Goal: Task Accomplishment & Management: Manage account settings

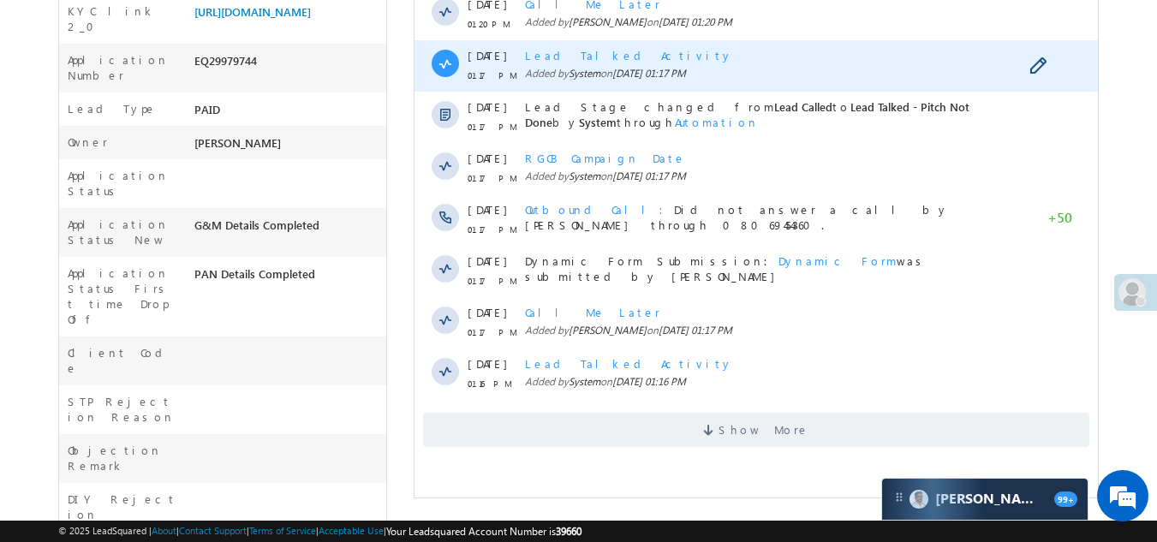
scroll to position [428, 0]
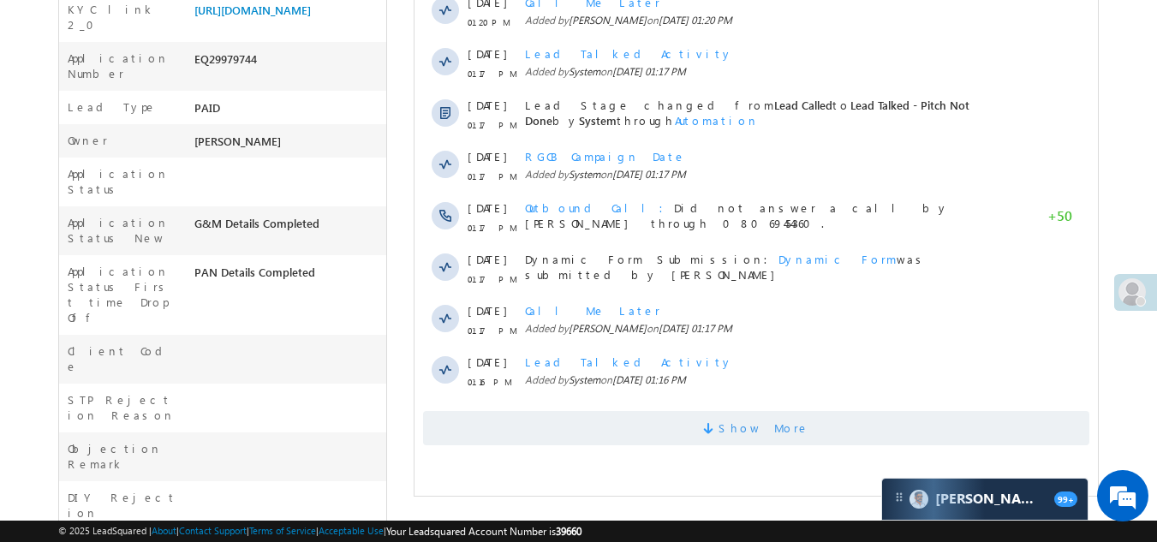
click at [601, 427] on span "Show More" at bounding box center [756, 428] width 666 height 34
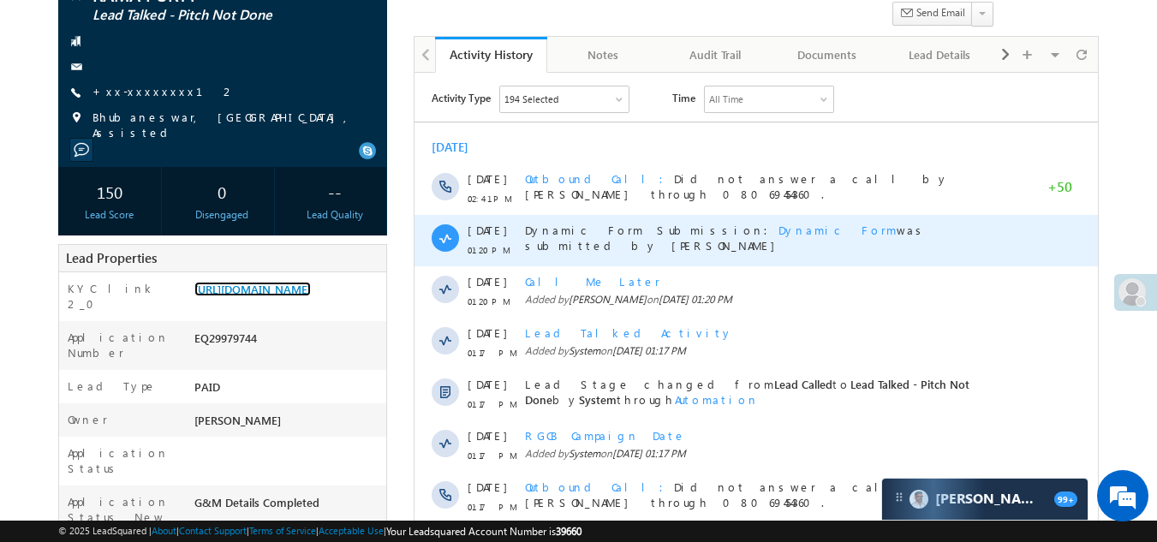
scroll to position [0, 0]
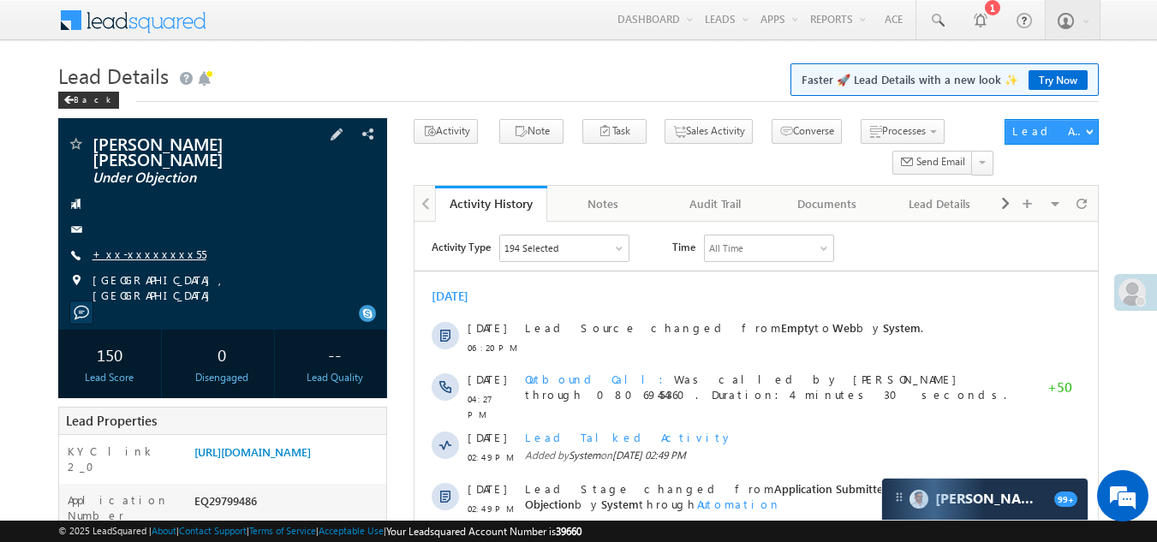
click at [147, 247] on link "+xx-xxxxxxxx55" at bounding box center [150, 254] width 114 height 15
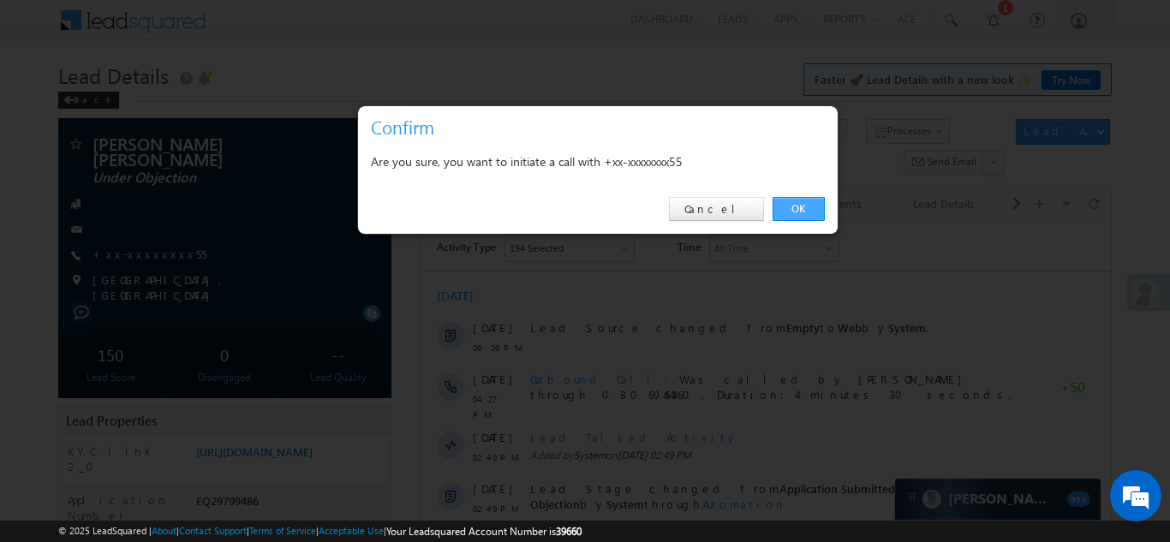
click at [785, 204] on link "OK" at bounding box center [799, 209] width 52 height 24
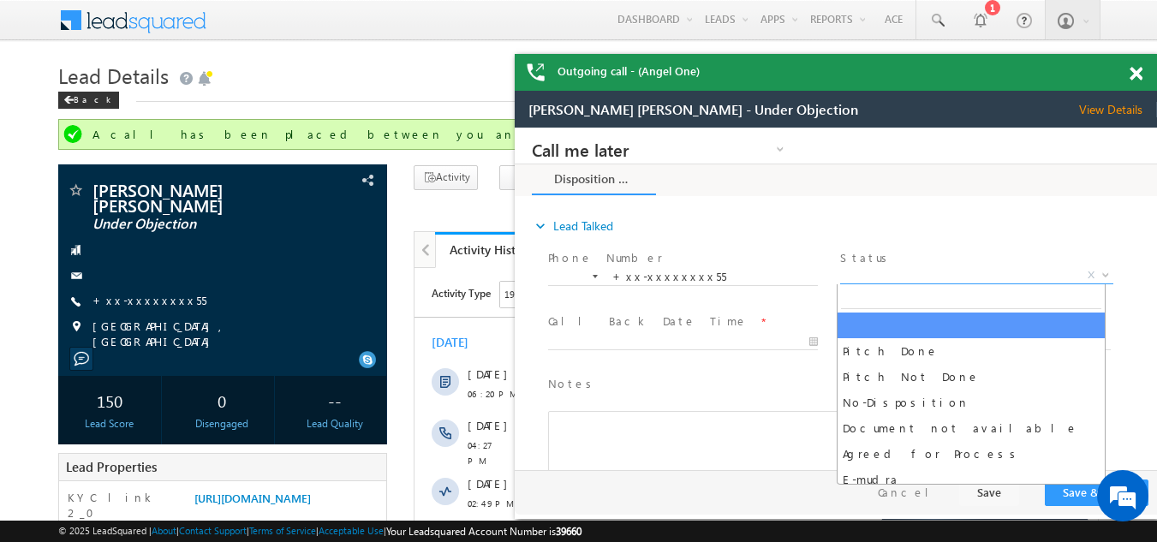
click at [899, 273] on span "X" at bounding box center [976, 275] width 272 height 17
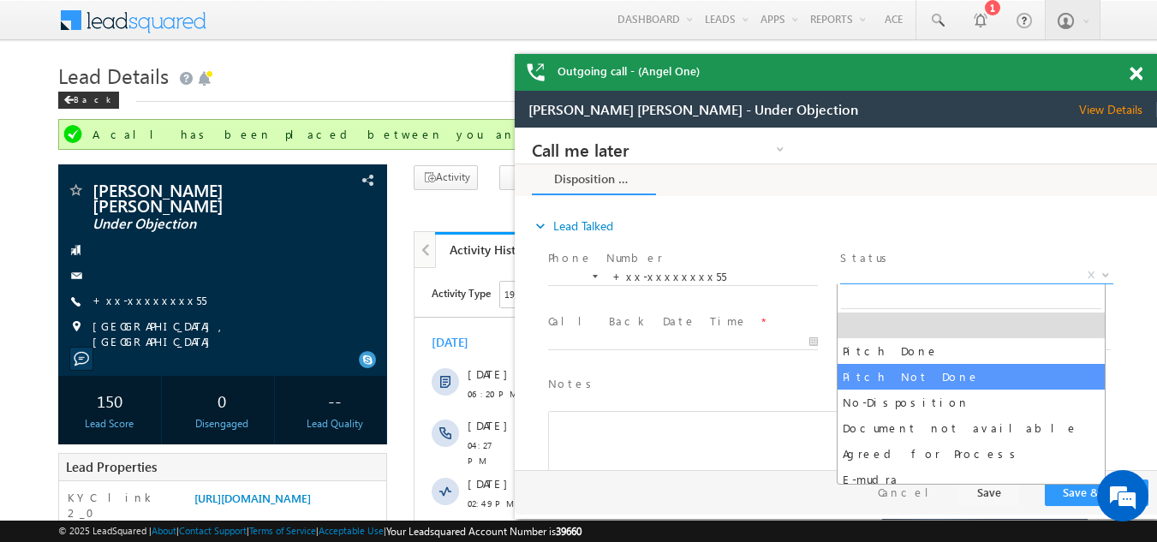
select select "Pitch Not Done"
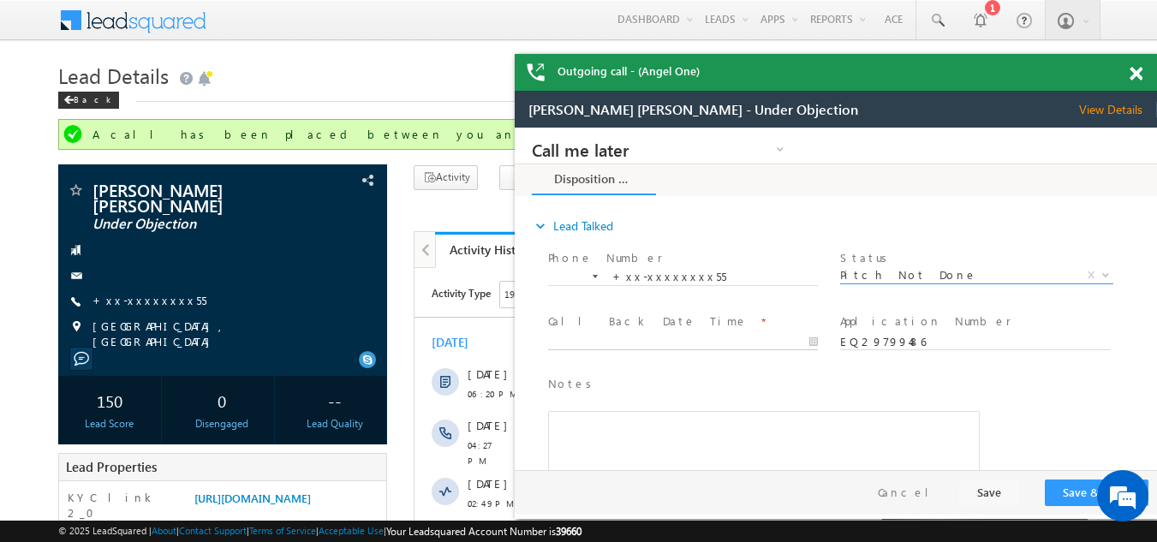
type input "10/04/25 7:25 PM"
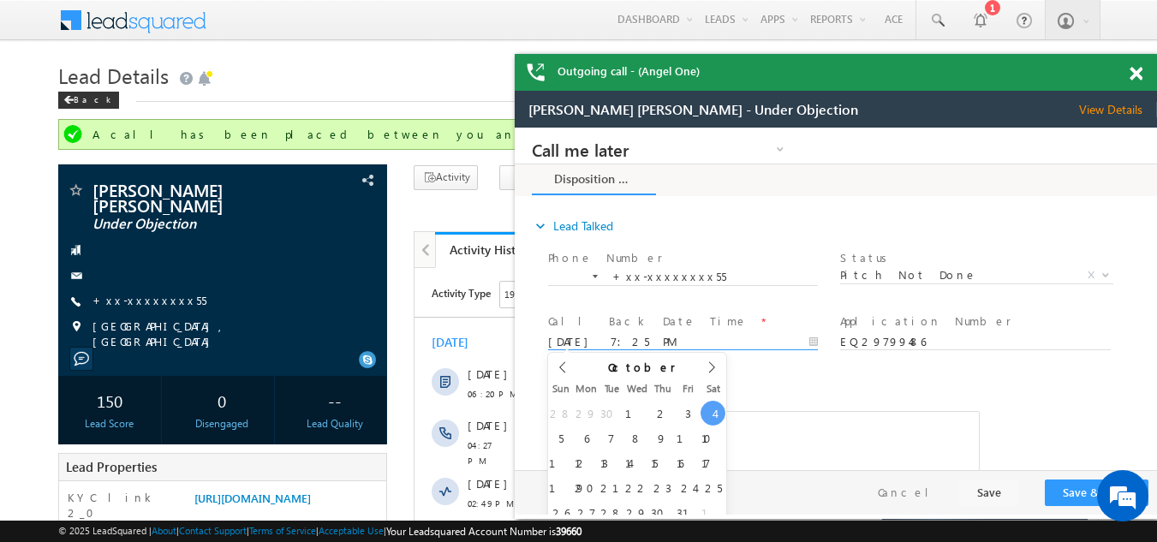
click at [603, 339] on input "10/04/25 7:25 PM" at bounding box center [683, 342] width 270 height 17
click at [1074, 490] on button "Save & Close" at bounding box center [1097, 493] width 104 height 27
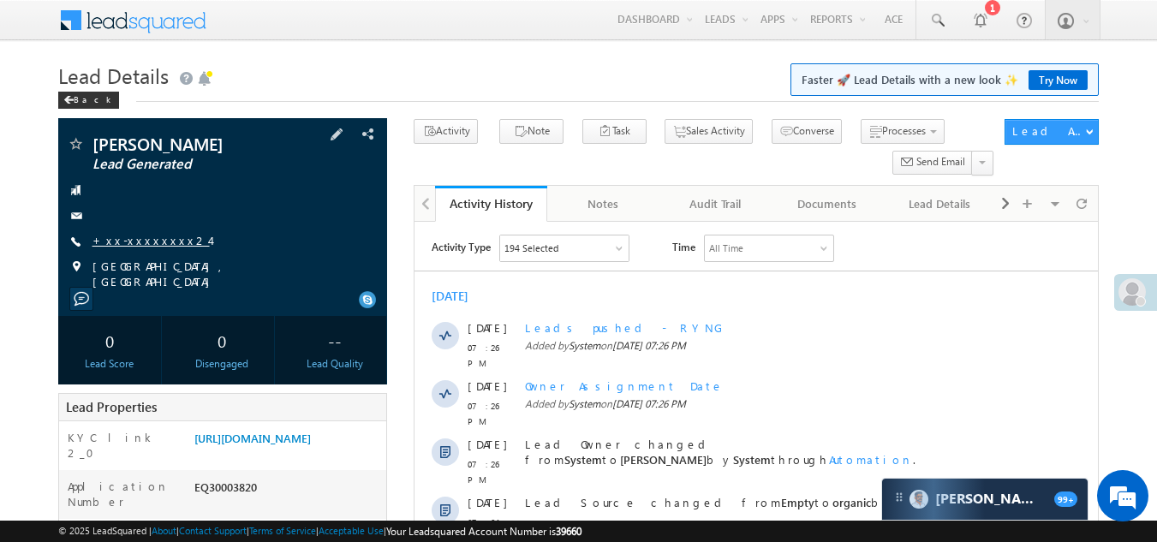
click at [143, 240] on link "+xx-xxxxxxxx24" at bounding box center [151, 240] width 117 height 15
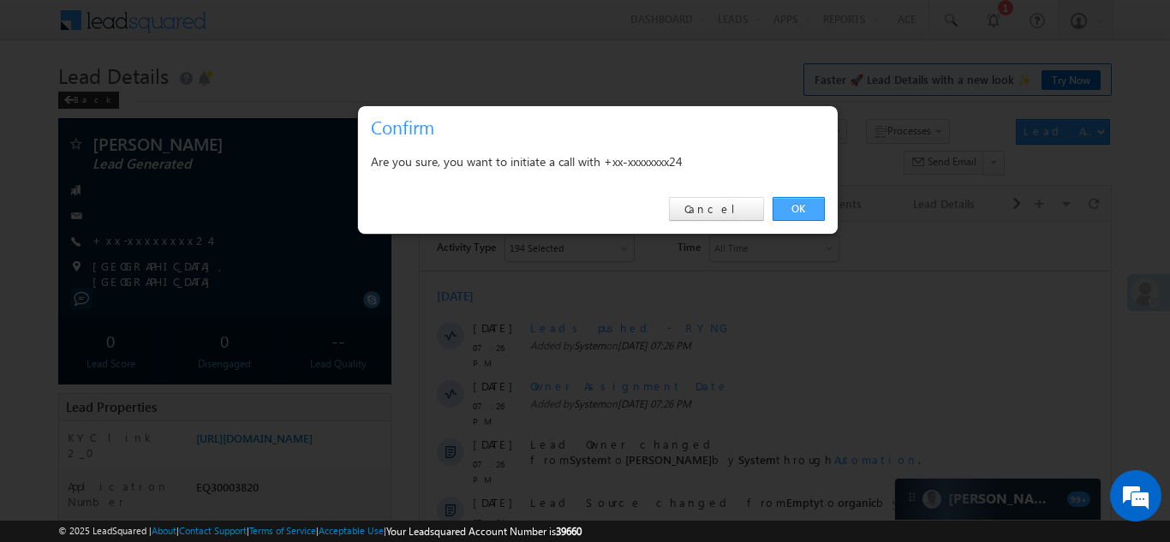
click at [796, 206] on link "OK" at bounding box center [799, 209] width 52 height 24
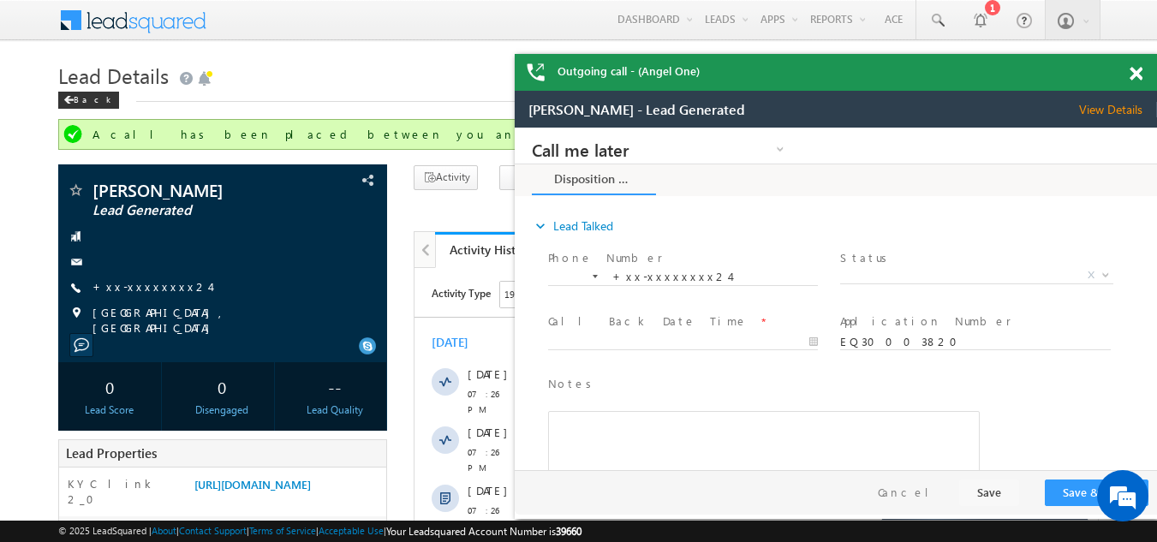
click at [1137, 72] on span at bounding box center [1136, 74] width 13 height 15
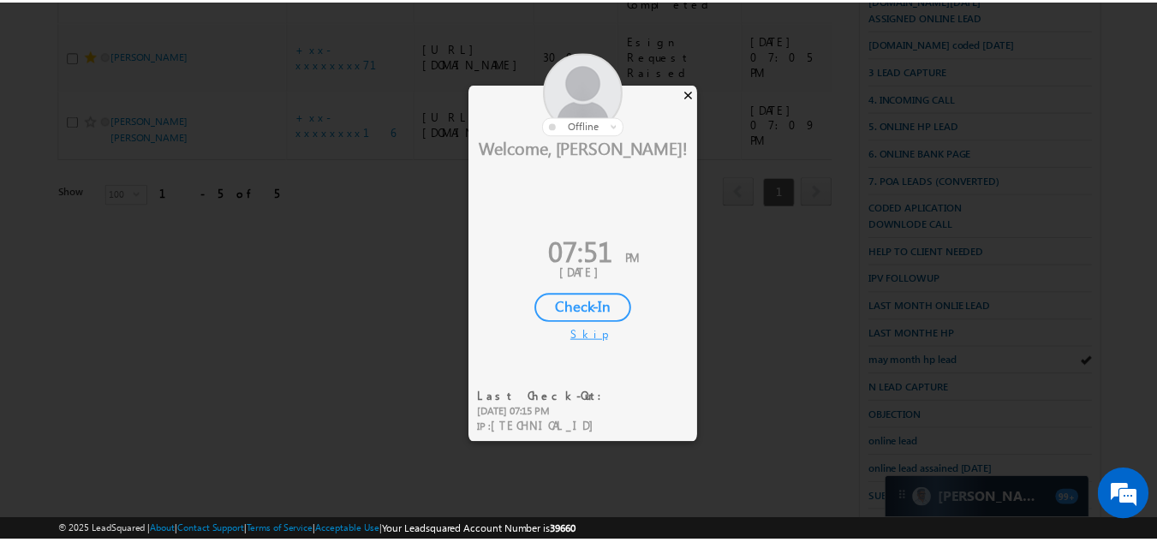
scroll to position [388, 0]
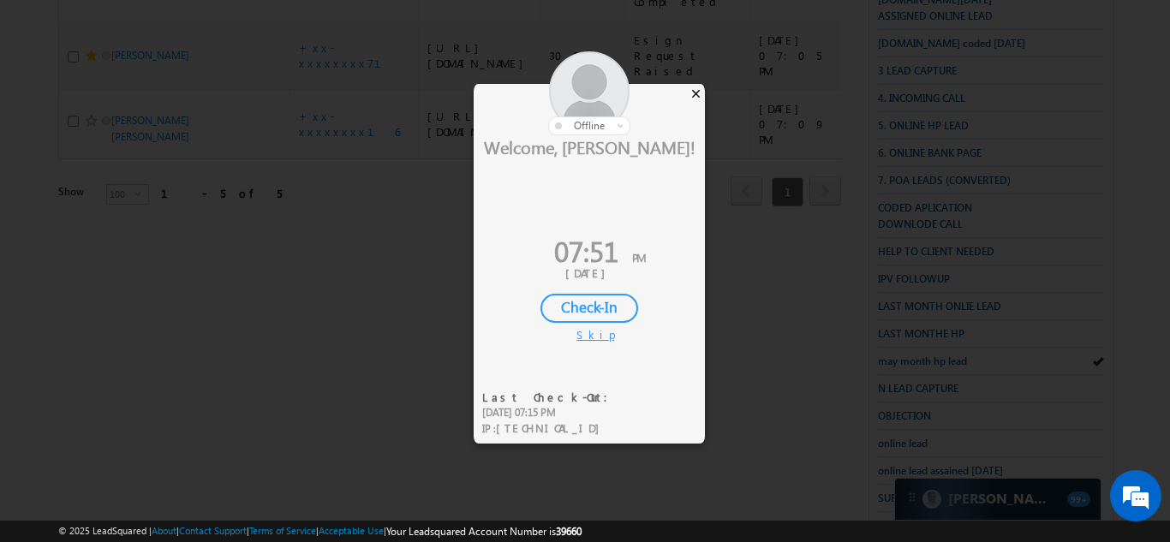
click at [695, 87] on div "×" at bounding box center [696, 93] width 18 height 19
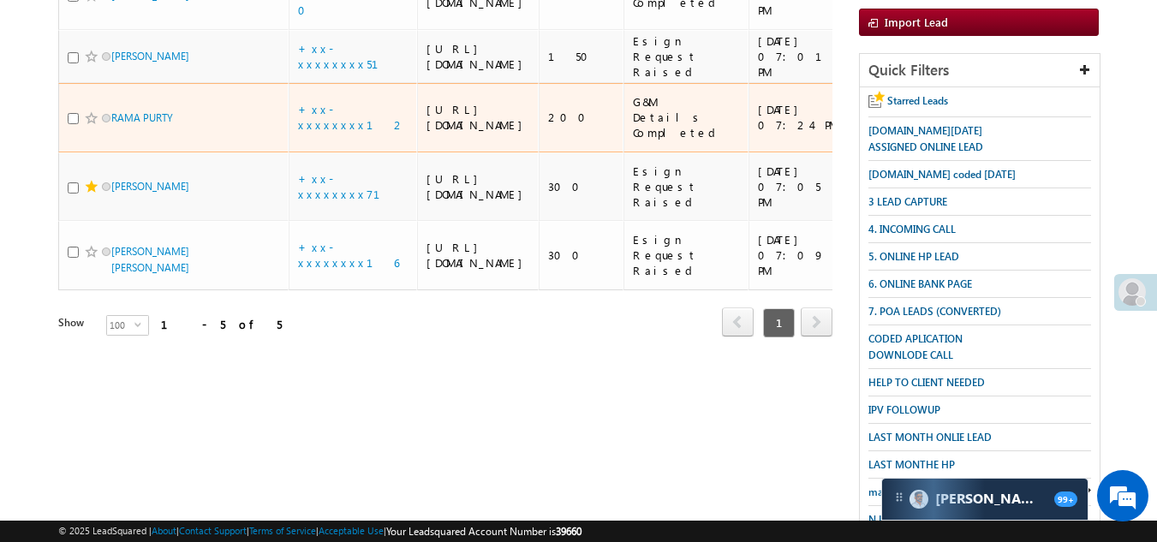
scroll to position [86, 0]
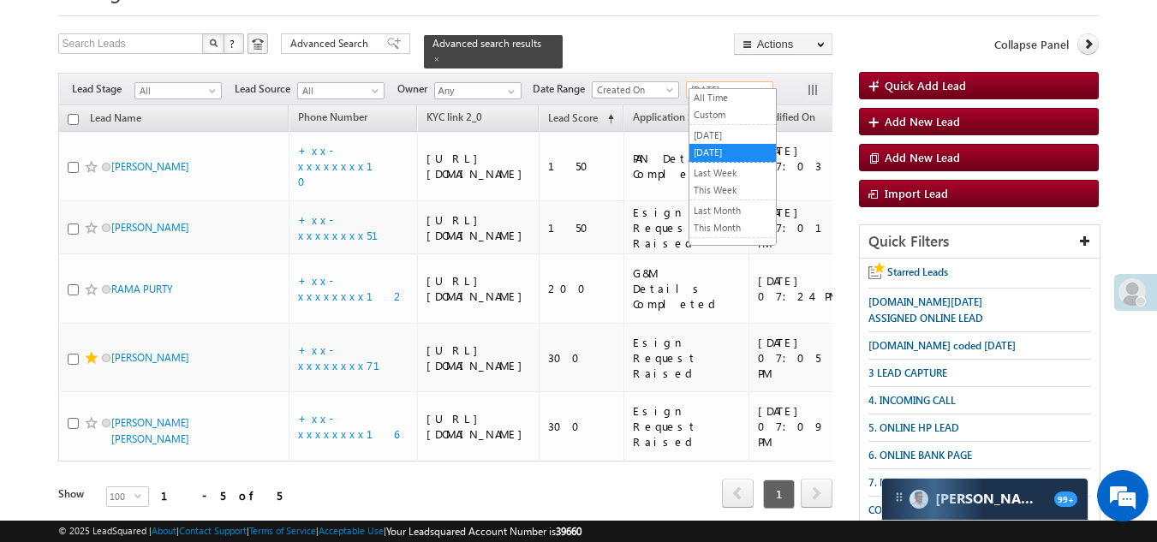
click at [731, 82] on span "[DATE]" at bounding box center [727, 89] width 81 height 15
click at [721, 129] on link "[DATE]" at bounding box center [733, 135] width 87 height 15
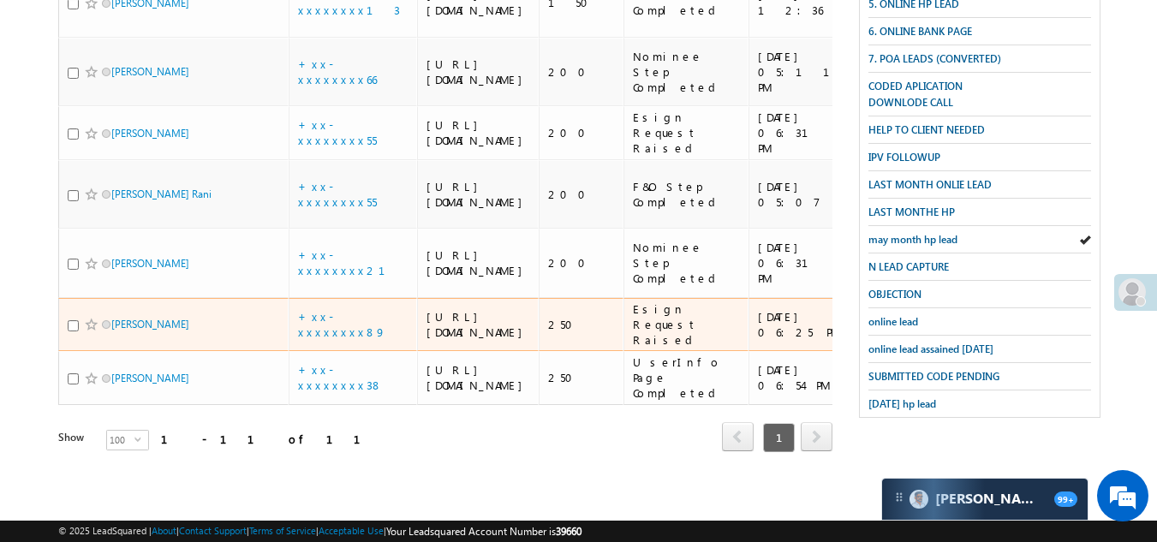
scroll to position [913, 0]
click at [322, 309] on link "+xx-xxxxxxxx89" at bounding box center [342, 324] width 88 height 30
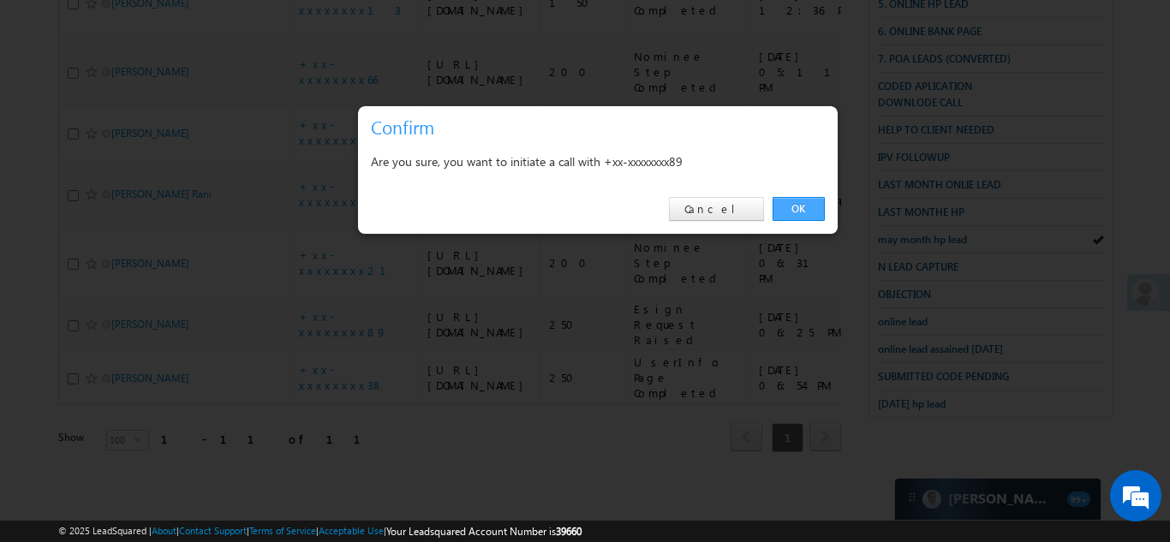
click at [796, 200] on link "OK" at bounding box center [799, 209] width 52 height 24
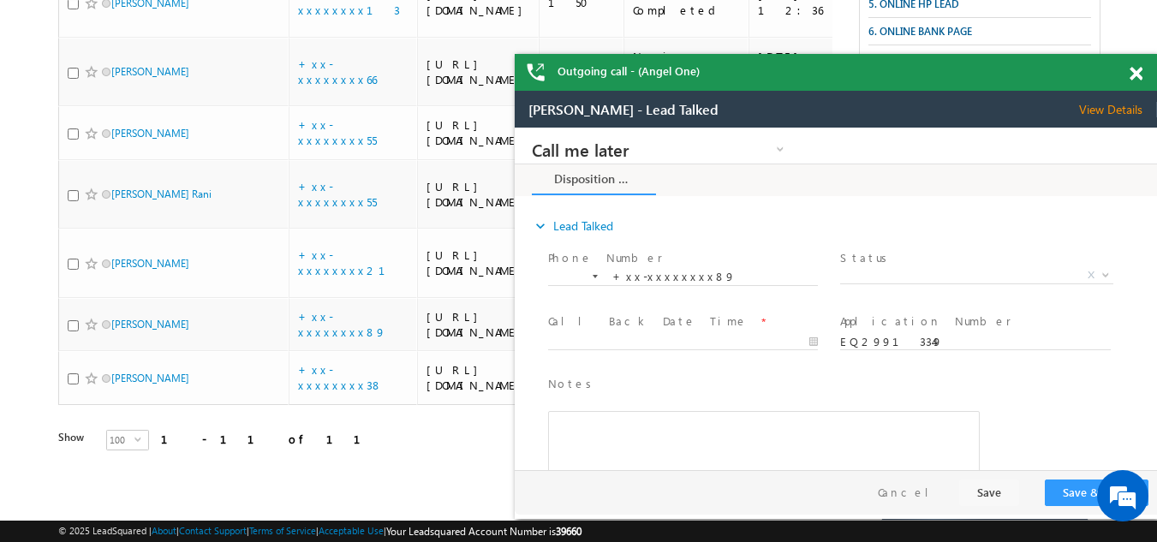
scroll to position [0, 0]
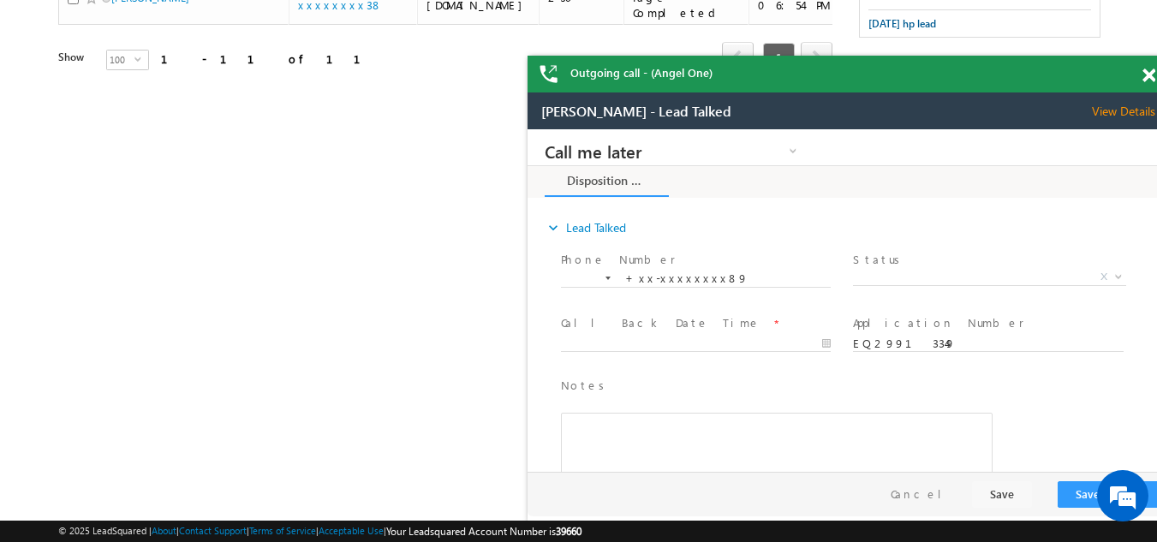
click at [1139, 69] on div "Outgoing call - (Angel One)" at bounding box center [849, 74] width 642 height 37
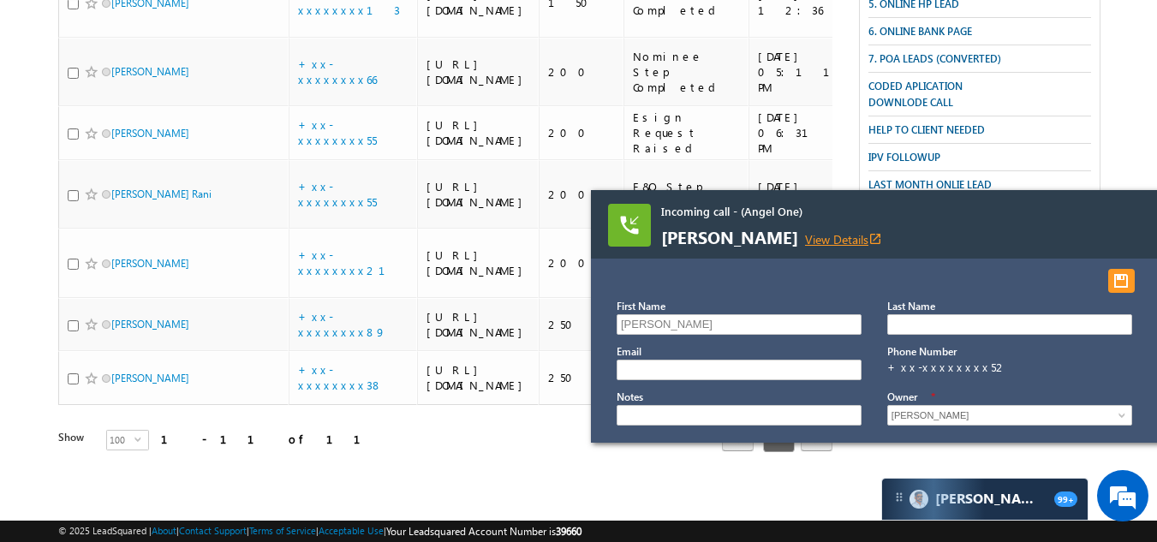
click at [876, 241] on link "View Details open_in_new" at bounding box center [843, 239] width 77 height 16
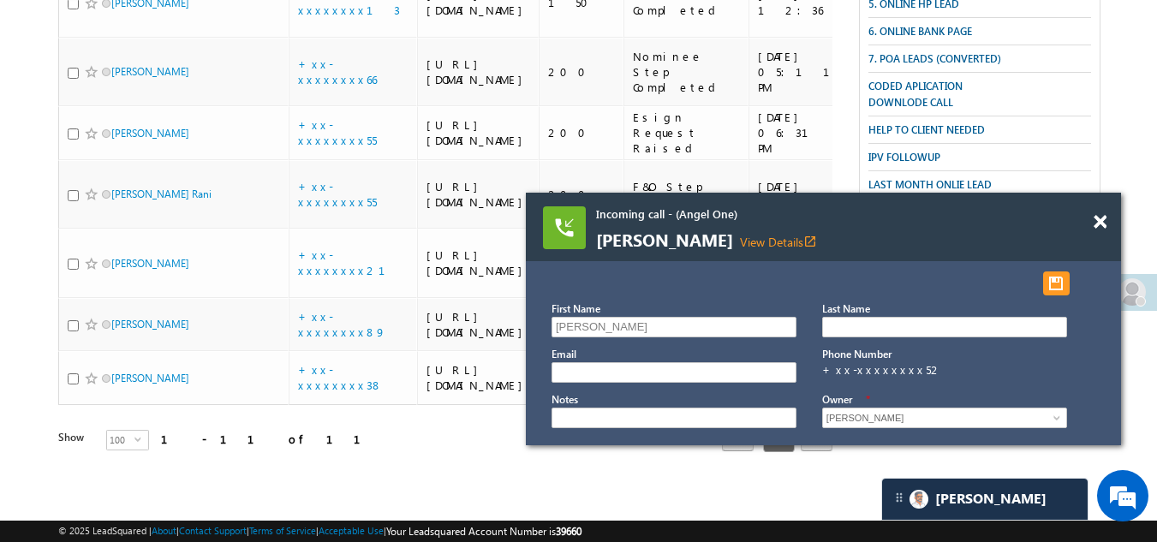
drag, startPoint x: 1137, startPoint y: 210, endPoint x: 797, endPoint y: 194, distance: 339.6
click at [800, 194] on div "Incoming call - (Angel One) Parmar manishbhai View Details open_in_new" at bounding box center [823, 227] width 595 height 69
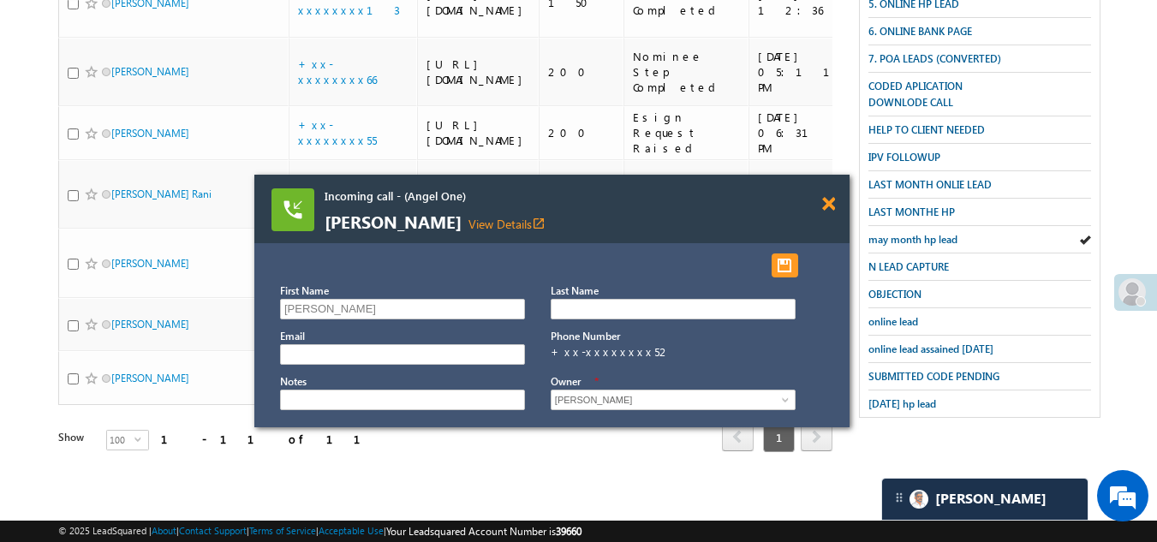
click at [831, 202] on span at bounding box center [828, 204] width 13 height 15
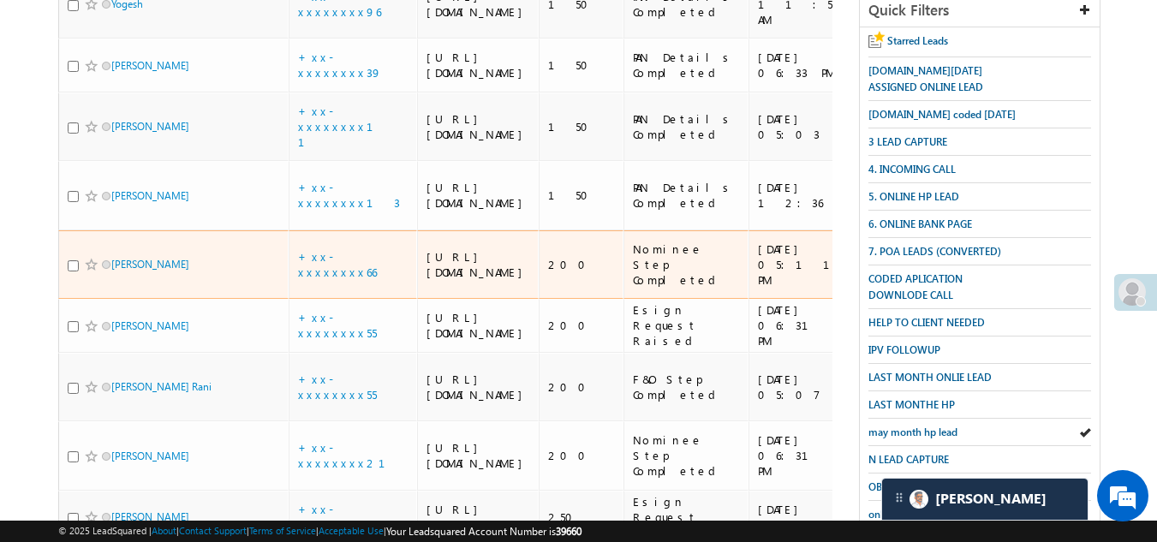
scroll to position [103, 0]
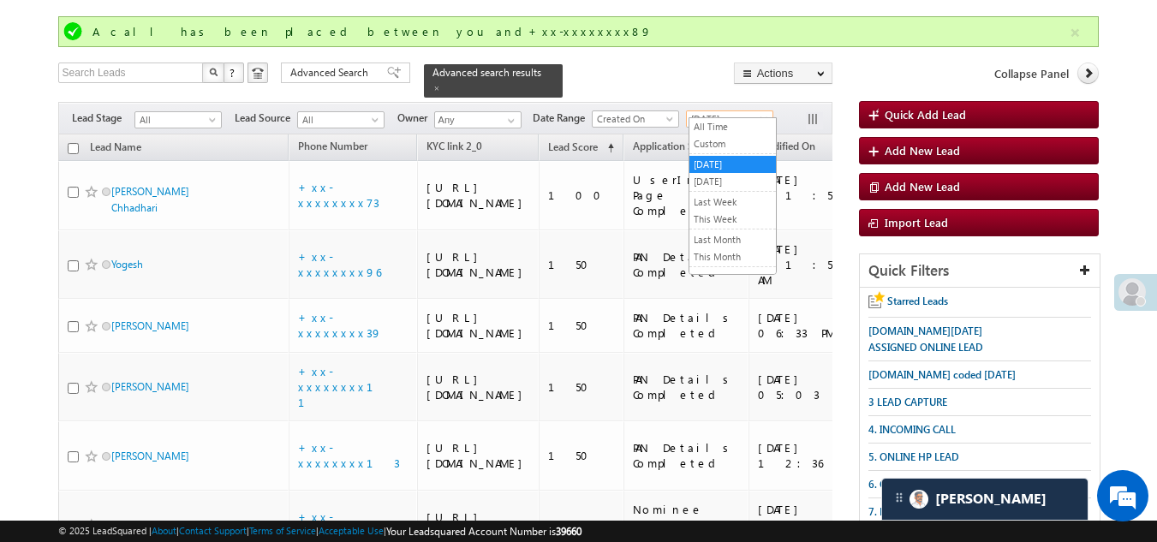
click at [739, 111] on span "[DATE]" at bounding box center [727, 118] width 81 height 15
click at [725, 254] on link "This Month" at bounding box center [733, 256] width 87 height 15
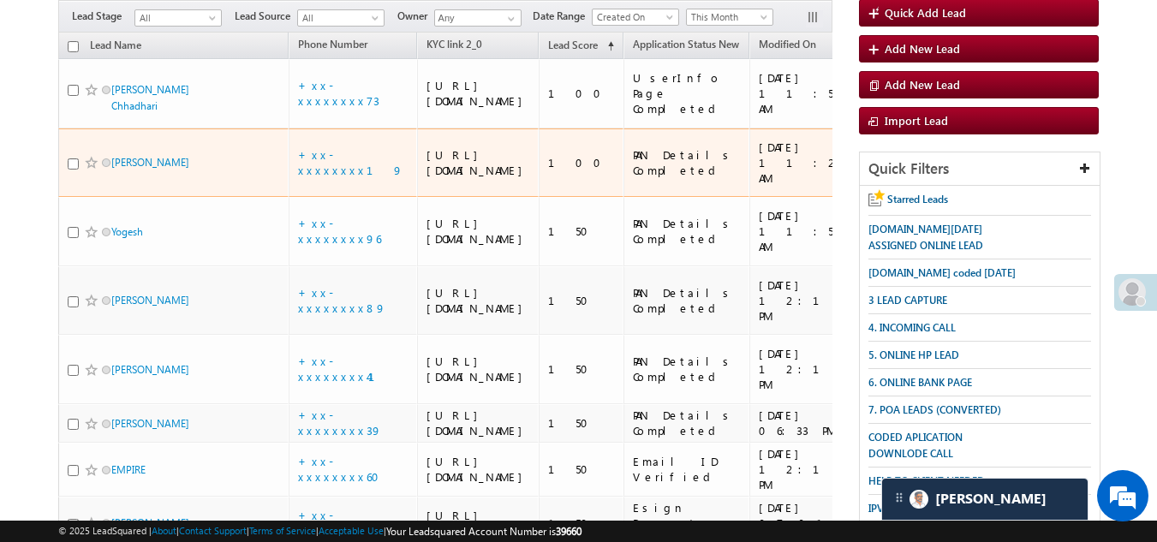
scroll to position [274, 0]
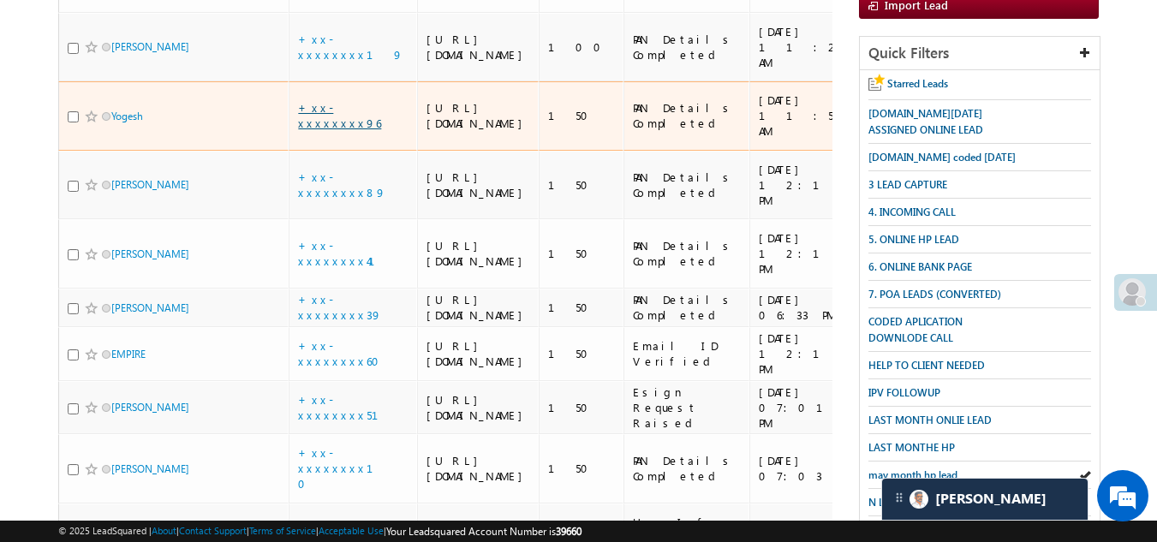
click at [348, 130] on link "+xx-xxxxxxxx96" at bounding box center [339, 115] width 83 height 30
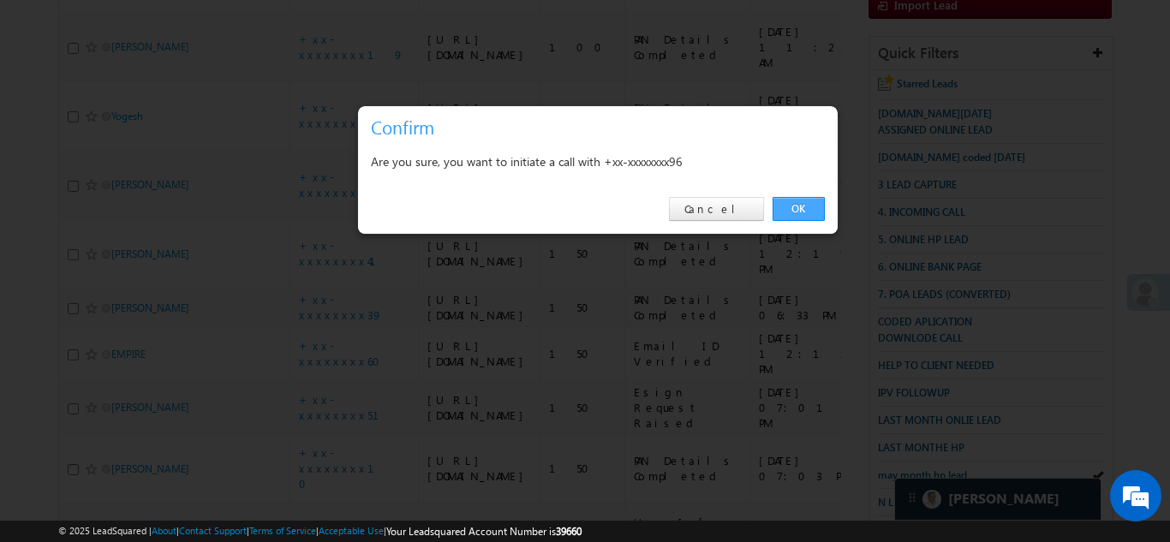
click at [793, 200] on link "OK" at bounding box center [799, 209] width 52 height 24
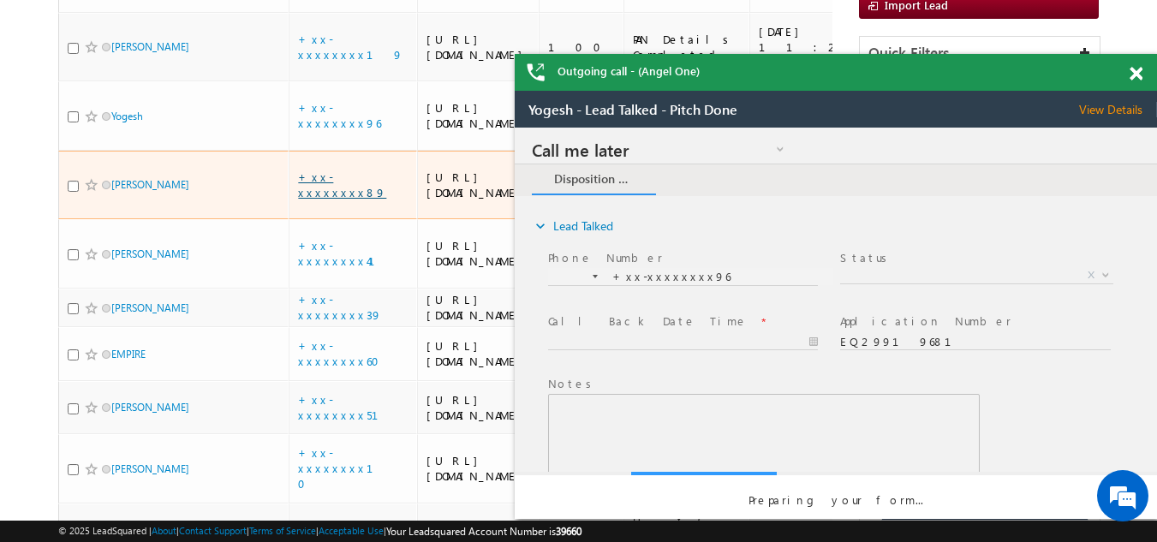
scroll to position [0, 0]
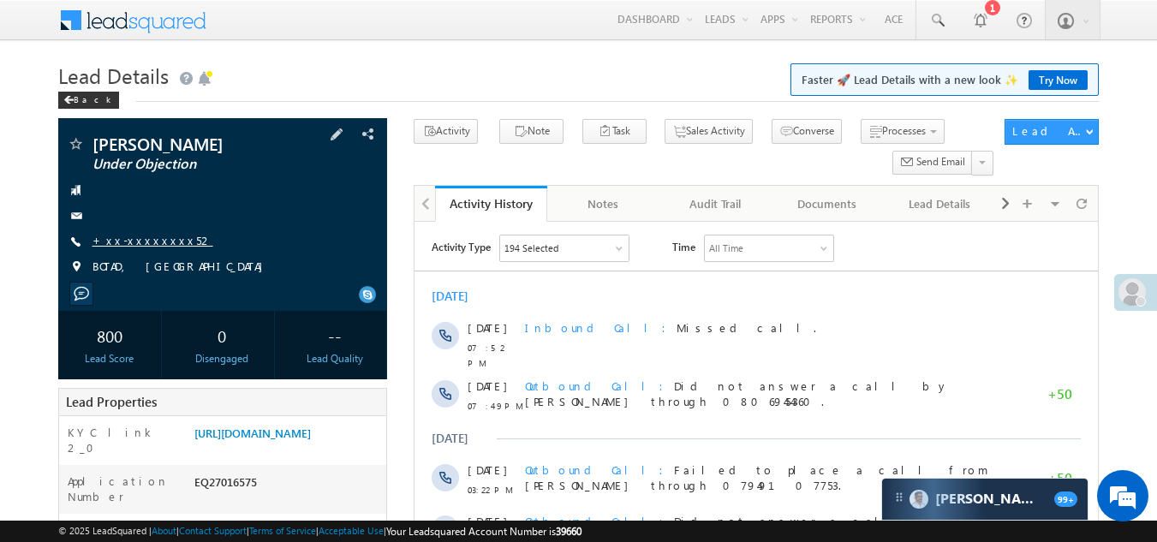
click at [131, 236] on link "+xx-xxxxxxxx52" at bounding box center [153, 240] width 121 height 15
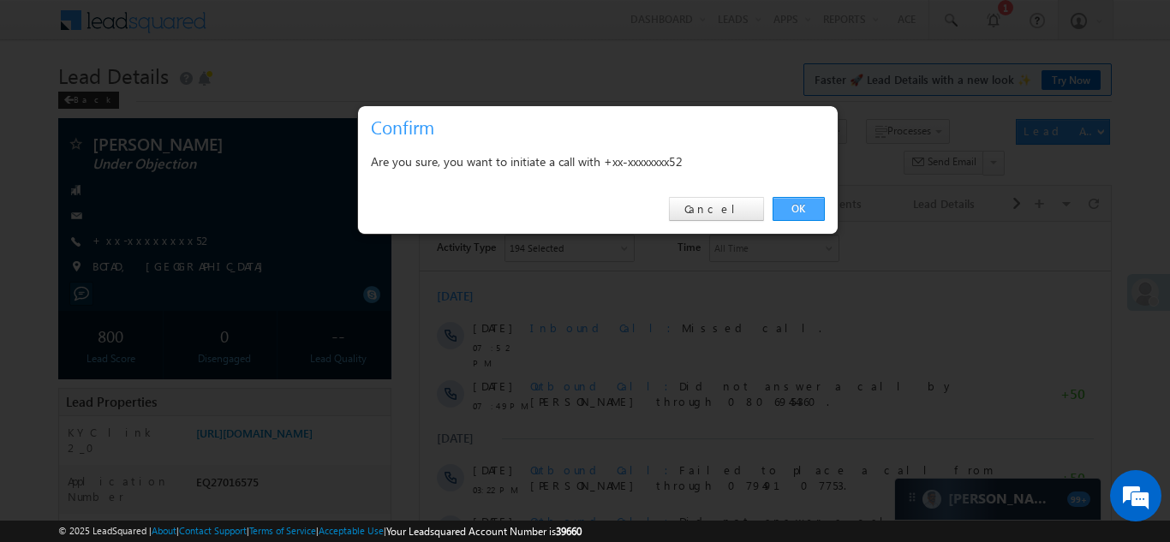
click at [791, 209] on link "OK" at bounding box center [799, 209] width 52 height 24
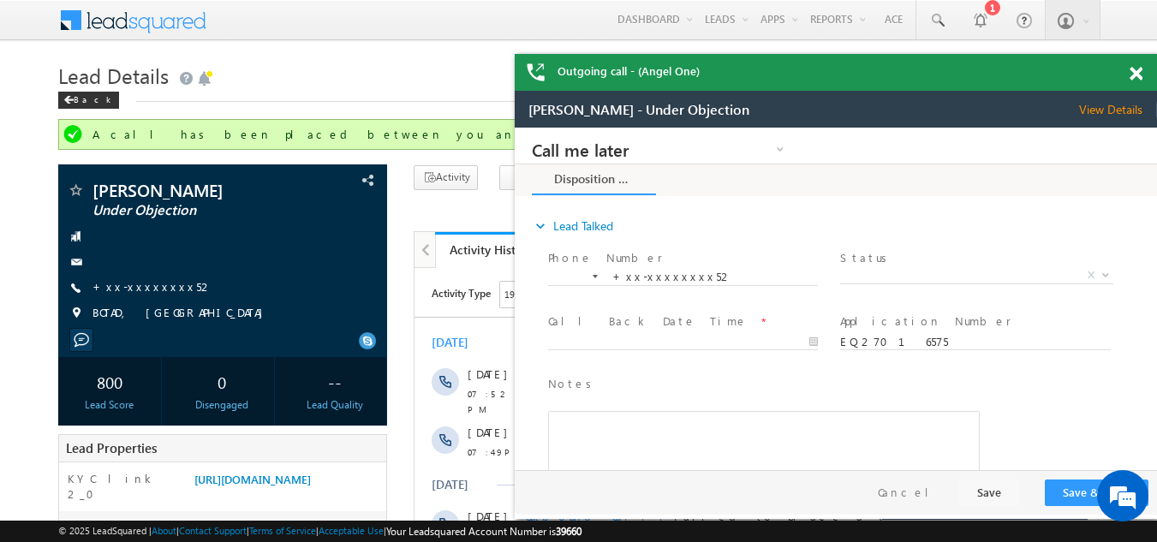
scroll to position [428, 0]
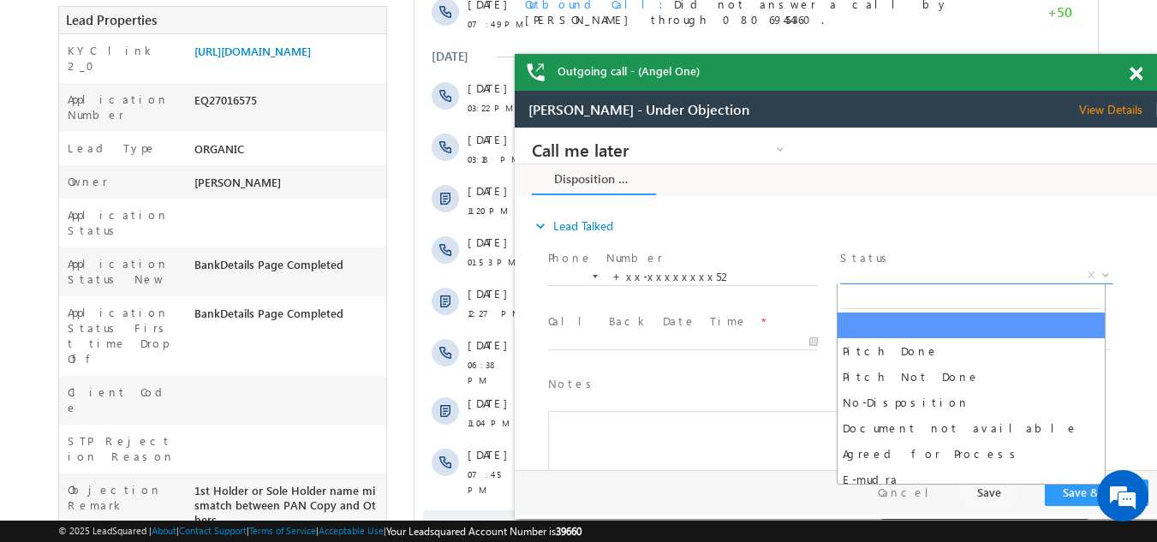
click at [885, 272] on span "X" at bounding box center [976, 275] width 272 height 17
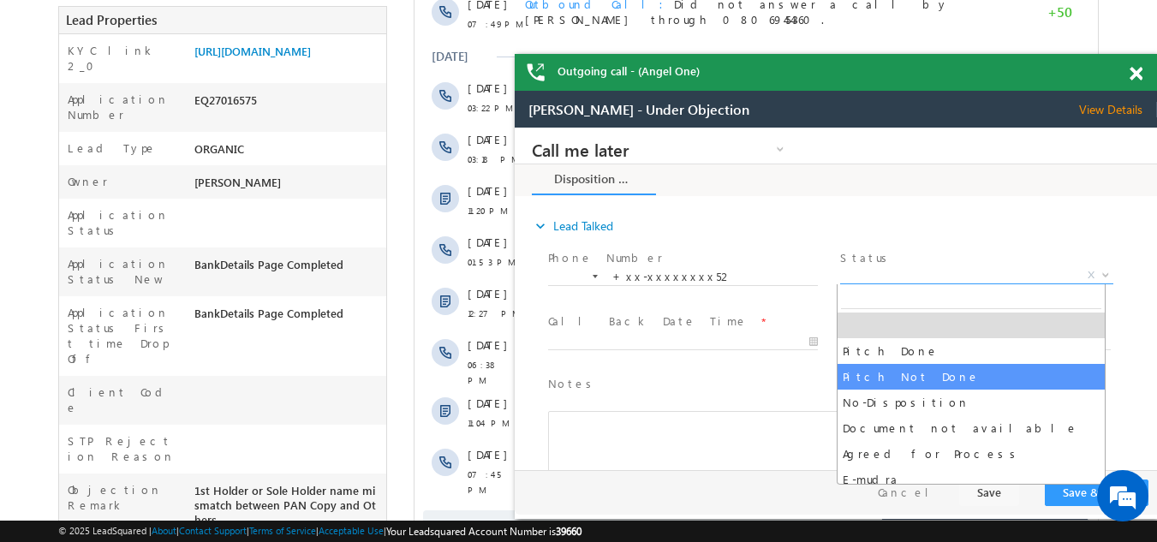
select select "Pitch Not Done"
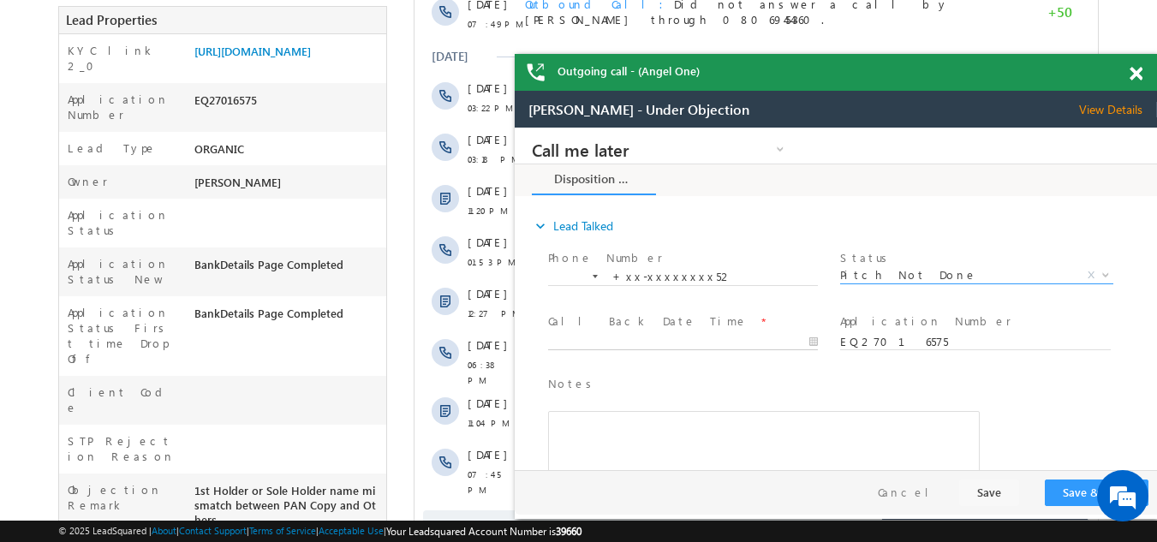
type input "[DATE] 7:54 PM"
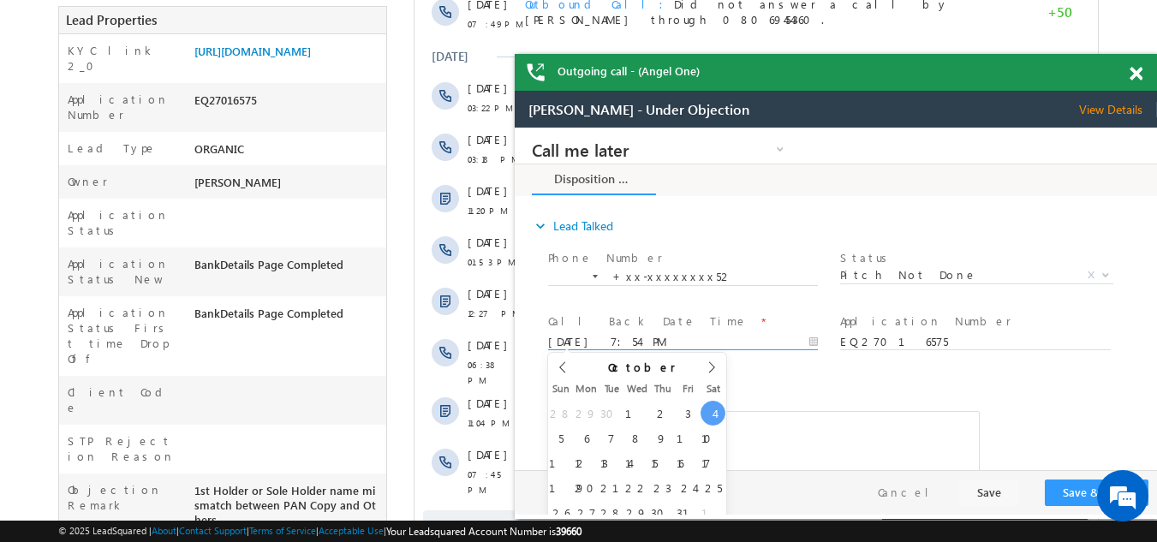
click at [646, 334] on input "[DATE] 7:54 PM" at bounding box center [683, 342] width 270 height 17
click at [1076, 494] on button "Save & Close" at bounding box center [1097, 493] width 104 height 27
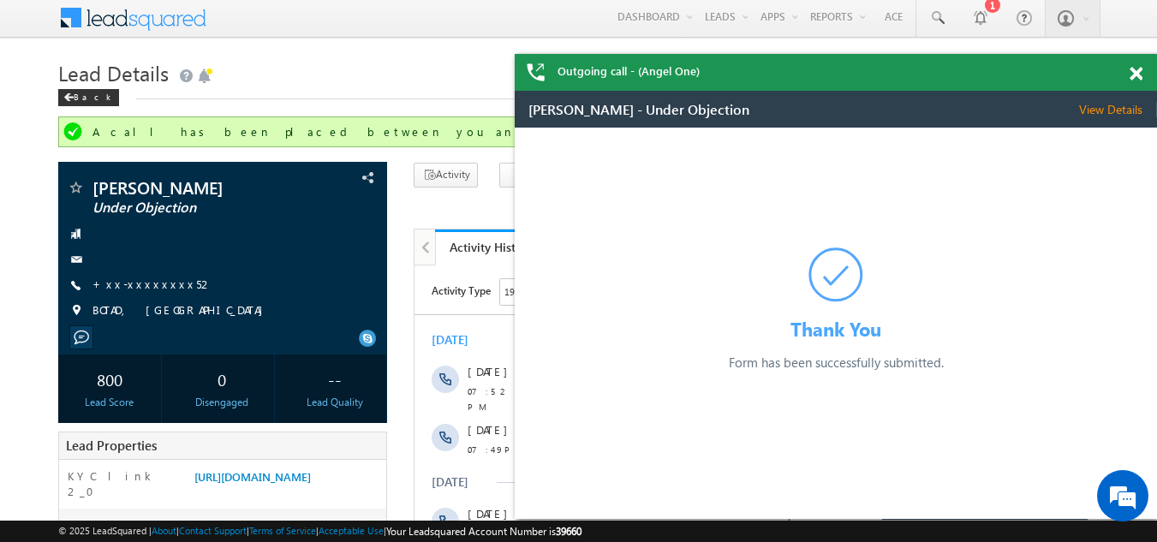
scroll to position [0, 0]
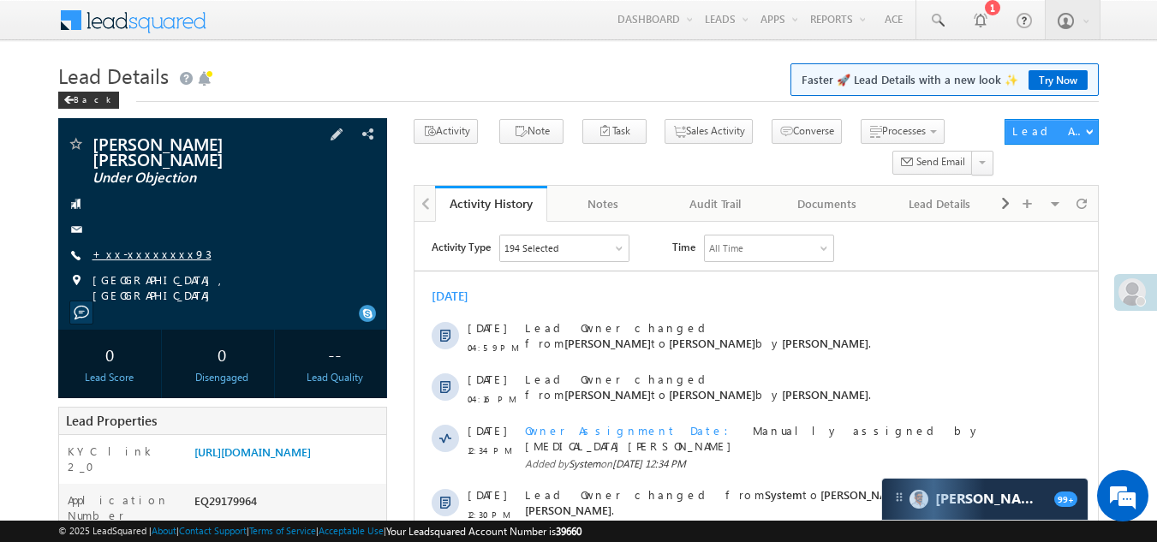
click at [128, 247] on link "+xx-xxxxxxxx93" at bounding box center [152, 254] width 119 height 15
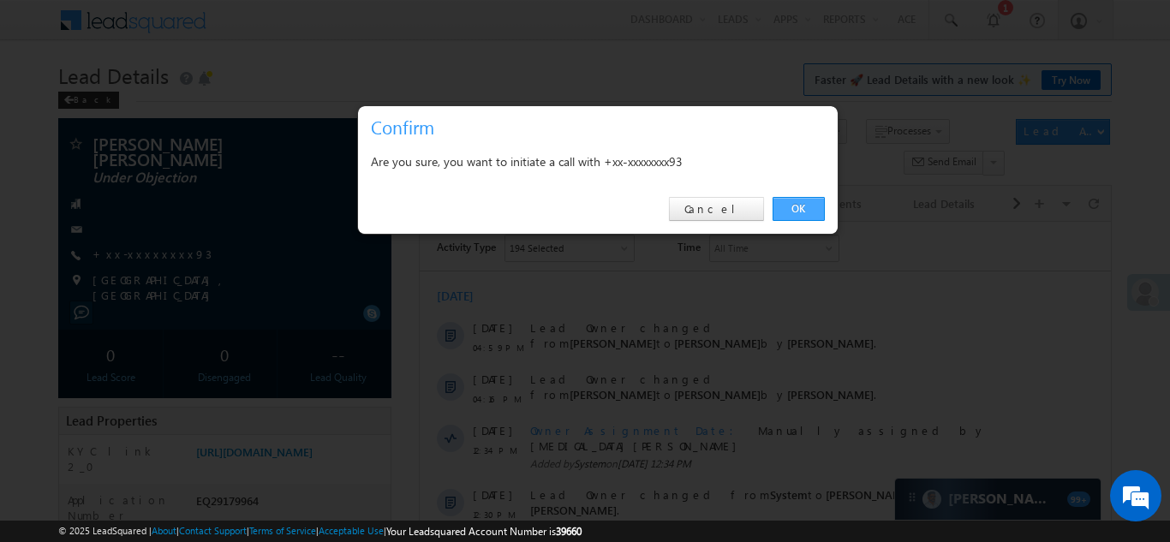
click at [807, 203] on link "OK" at bounding box center [799, 209] width 52 height 24
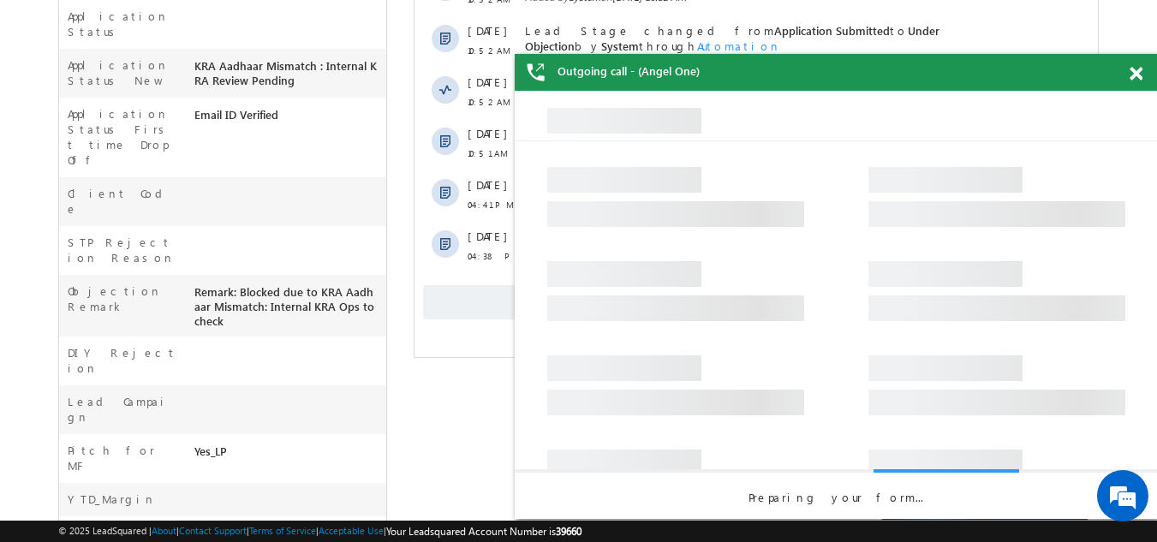
click at [466, 300] on span "Show More" at bounding box center [756, 302] width 666 height 34
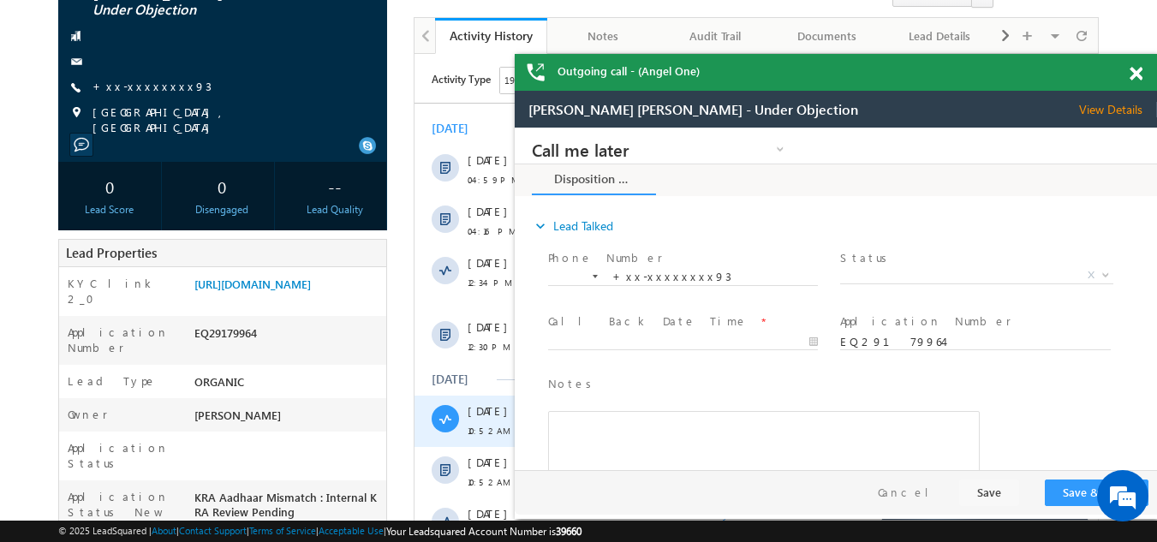
scroll to position [46, 0]
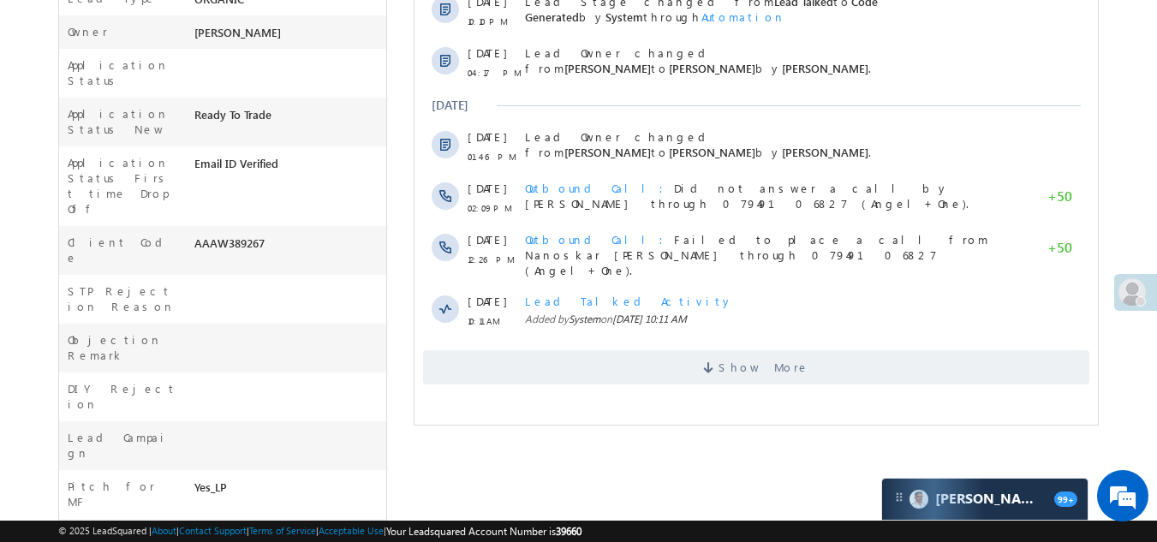
scroll to position [685, 0]
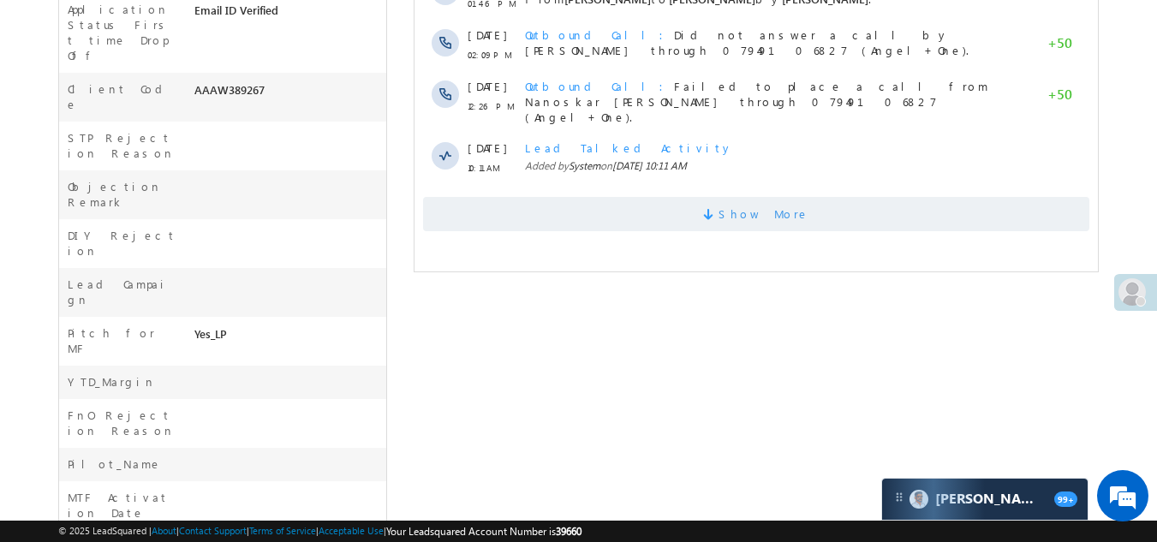
click at [473, 220] on span "Show More" at bounding box center [756, 214] width 666 height 34
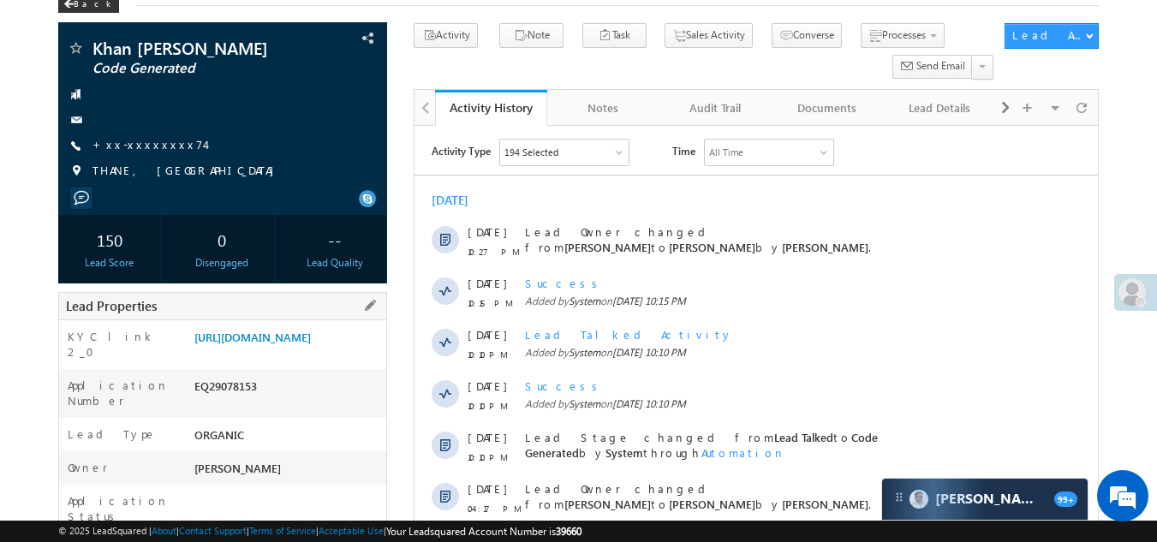
scroll to position [0, 0]
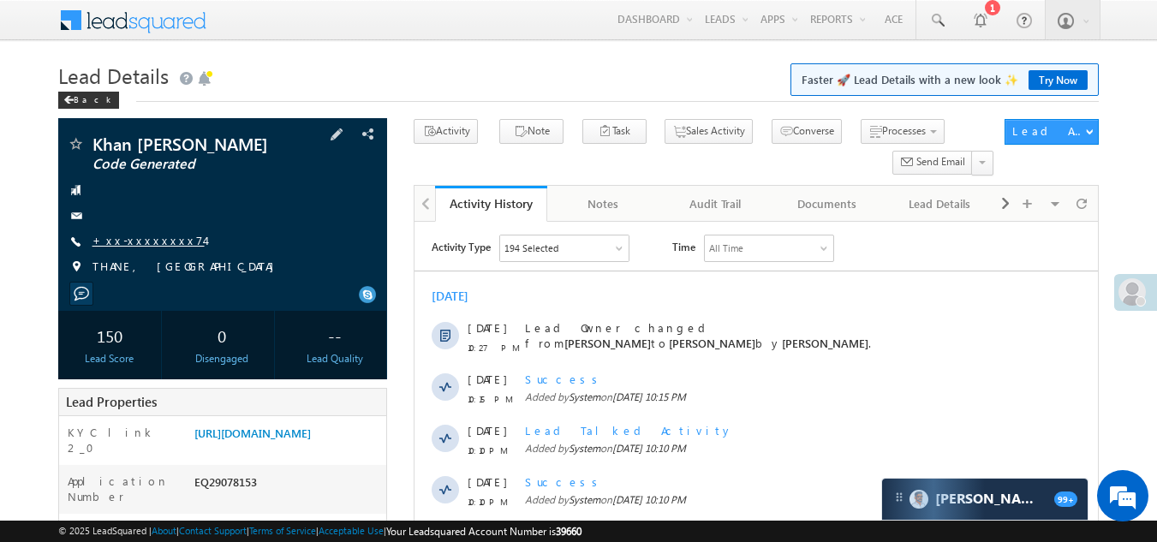
click at [146, 241] on link "+xx-xxxxxxxx74" at bounding box center [149, 240] width 112 height 15
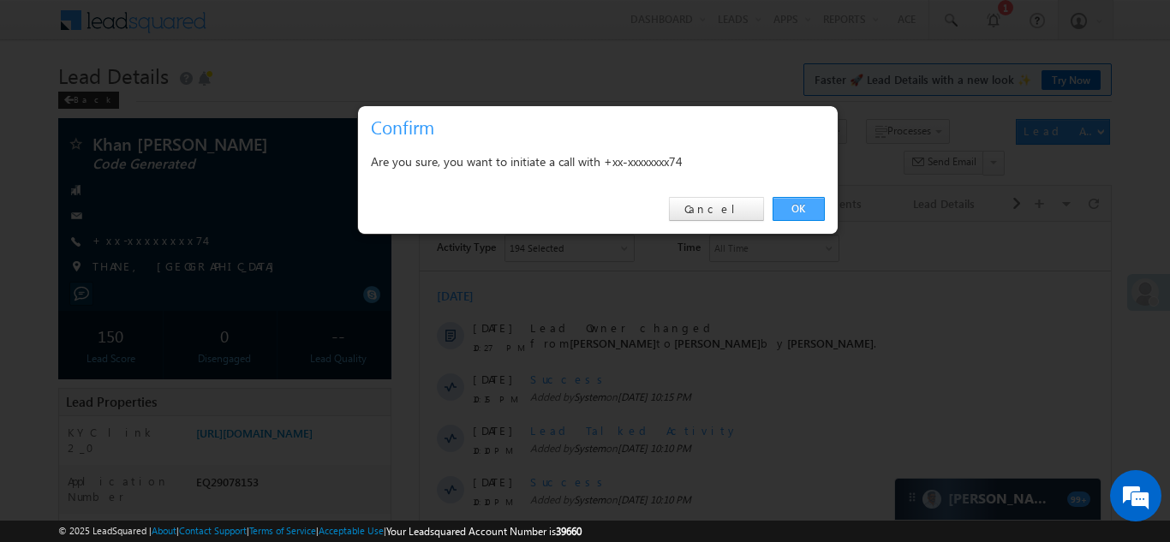
click at [789, 206] on link "OK" at bounding box center [799, 209] width 52 height 24
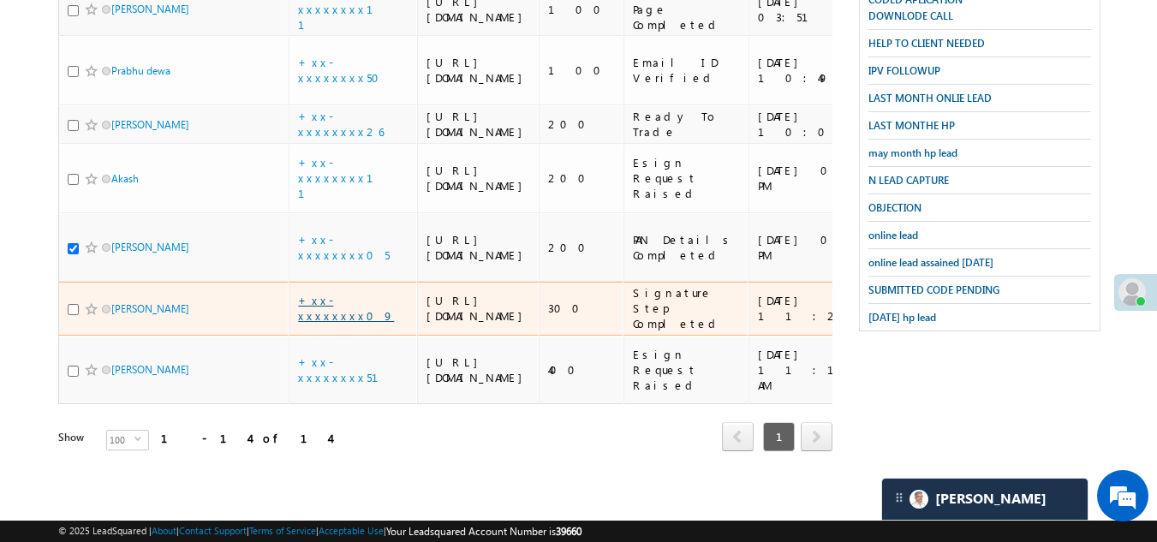
click at [331, 323] on link "+xx-xxxxxxxx09" at bounding box center [346, 308] width 96 height 30
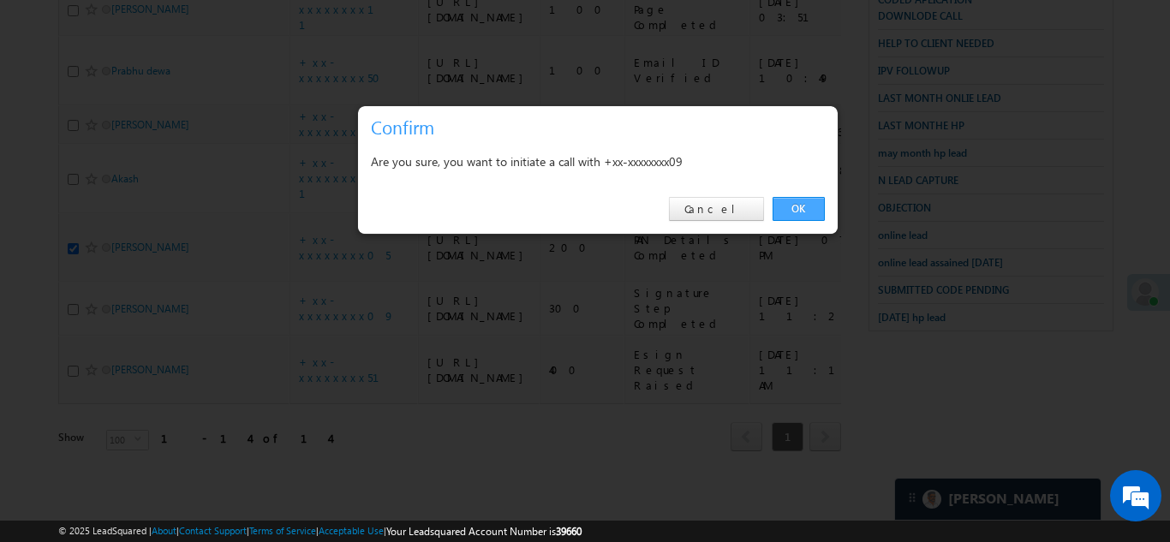
click at [816, 204] on link "OK" at bounding box center [799, 209] width 52 height 24
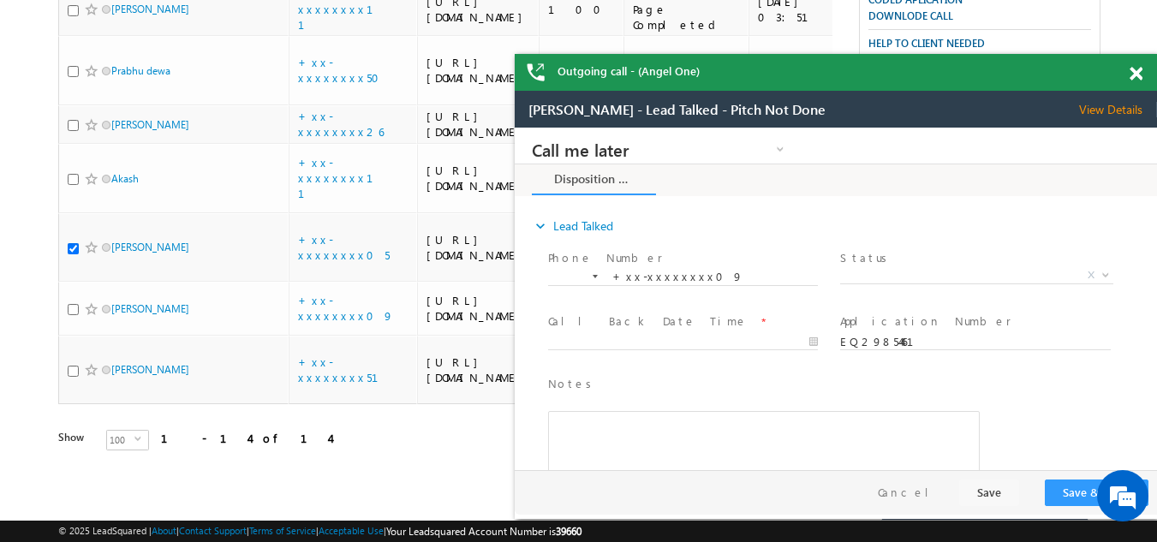
click at [1138, 70] on span at bounding box center [1136, 74] width 13 height 15
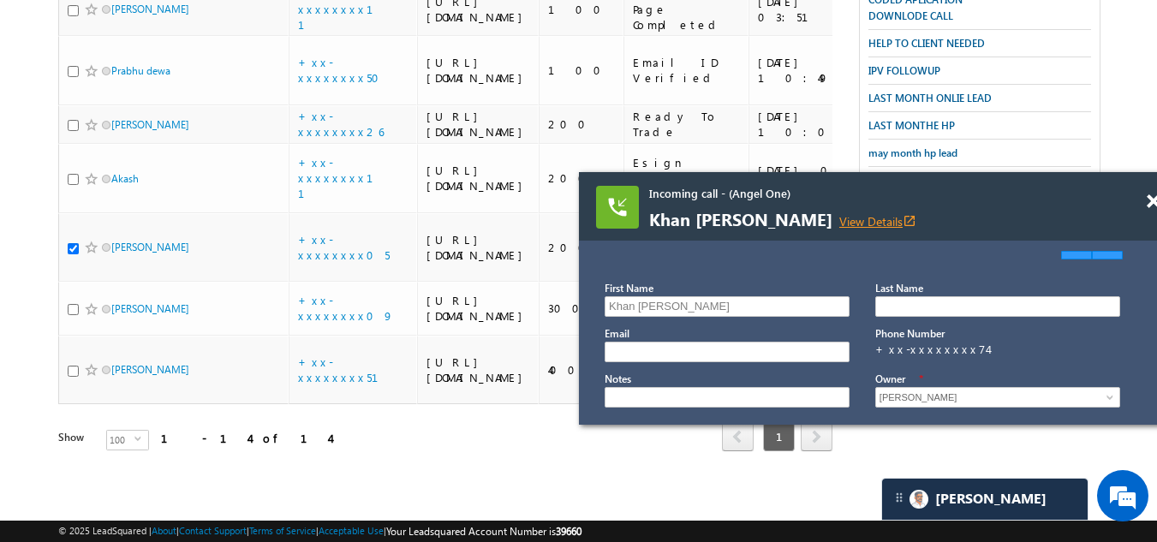
click at [857, 218] on link "View Details open_in_new" at bounding box center [877, 221] width 77 height 16
click at [1153, 203] on span at bounding box center [1153, 201] width 13 height 15
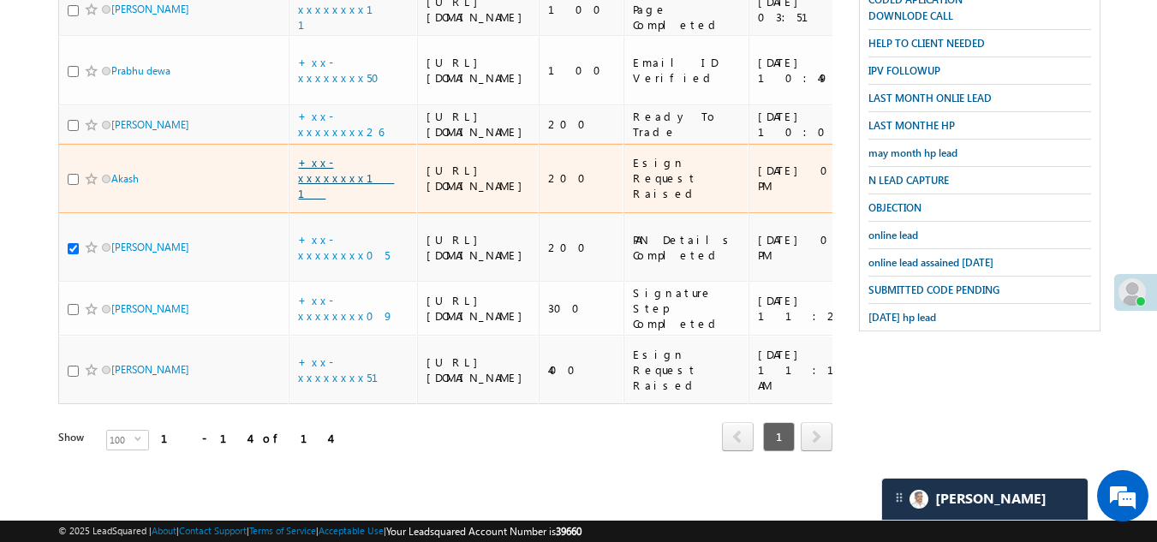
click at [325, 155] on link "+xx-xxxxxxxx11" at bounding box center [346, 177] width 96 height 45
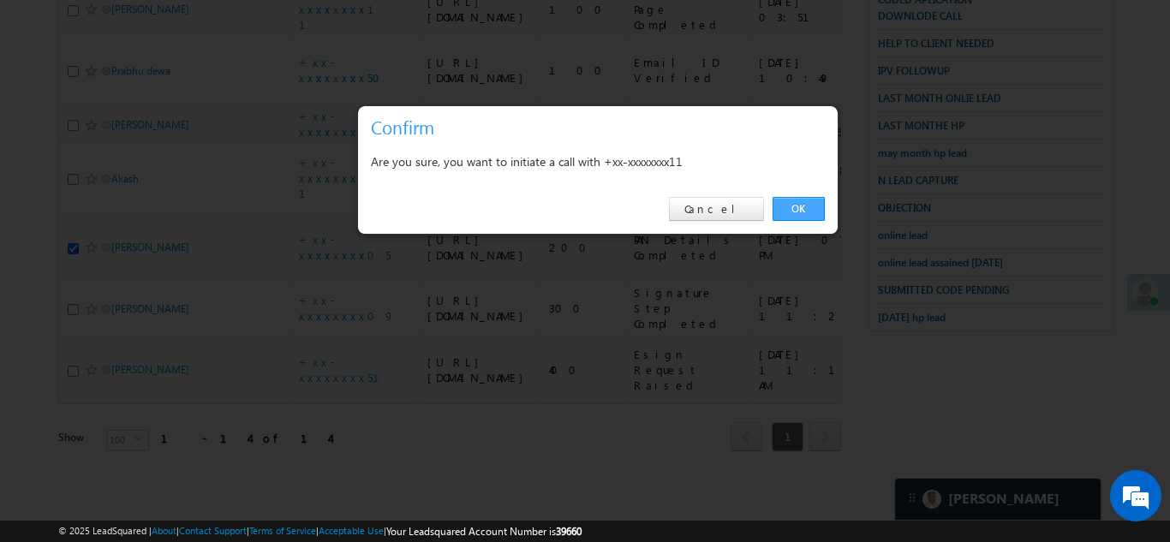
click at [792, 211] on link "OK" at bounding box center [799, 209] width 52 height 24
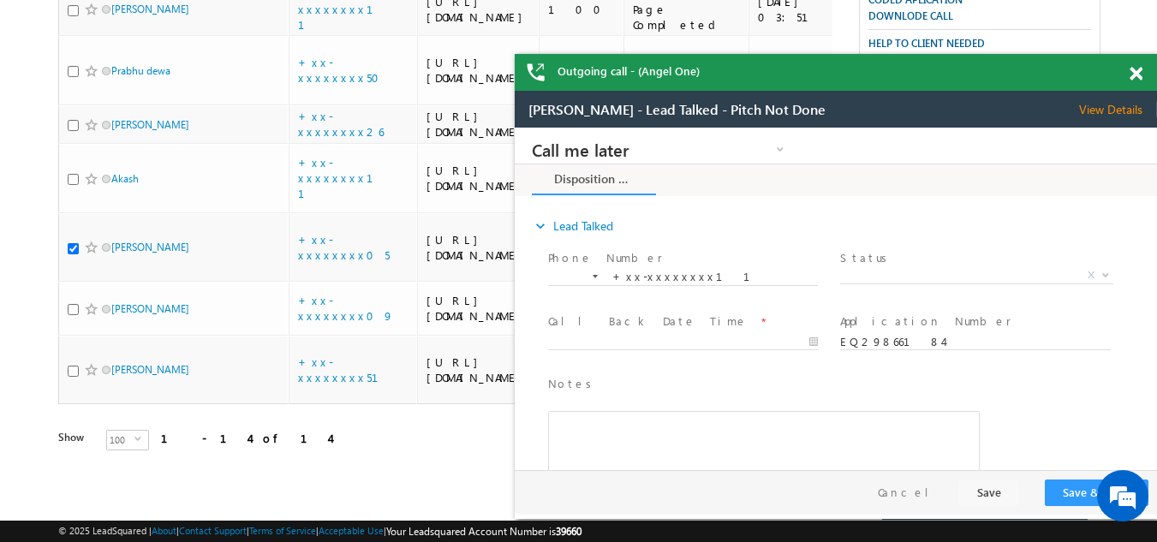
click at [1133, 71] on span at bounding box center [1136, 74] width 13 height 15
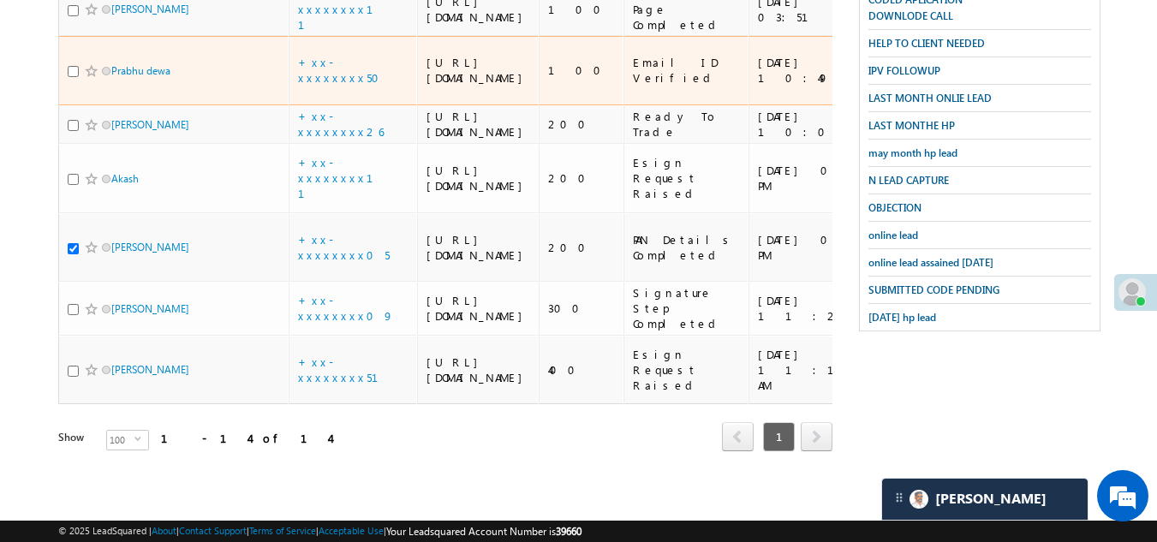
scroll to position [1259, 0]
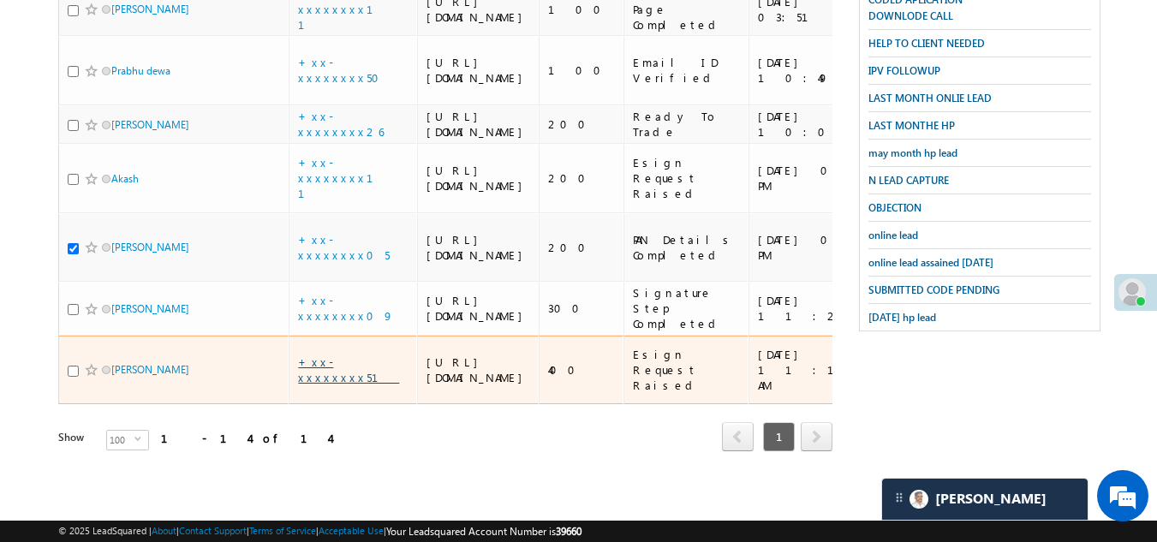
click at [353, 355] on link "+xx-xxxxxxxx51" at bounding box center [348, 370] width 101 height 30
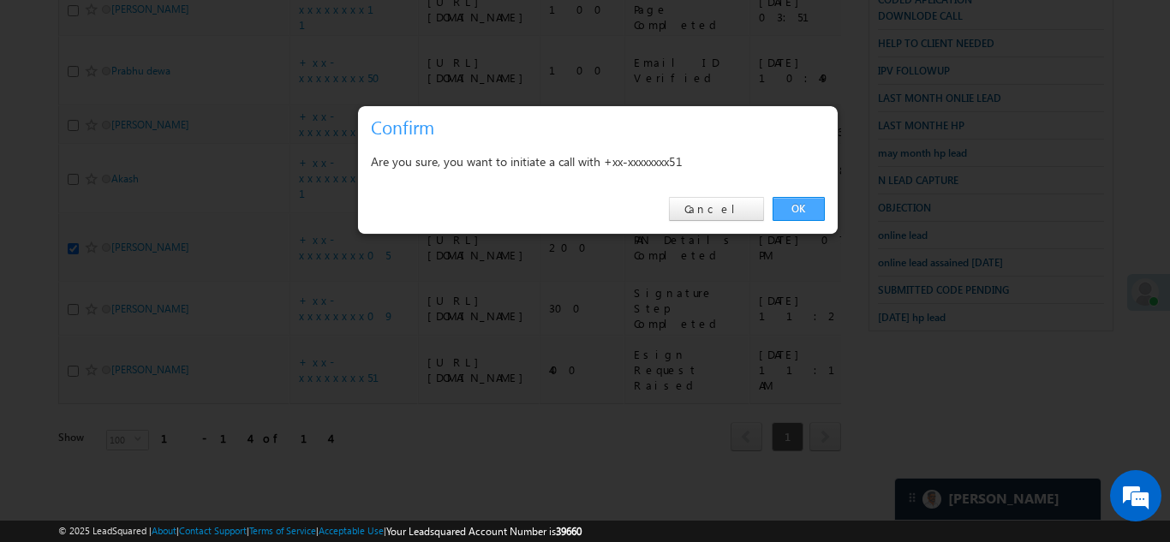
click at [800, 209] on link "OK" at bounding box center [799, 209] width 52 height 24
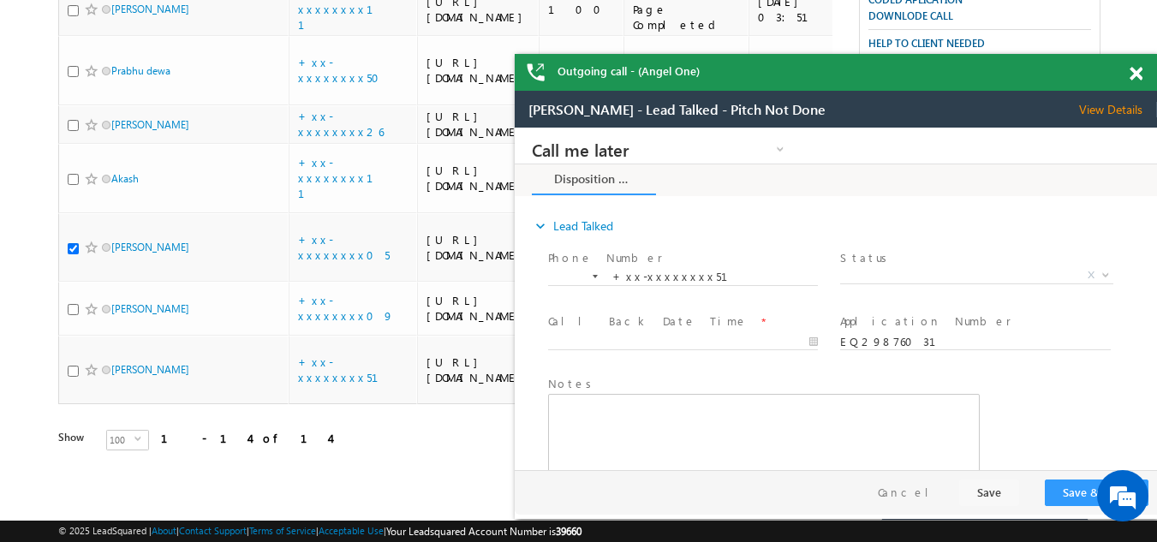
scroll to position [0, 0]
click at [1132, 75] on span at bounding box center [1136, 74] width 13 height 15
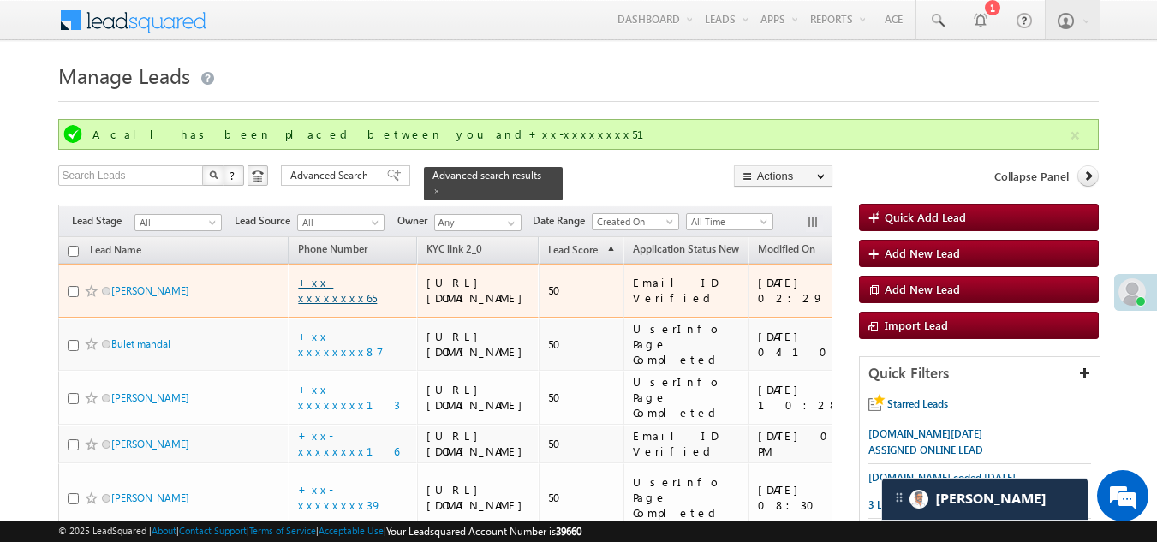
click at [348, 301] on link "+xx-xxxxxxxx65" at bounding box center [337, 290] width 79 height 30
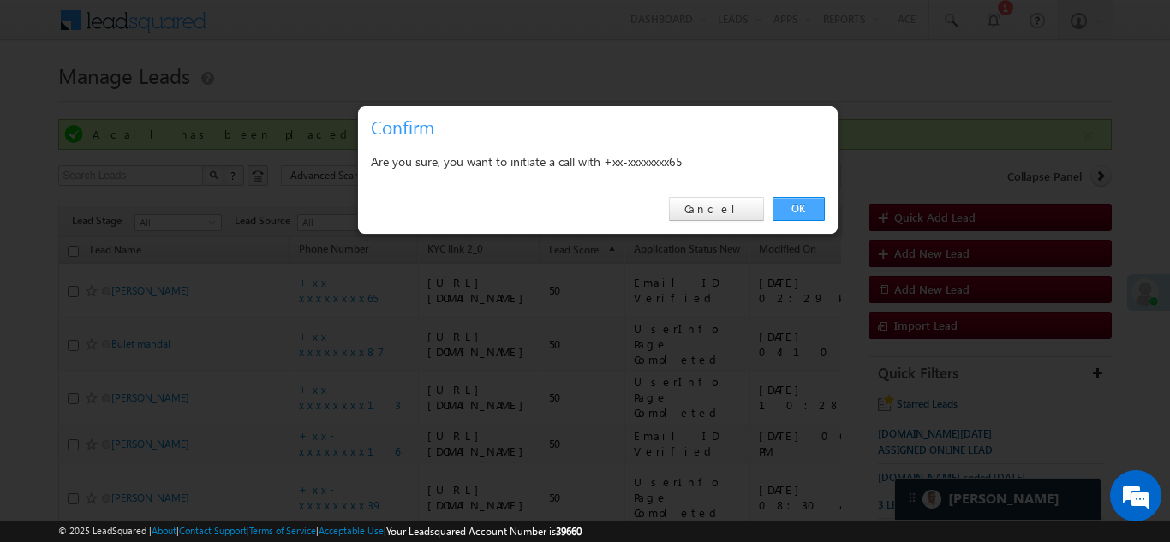
click at [792, 205] on link "OK" at bounding box center [799, 209] width 52 height 24
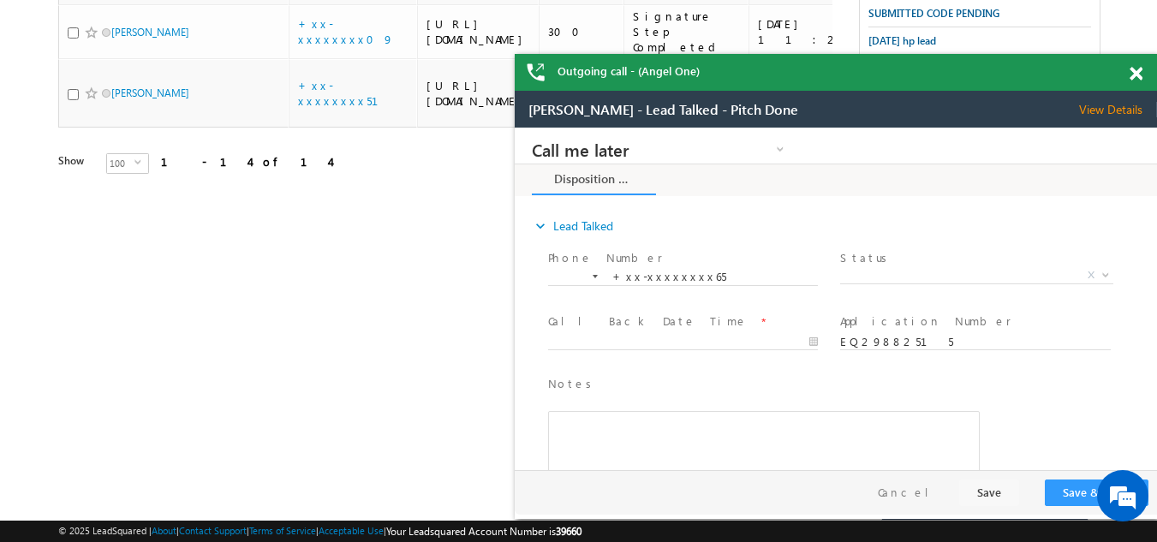
click at [1132, 69] on span at bounding box center [1136, 74] width 13 height 15
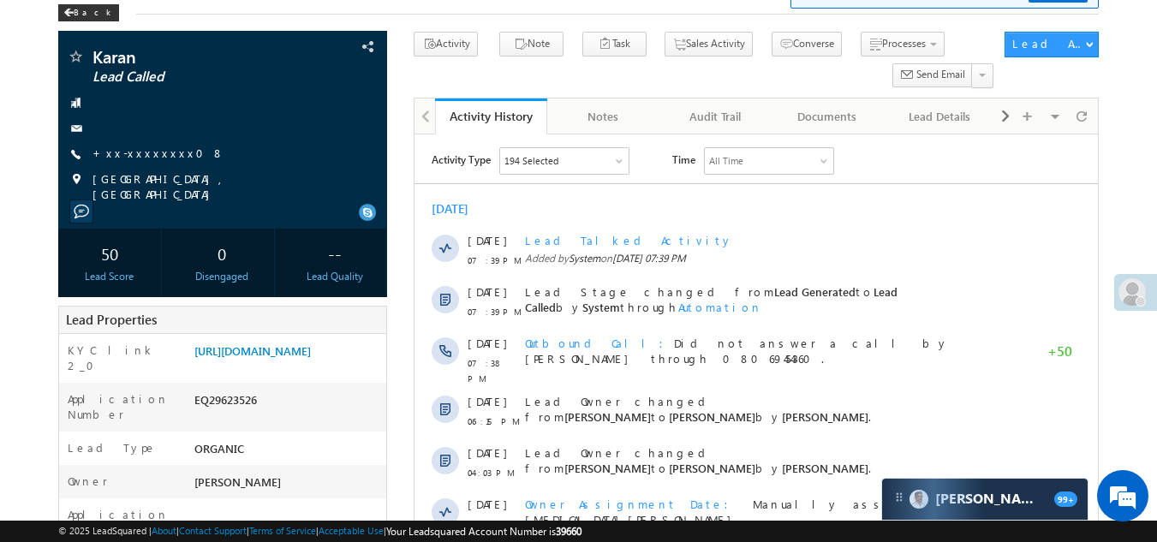
scroll to position [86, 0]
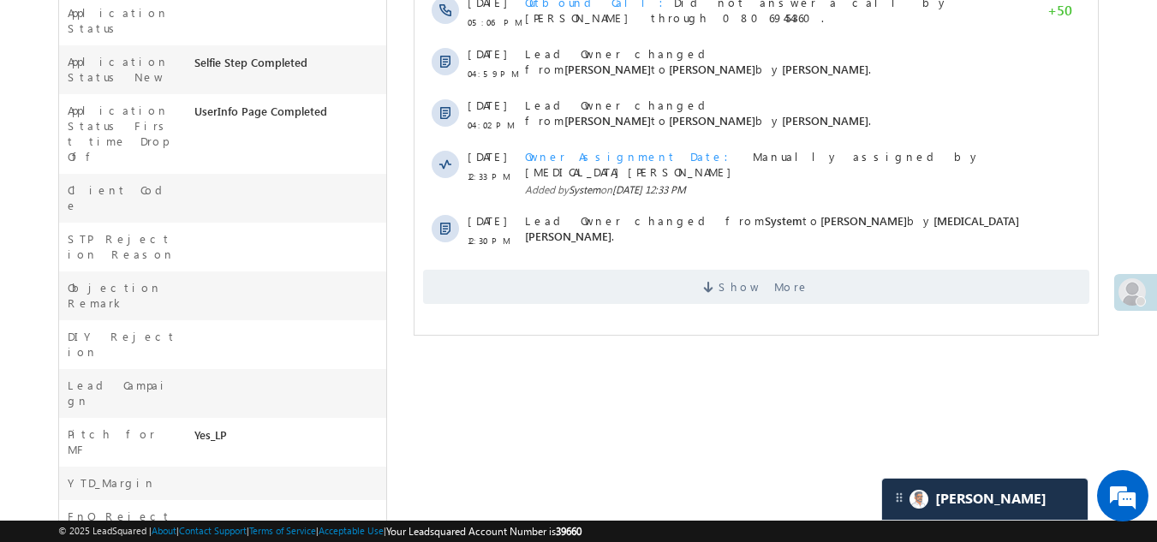
scroll to position [600, 0]
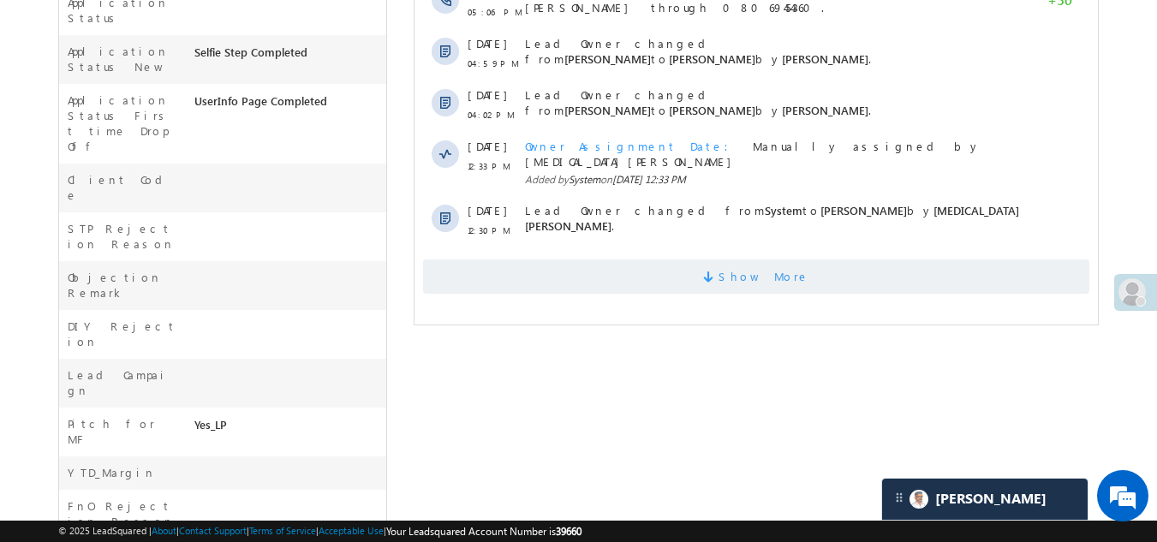
click at [628, 265] on span "Show More" at bounding box center [756, 277] width 666 height 34
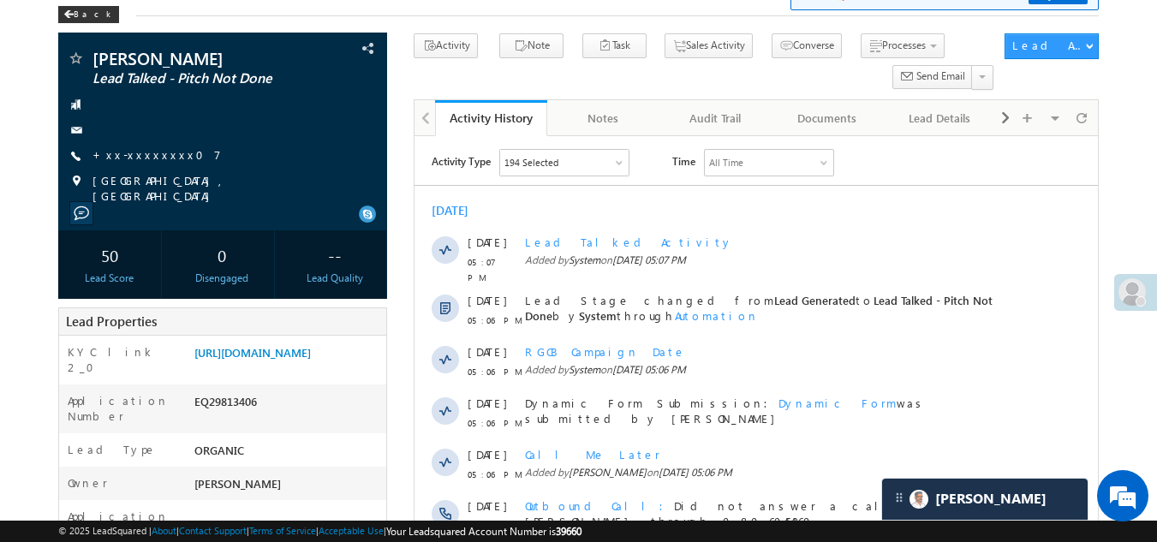
scroll to position [0, 0]
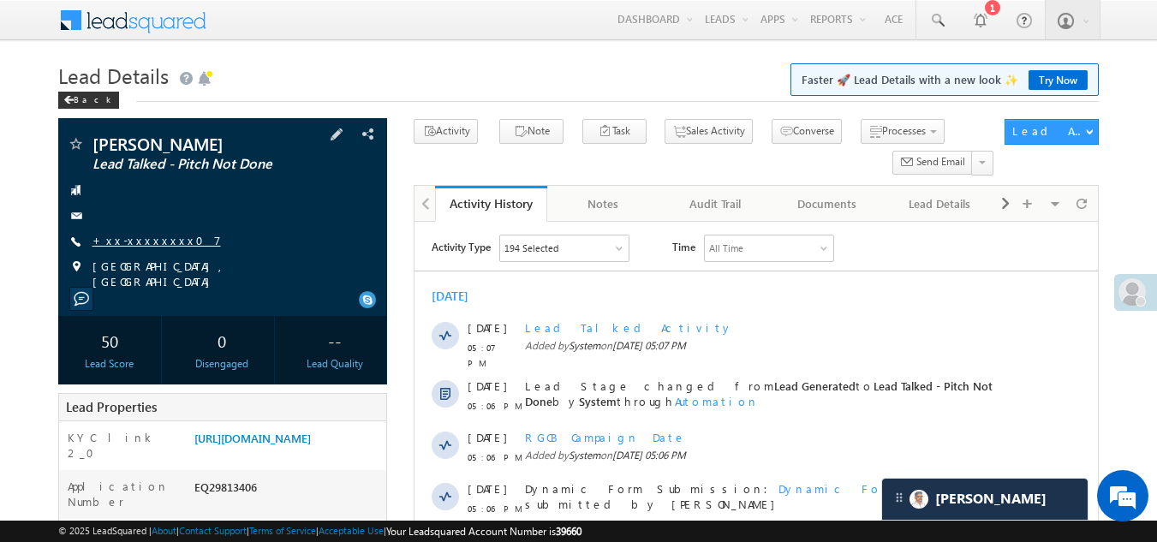
click at [122, 237] on link "+xx-xxxxxxxx07" at bounding box center [157, 240] width 128 height 15
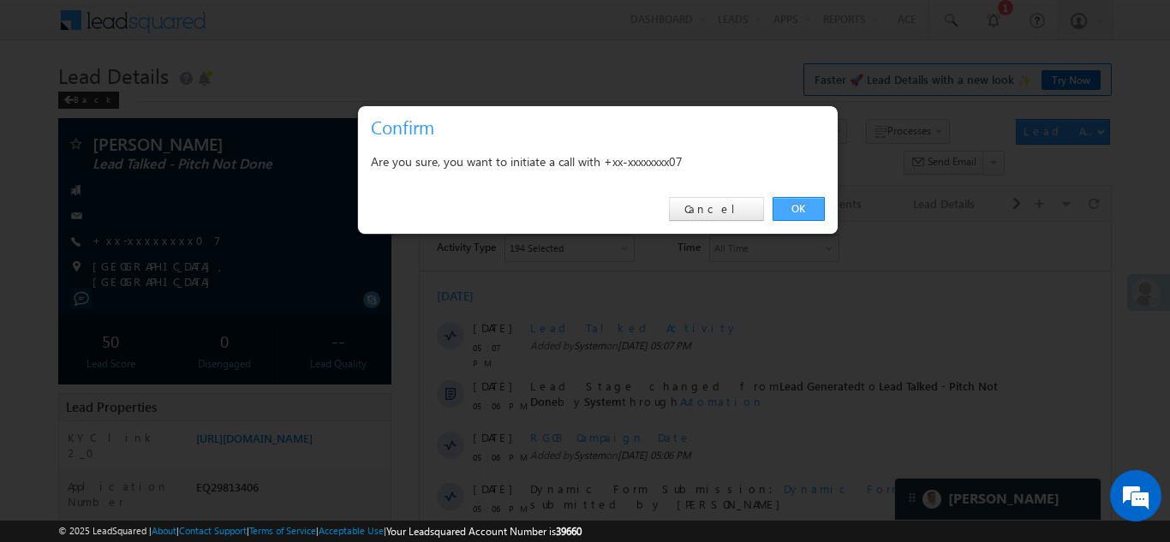
click at [790, 204] on link "OK" at bounding box center [799, 209] width 52 height 24
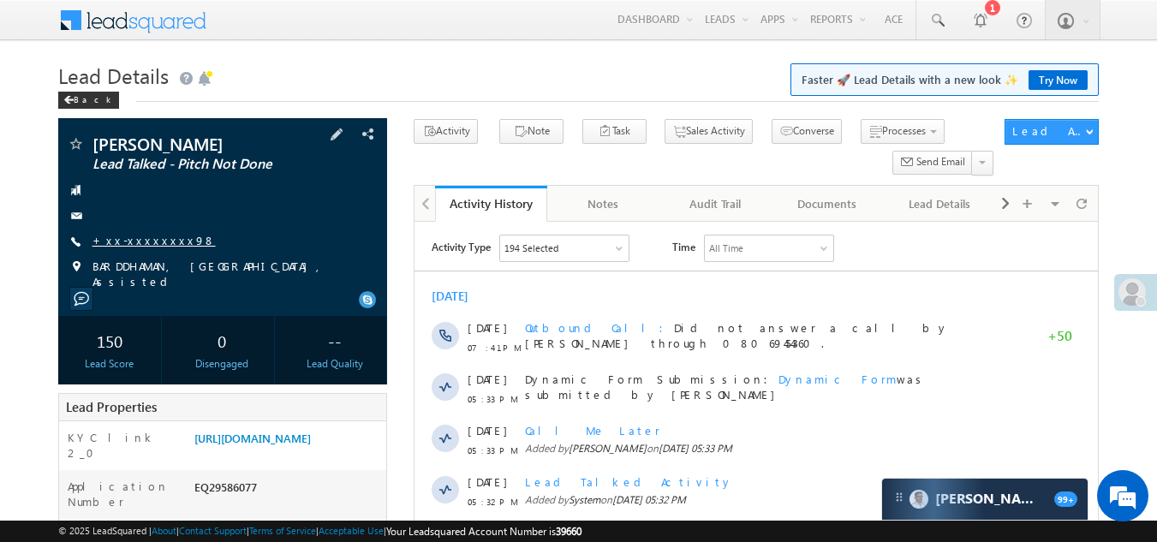
click at [130, 234] on link "+xx-xxxxxxxx98" at bounding box center [154, 240] width 123 height 15
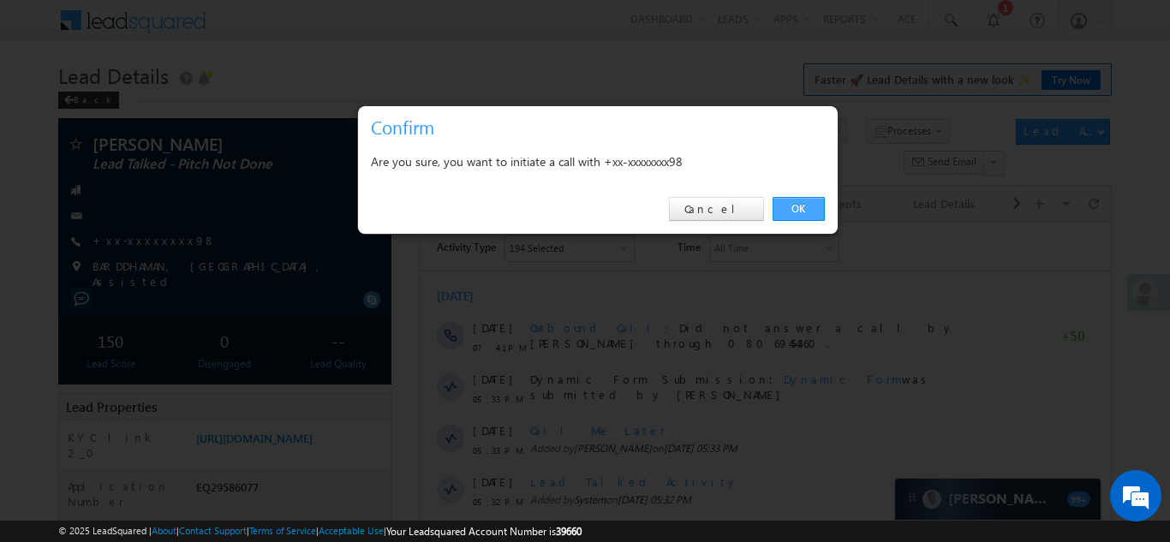
click at [809, 210] on link "OK" at bounding box center [799, 209] width 52 height 24
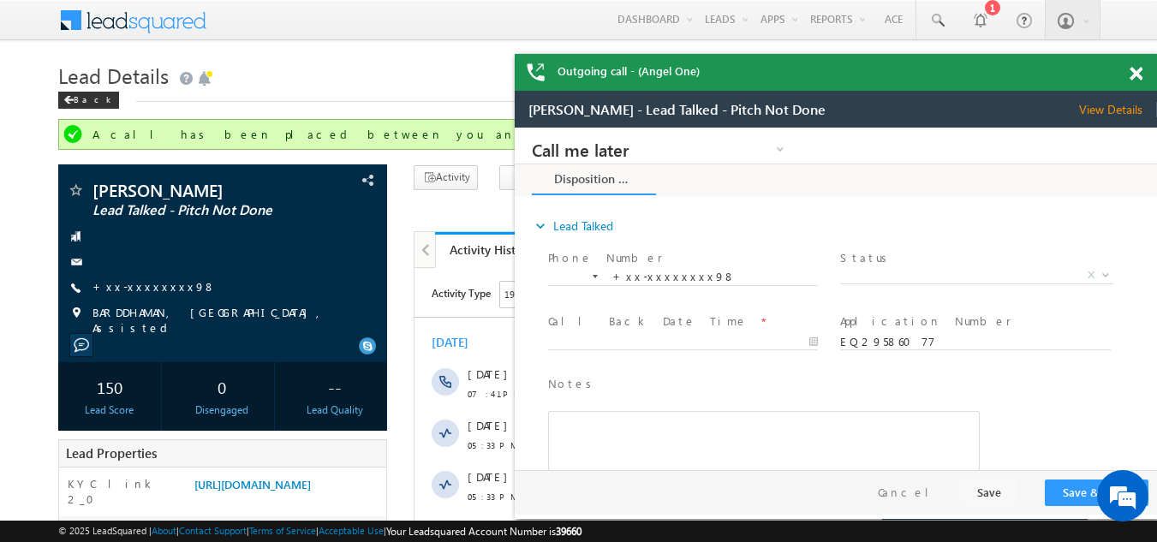
click at [1138, 74] on span at bounding box center [1136, 74] width 13 height 15
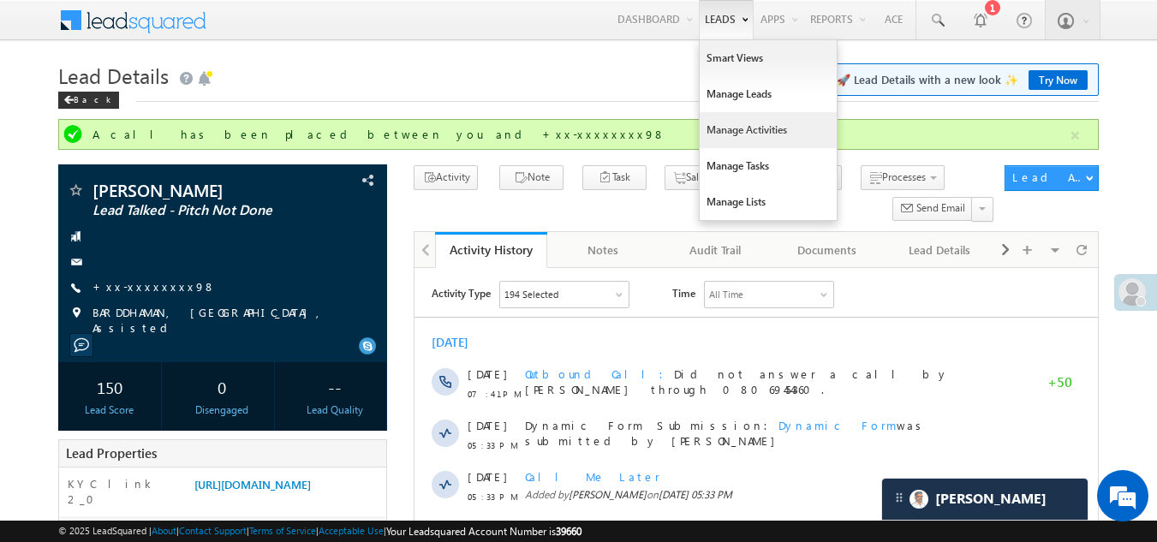
click at [731, 129] on link "Manage Activities" at bounding box center [768, 130] width 137 height 36
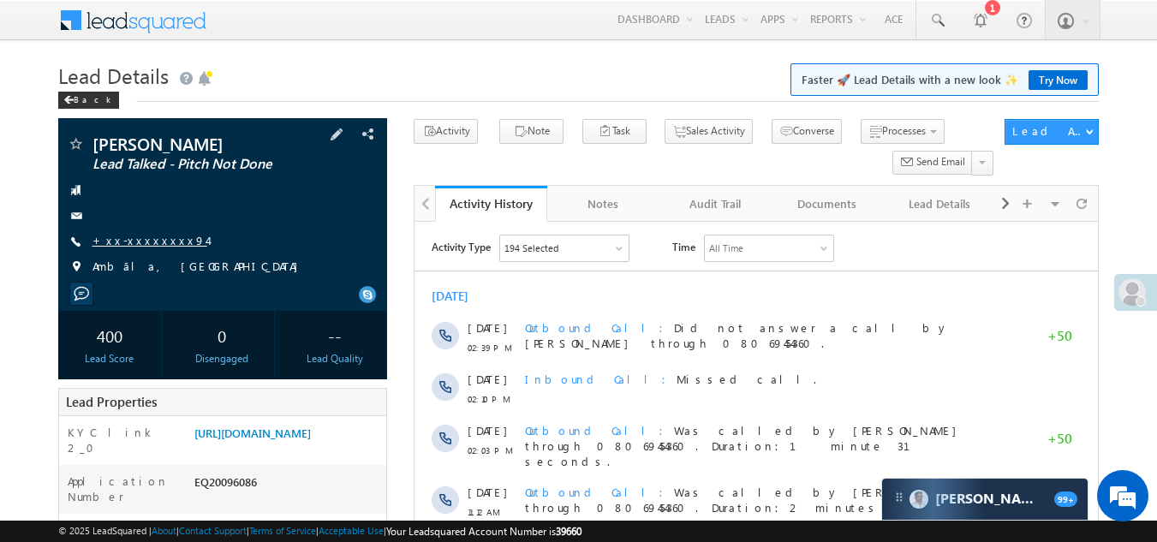
click at [148, 238] on link "+xx-xxxxxxxx94" at bounding box center [150, 240] width 115 height 15
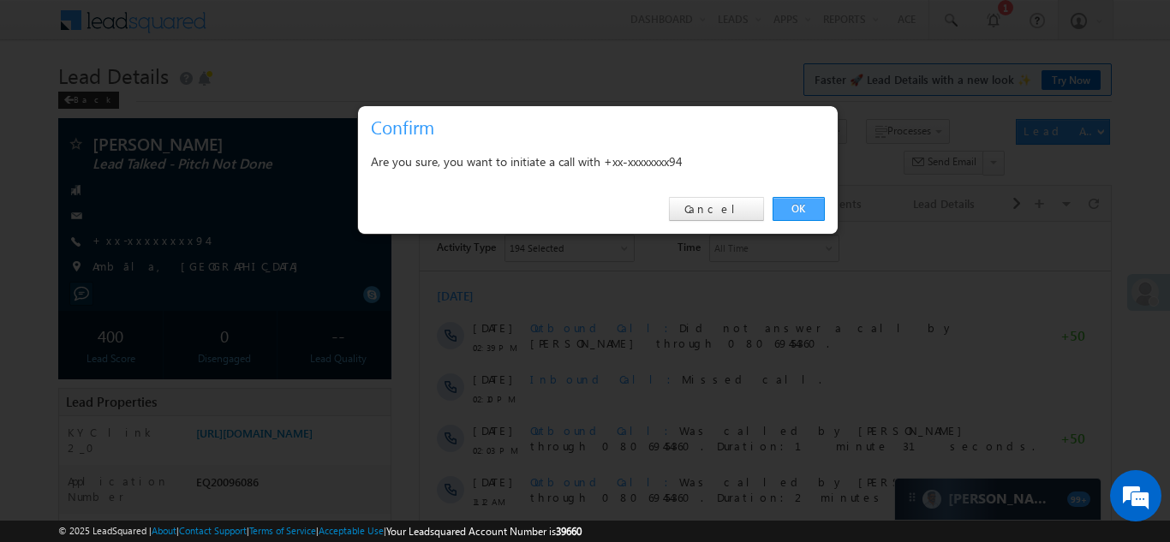
click at [791, 216] on link "OK" at bounding box center [799, 209] width 52 height 24
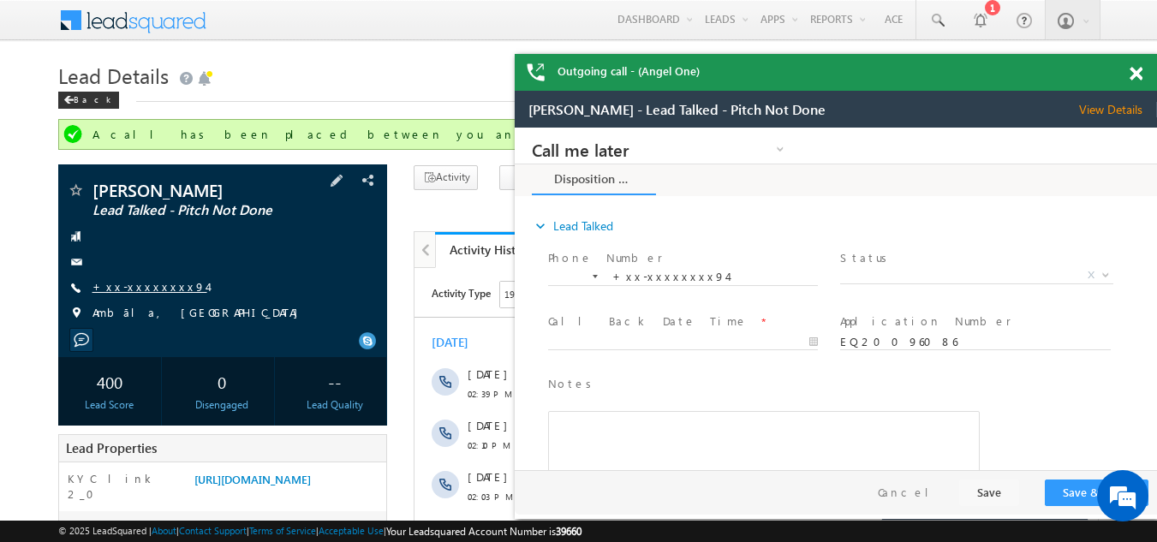
click at [132, 289] on link "+xx-xxxxxxxx94" at bounding box center [150, 286] width 115 height 15
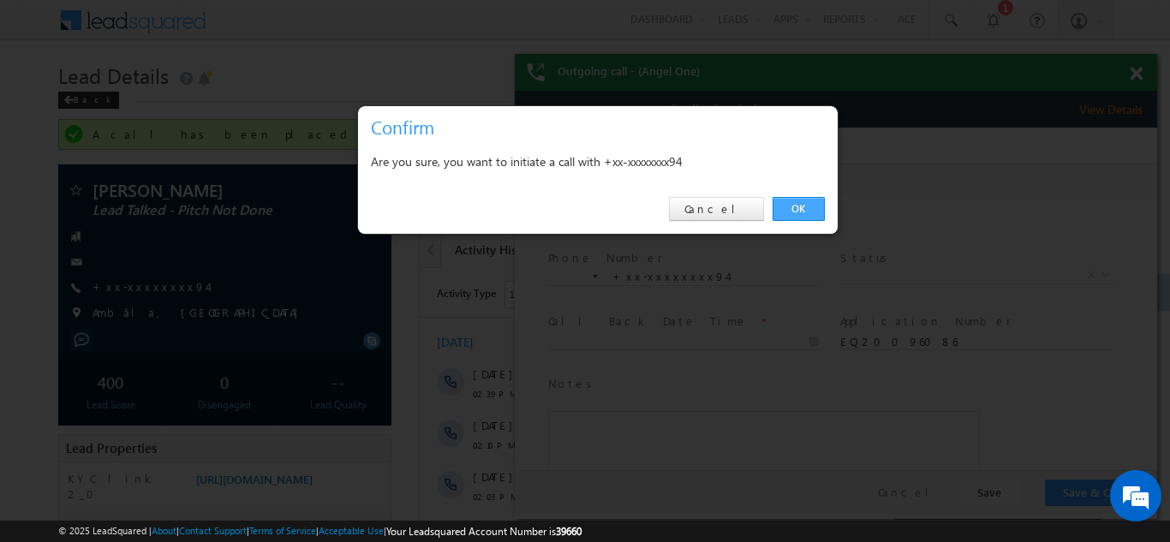
click at [794, 206] on link "OK" at bounding box center [799, 209] width 52 height 24
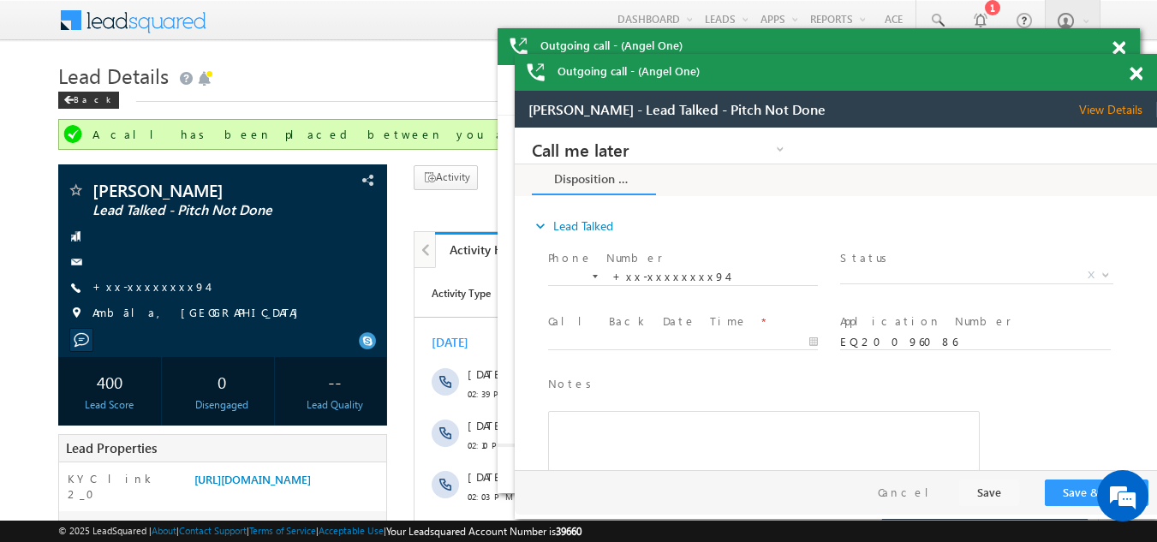
click at [1132, 75] on span at bounding box center [1136, 74] width 13 height 15
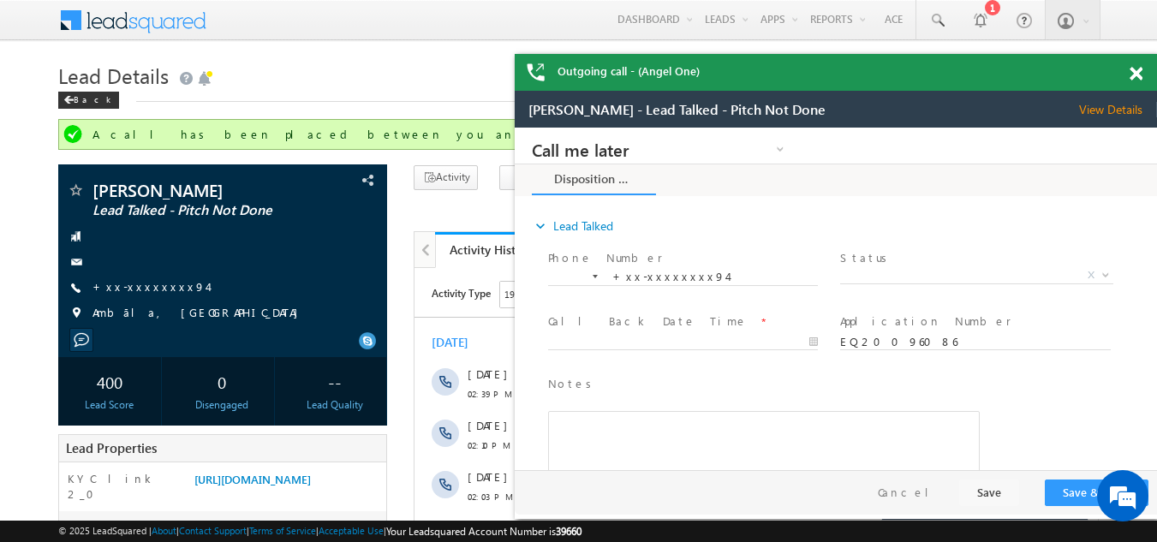
click at [1135, 75] on span at bounding box center [1136, 74] width 13 height 15
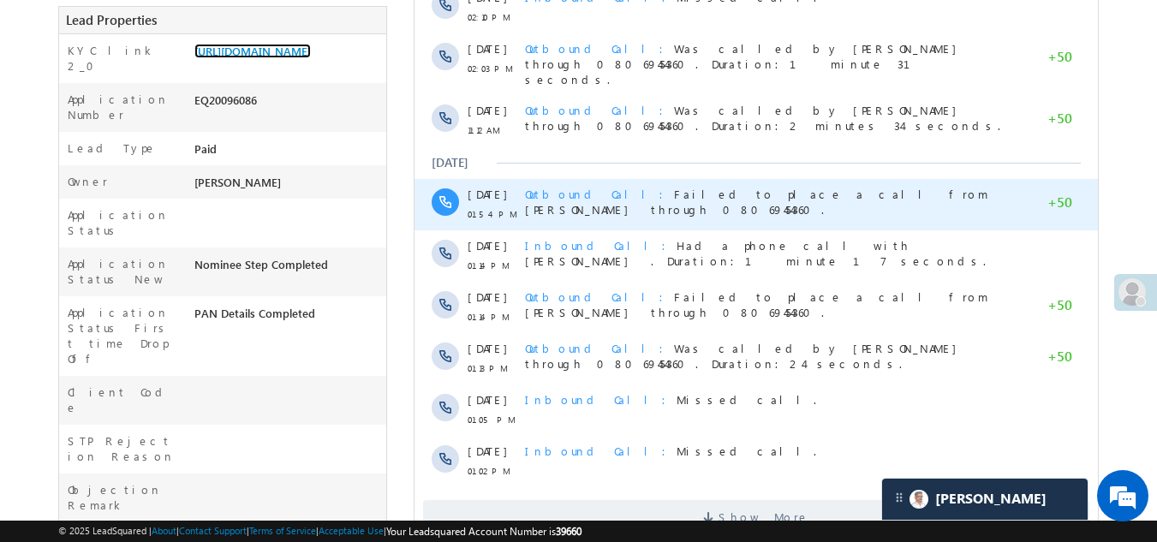
scroll to position [781, 0]
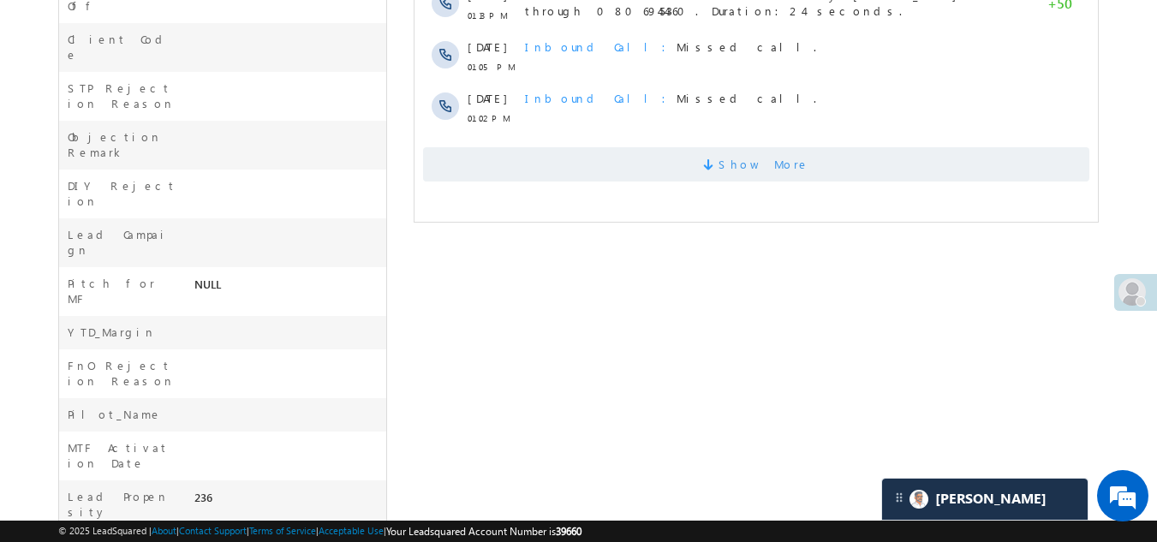
click at [630, 164] on span "Show More" at bounding box center [756, 164] width 666 height 34
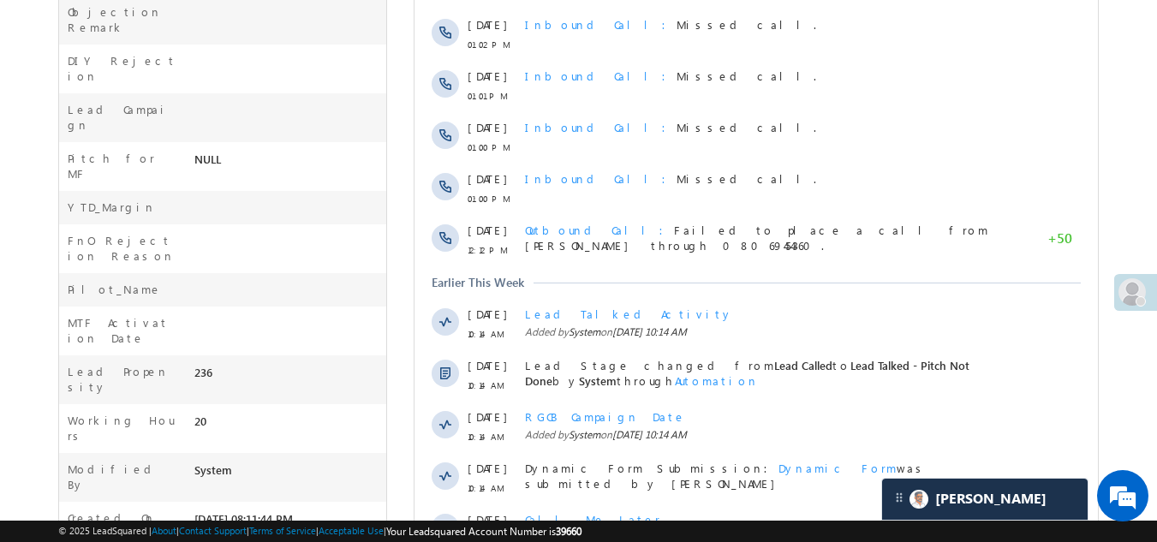
scroll to position [1029, 0]
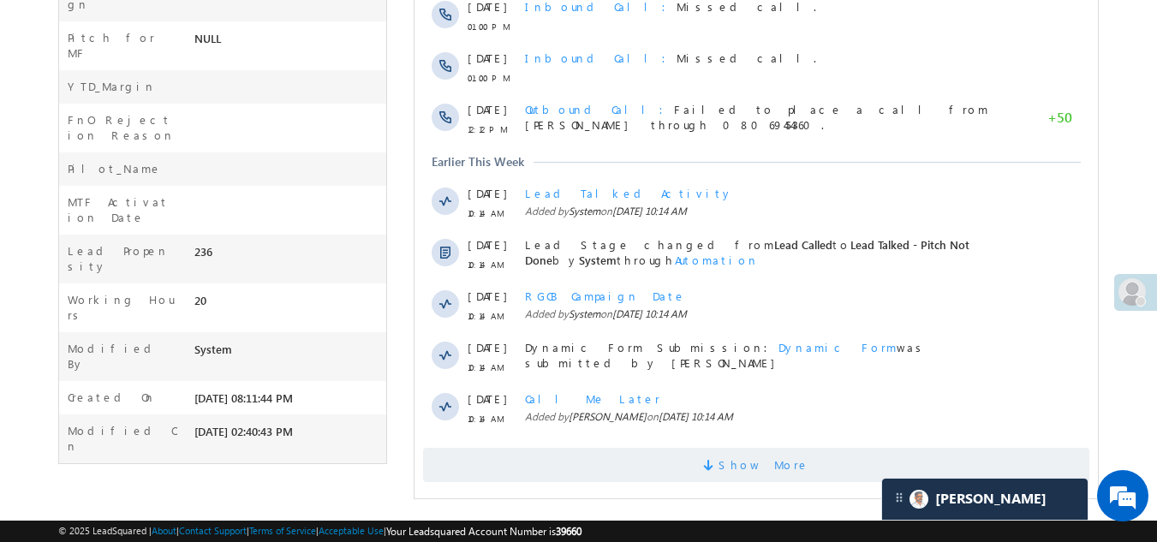
click at [719, 464] on span at bounding box center [710, 468] width 15 height 16
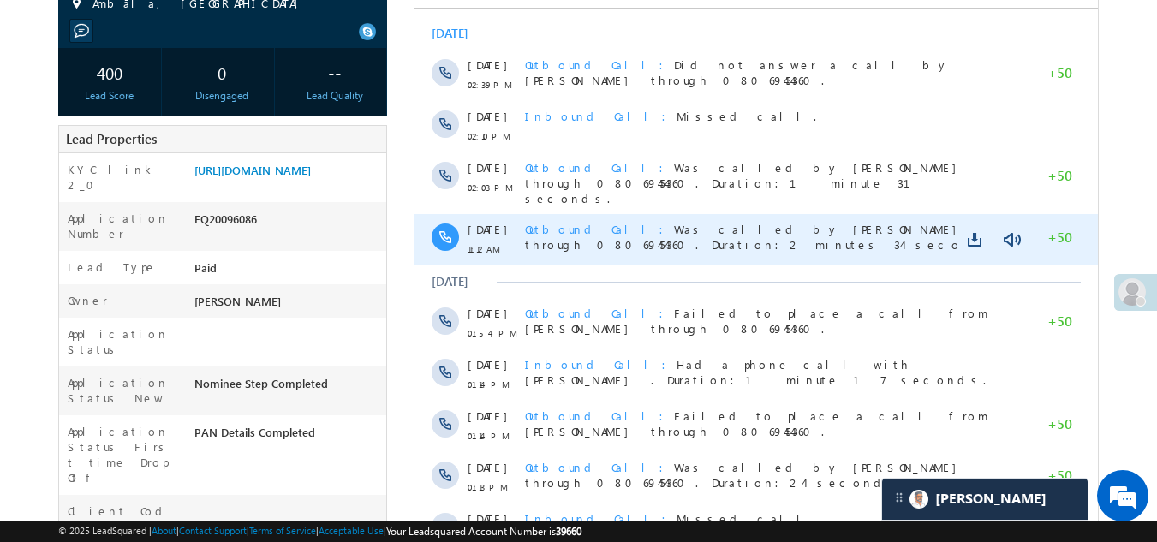
scroll to position [0, 0]
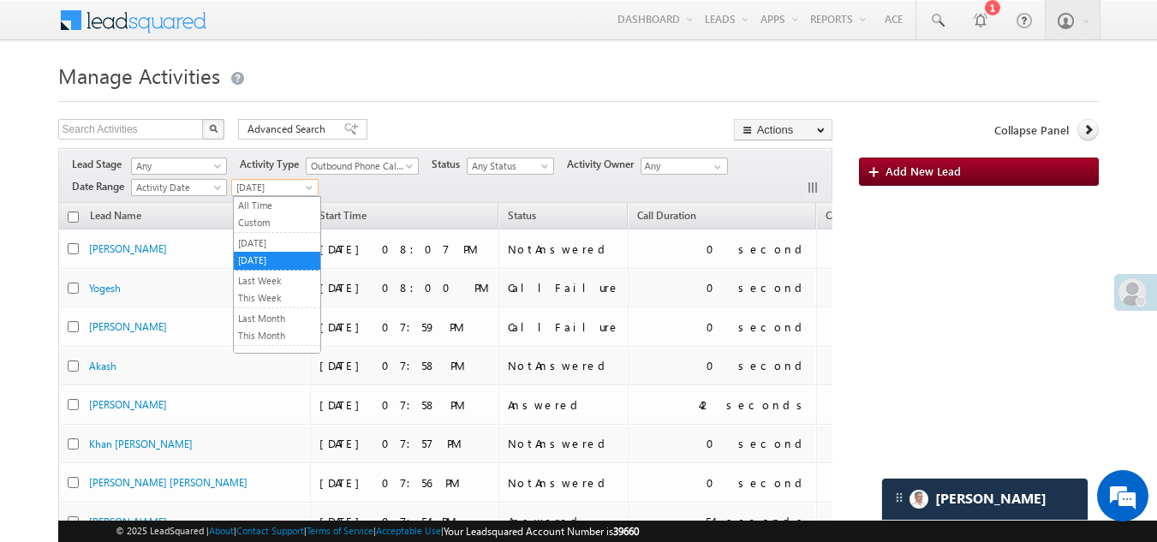
click at [265, 187] on span "[DATE]" at bounding box center [272, 187] width 81 height 15
click at [274, 243] on link "[DATE]" at bounding box center [277, 243] width 87 height 15
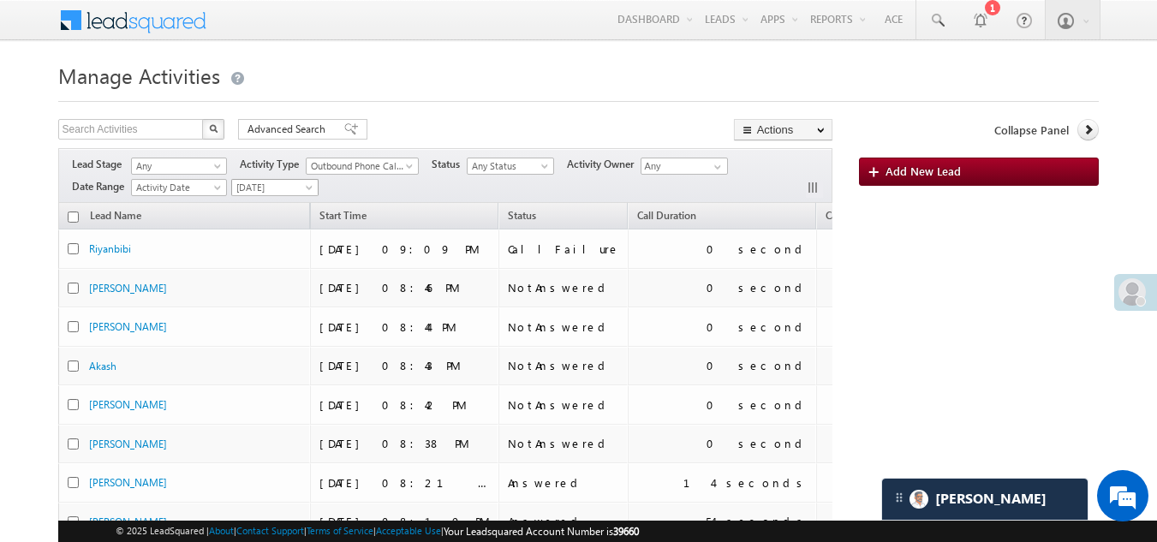
click at [248, 188] on span "[DATE]" at bounding box center [272, 187] width 81 height 15
click at [265, 261] on link "Today" at bounding box center [277, 260] width 87 height 15
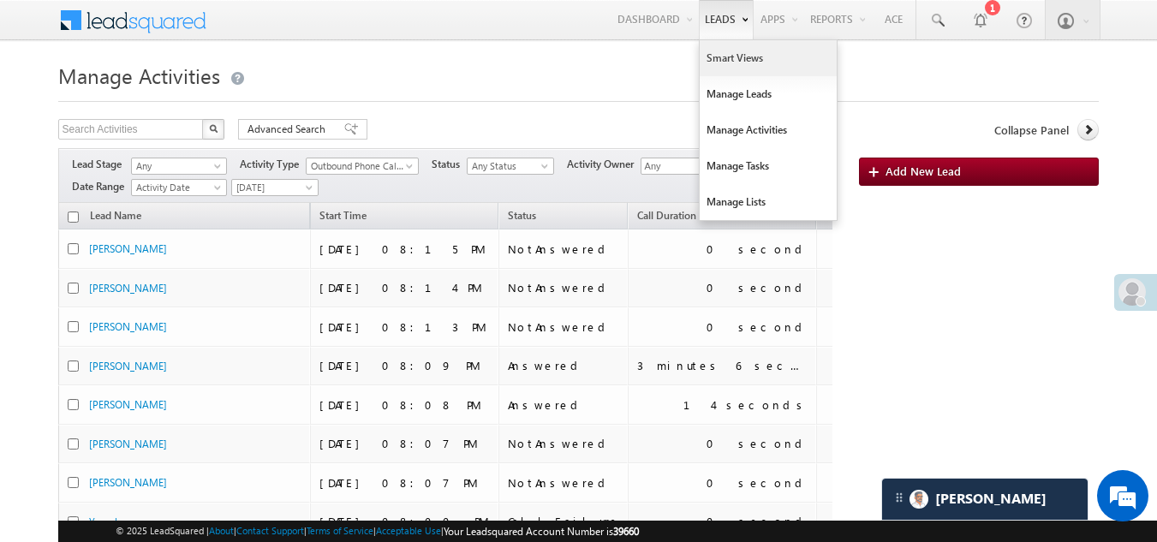
click at [725, 49] on link "Smart Views" at bounding box center [768, 58] width 137 height 36
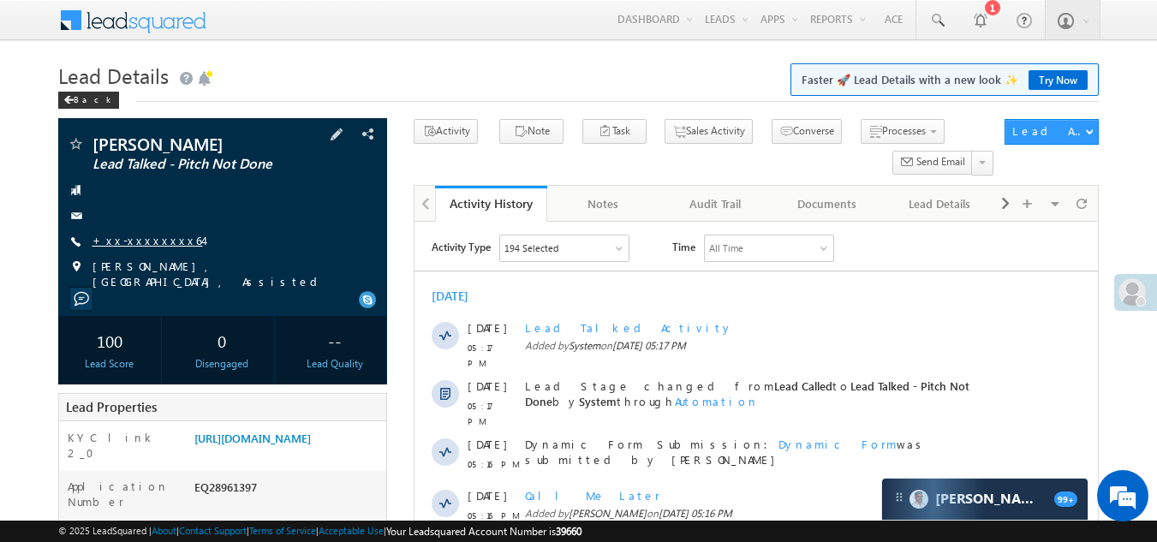
click at [144, 237] on link "+xx-xxxxxxxx64" at bounding box center [148, 240] width 110 height 15
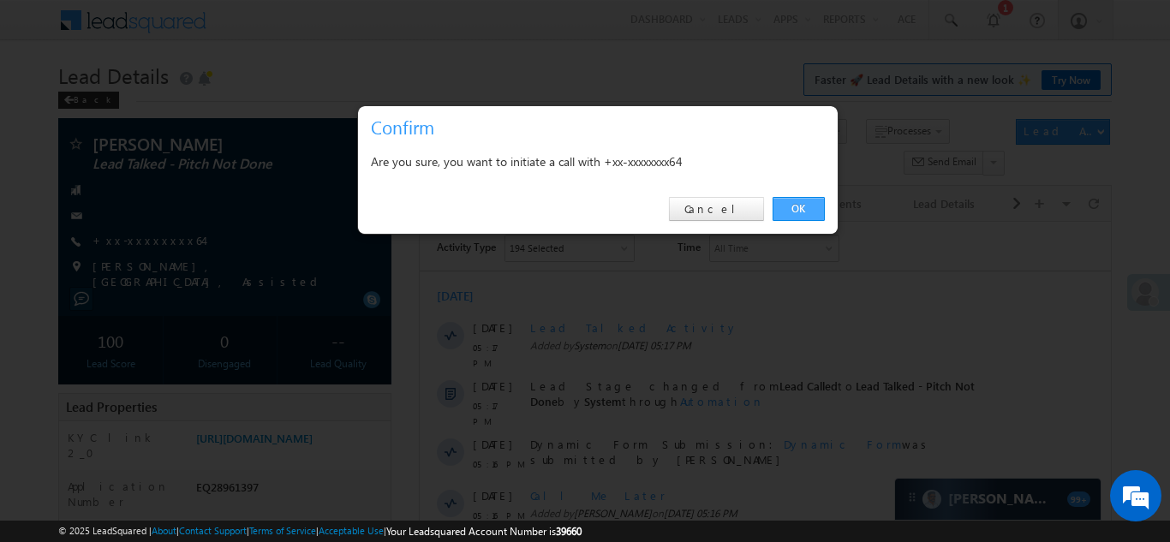
click at [796, 205] on link "OK" at bounding box center [799, 209] width 52 height 24
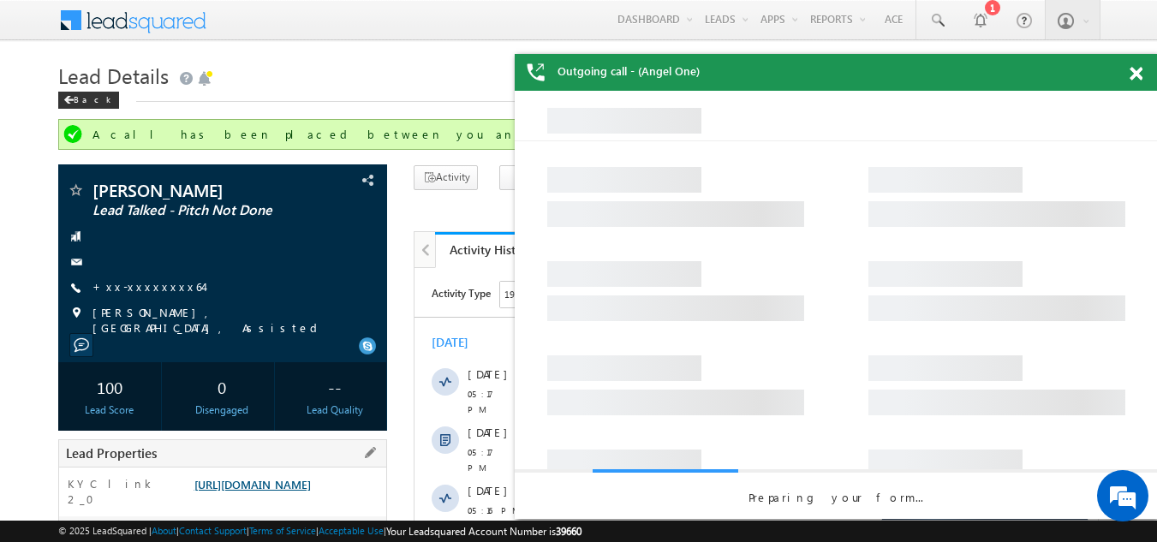
drag, startPoint x: 273, startPoint y: 441, endPoint x: 228, endPoint y: 483, distance: 61.8
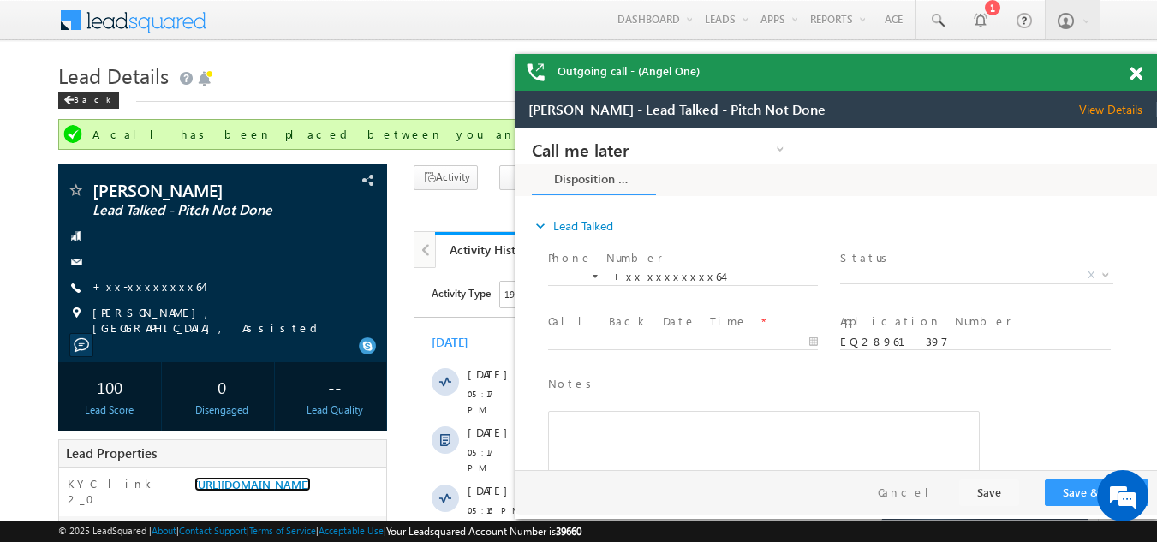
click at [1136, 76] on div "Outgoing call - (Angel One)" at bounding box center [836, 72] width 642 height 37
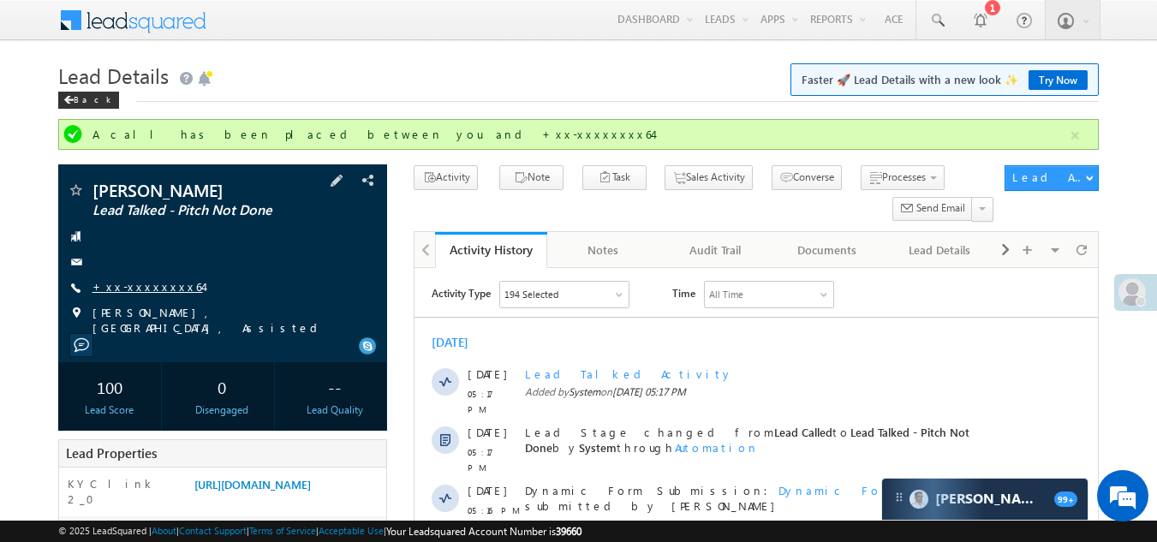
click at [152, 282] on link "+xx-xxxxxxxx64" at bounding box center [148, 286] width 110 height 15
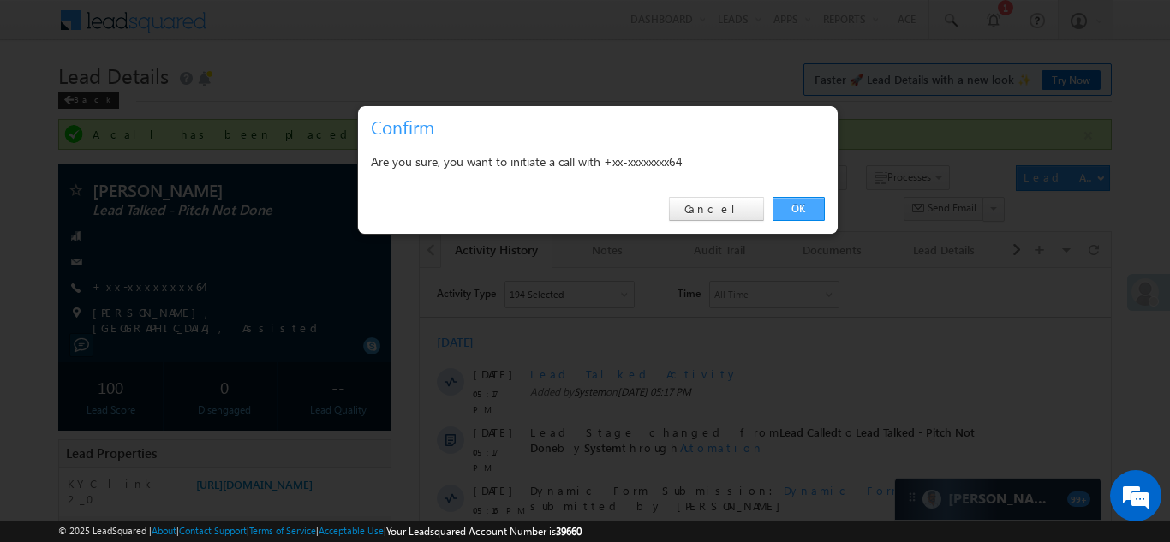
click at [794, 207] on link "OK" at bounding box center [799, 209] width 52 height 24
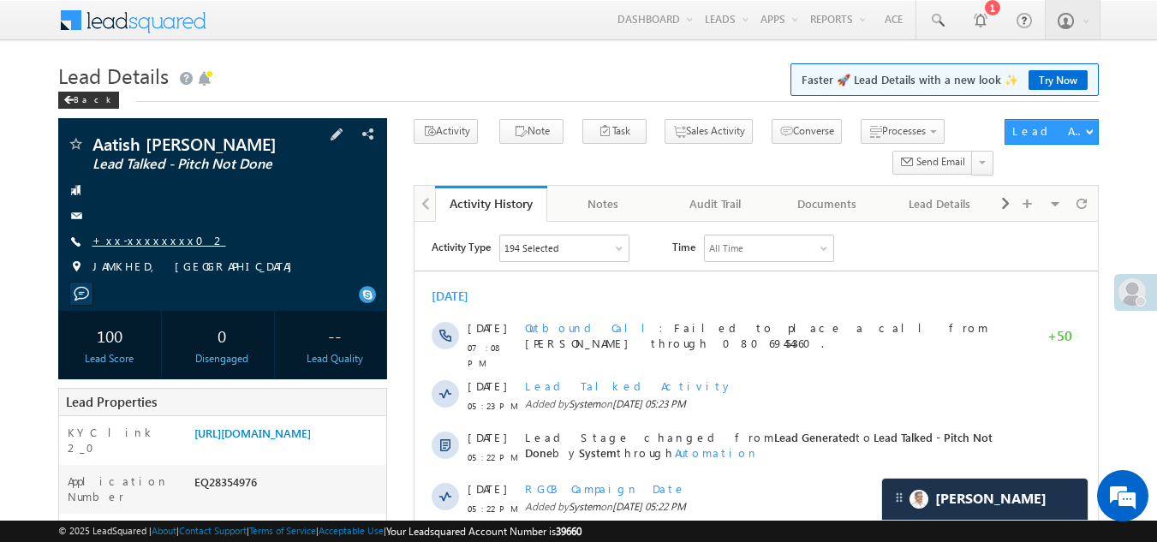
click at [131, 242] on link "+xx-xxxxxxxx02" at bounding box center [160, 240] width 134 height 15
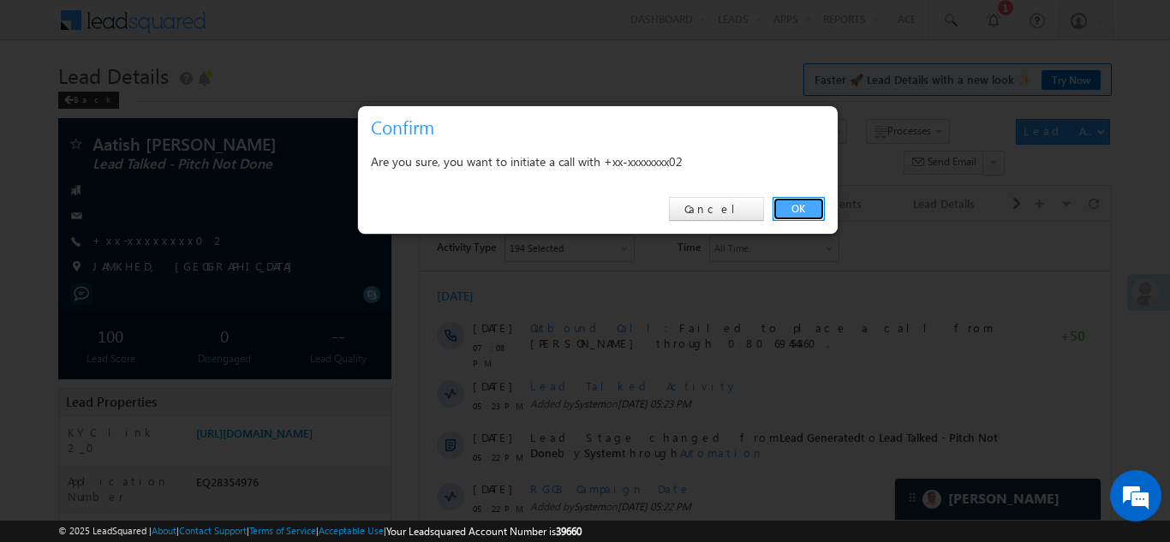
click at [805, 205] on link "OK" at bounding box center [799, 209] width 52 height 24
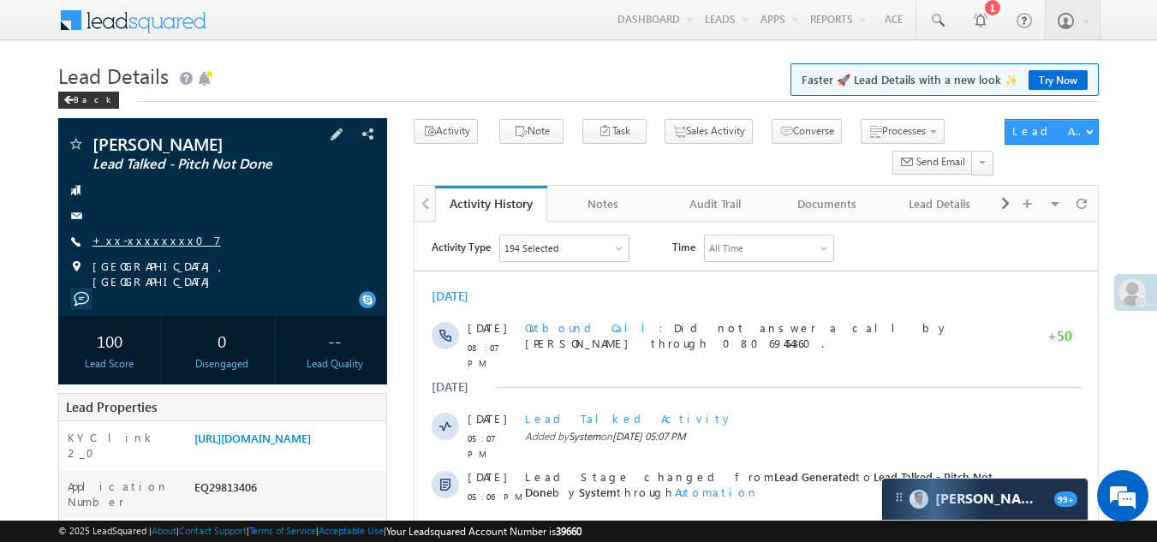
click at [152, 237] on link "+xx-xxxxxxxx07" at bounding box center [157, 240] width 128 height 15
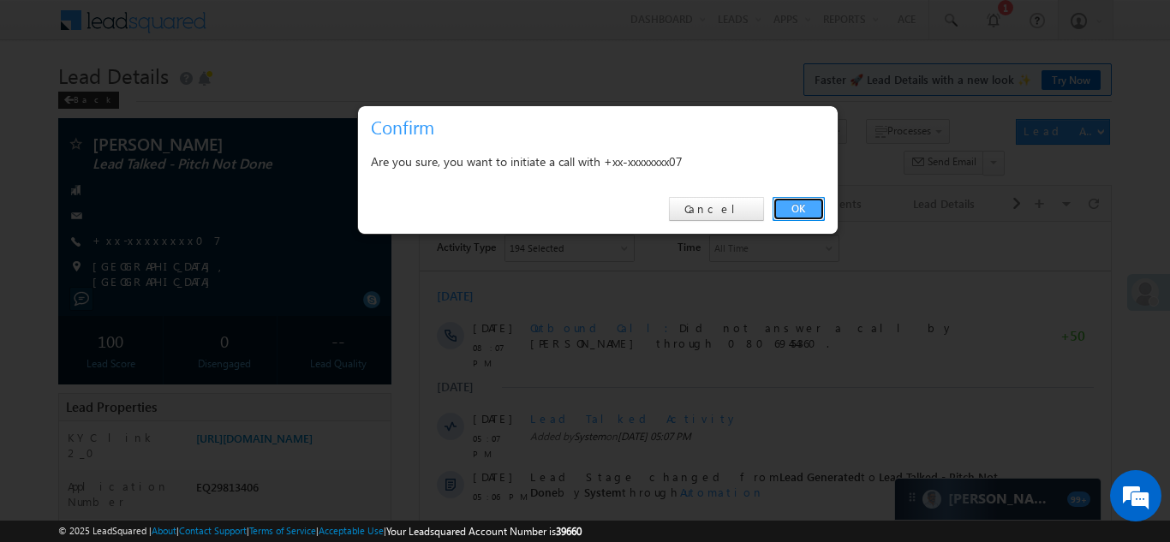
click at [808, 210] on link "OK" at bounding box center [799, 209] width 52 height 24
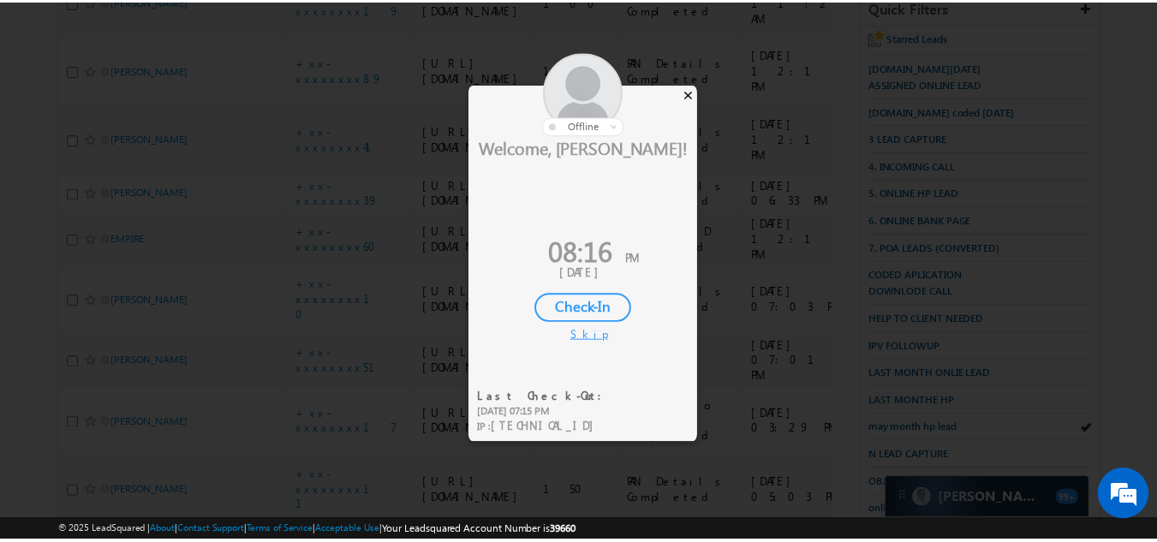
scroll to position [320, 0]
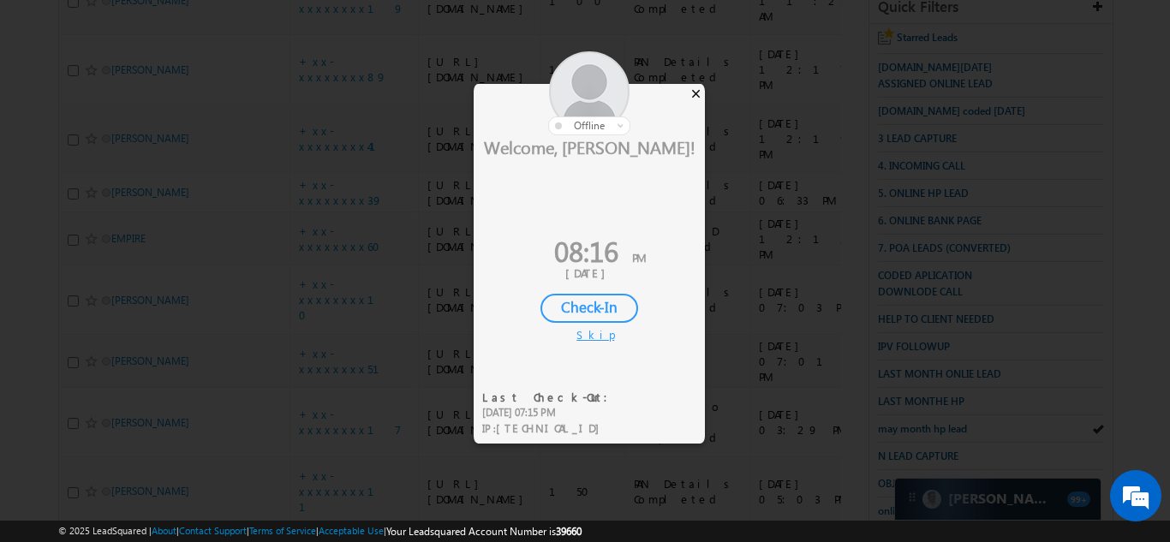
click at [696, 89] on div "×" at bounding box center [696, 93] width 18 height 19
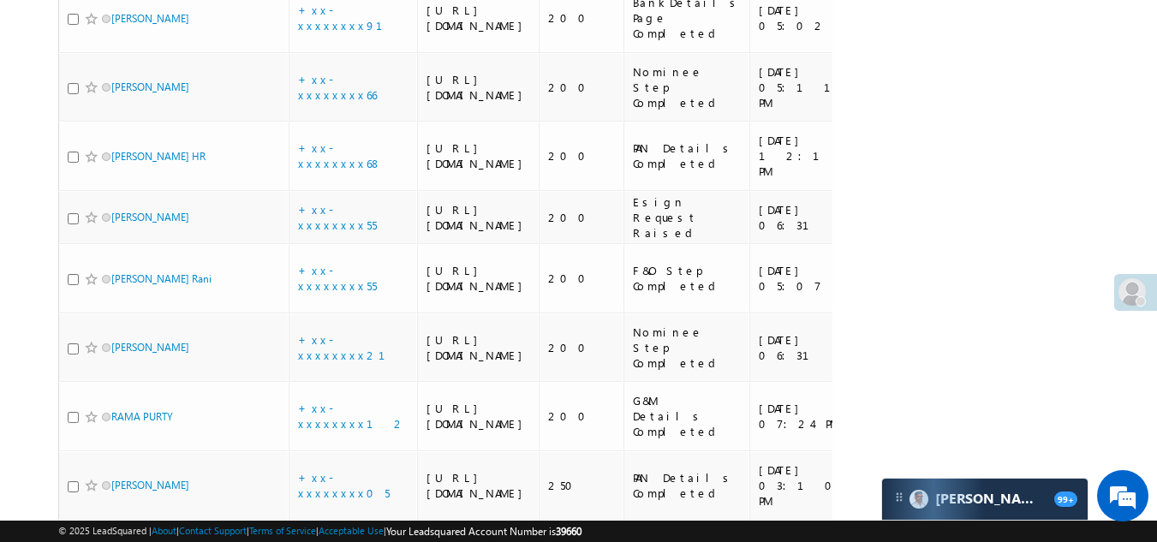
scroll to position [1177, 0]
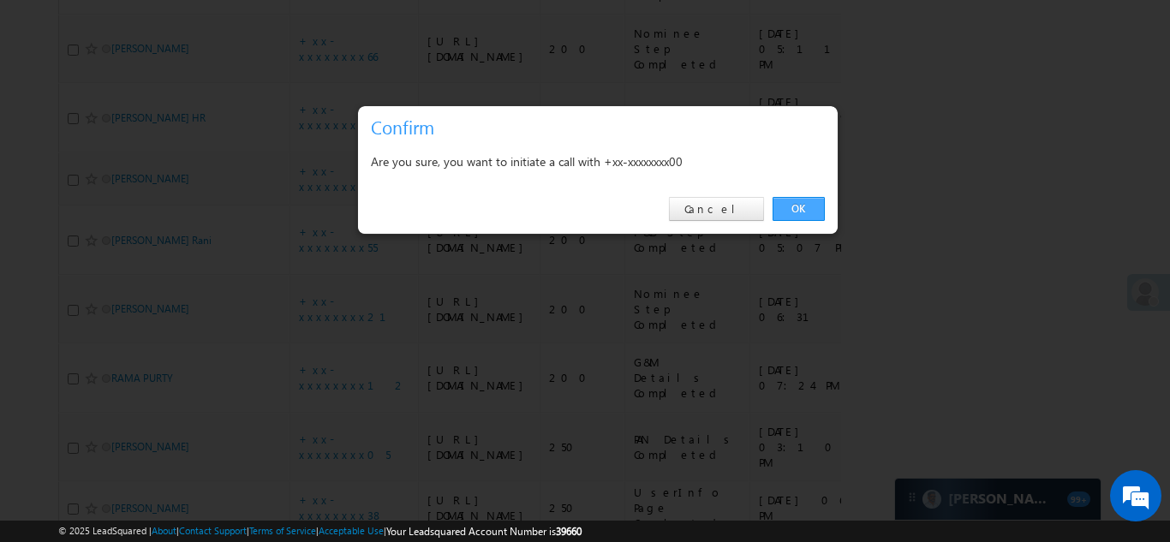
click at [785, 206] on link "OK" at bounding box center [799, 209] width 52 height 24
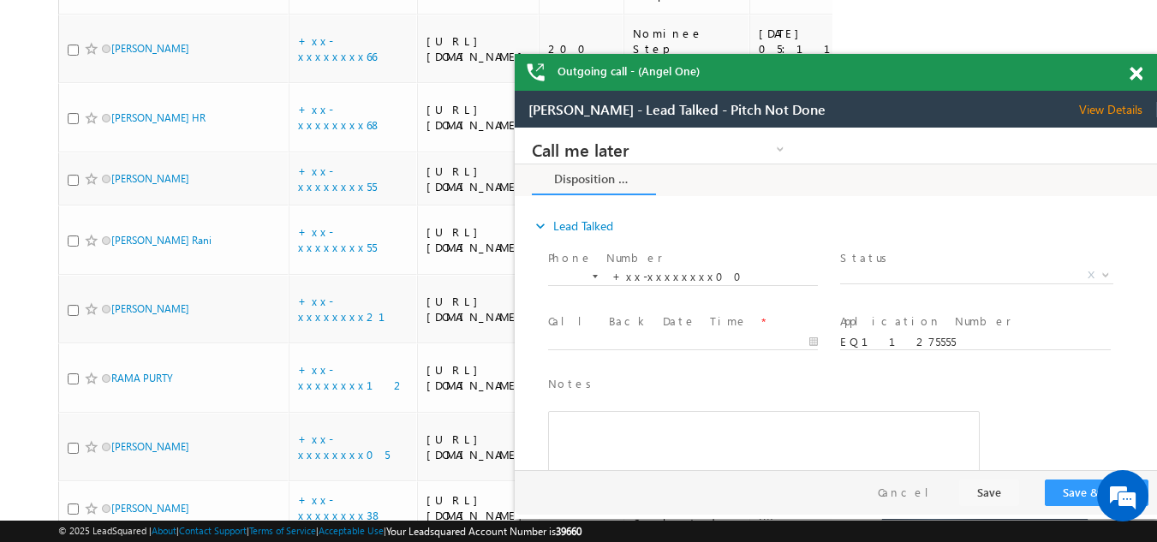
scroll to position [0, 0]
click at [1133, 72] on span at bounding box center [1136, 74] width 13 height 15
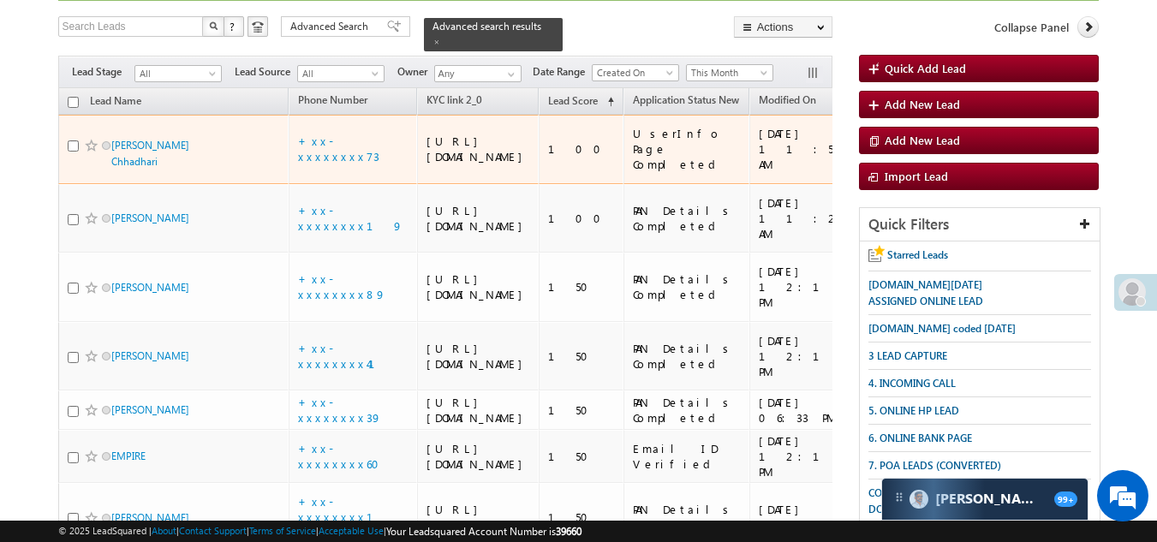
scroll to position [110, 0]
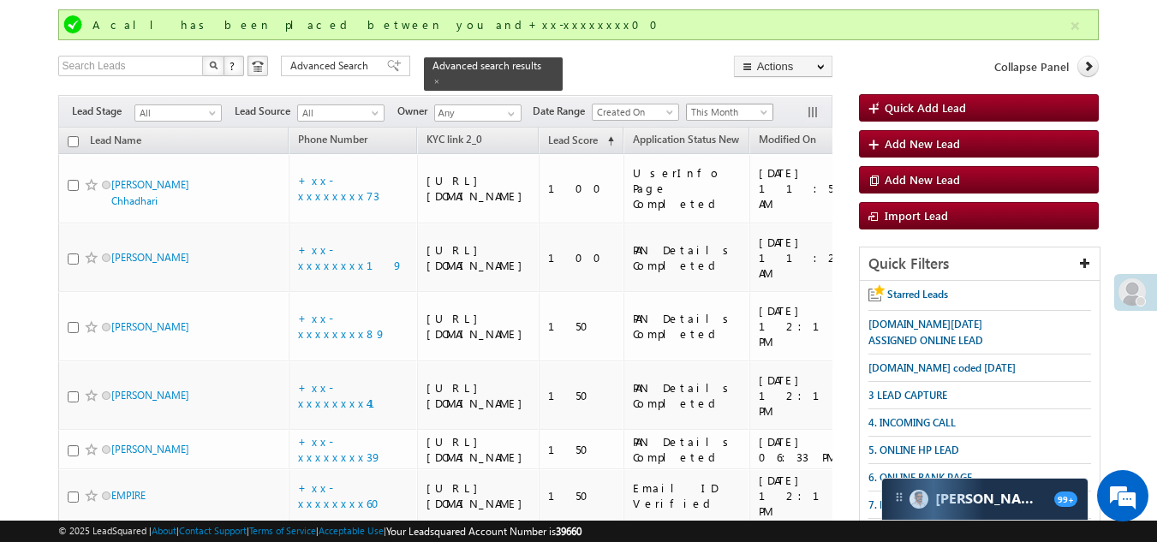
click at [739, 104] on span "This Month" at bounding box center [727, 111] width 81 height 15
click at [724, 247] on link "This Month" at bounding box center [733, 249] width 87 height 15
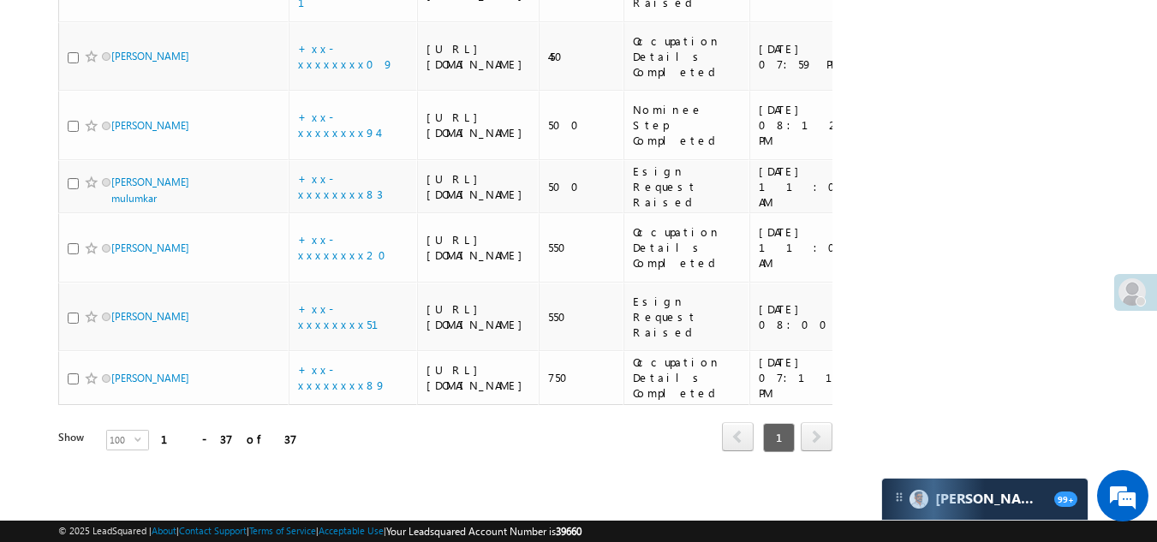
scroll to position [2936, 0]
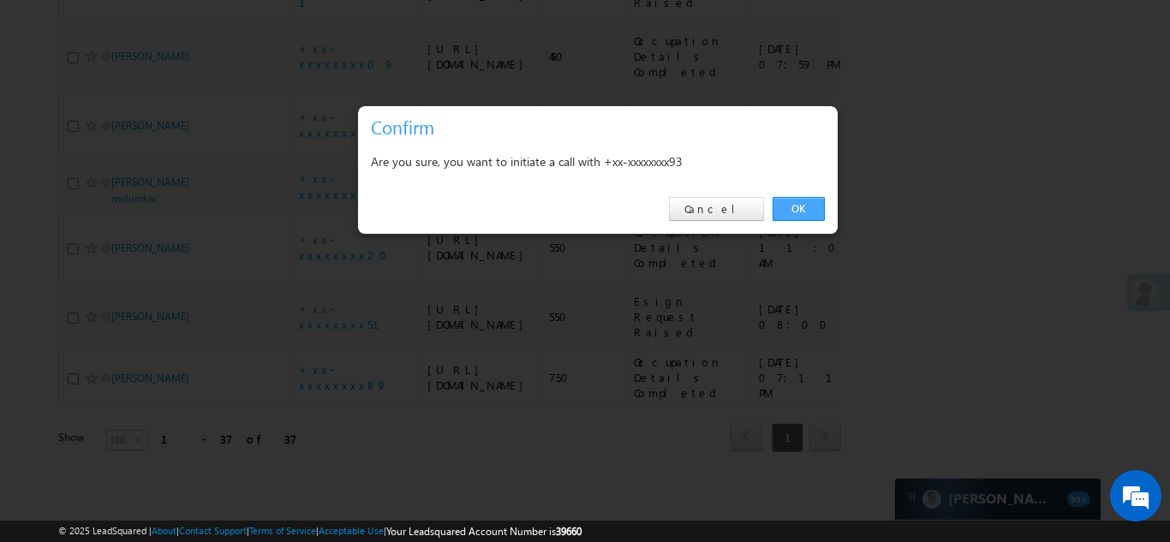
click at [791, 206] on link "OK" at bounding box center [799, 209] width 52 height 24
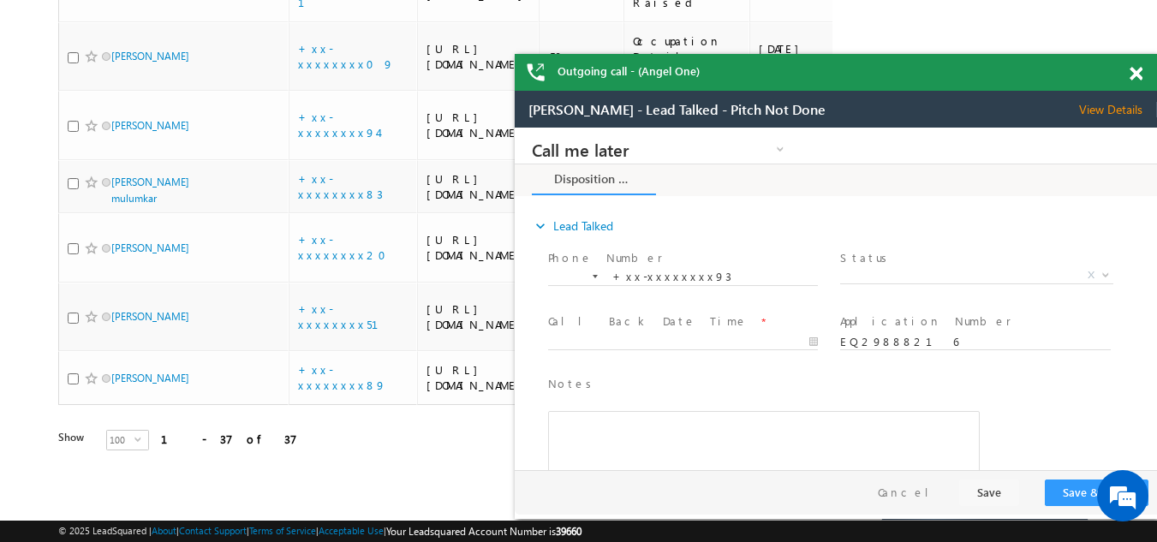
scroll to position [0, 0]
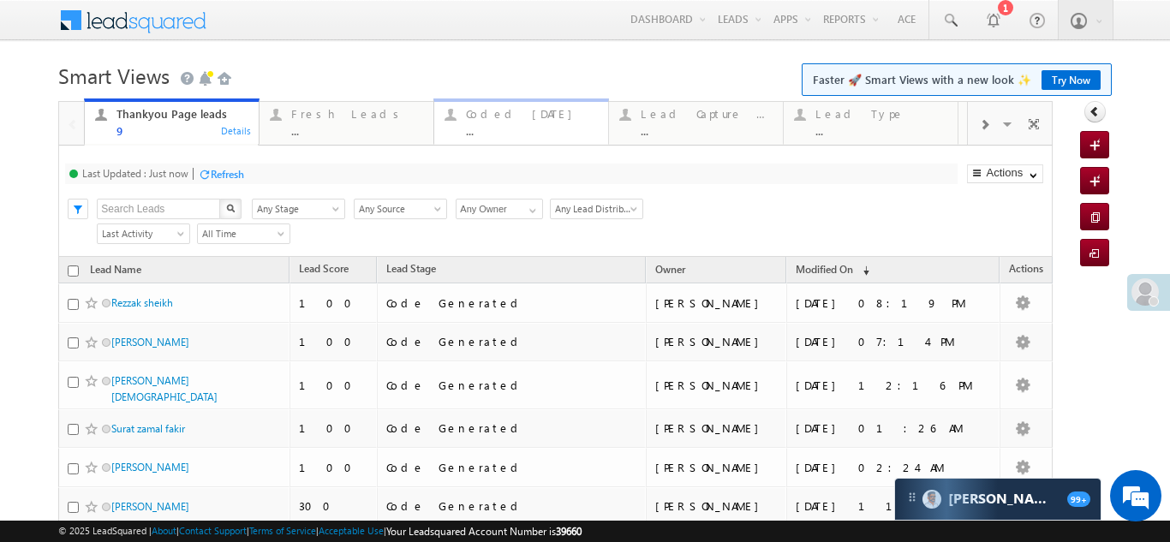
click at [530, 115] on div "Coded [DATE]" at bounding box center [532, 114] width 132 height 14
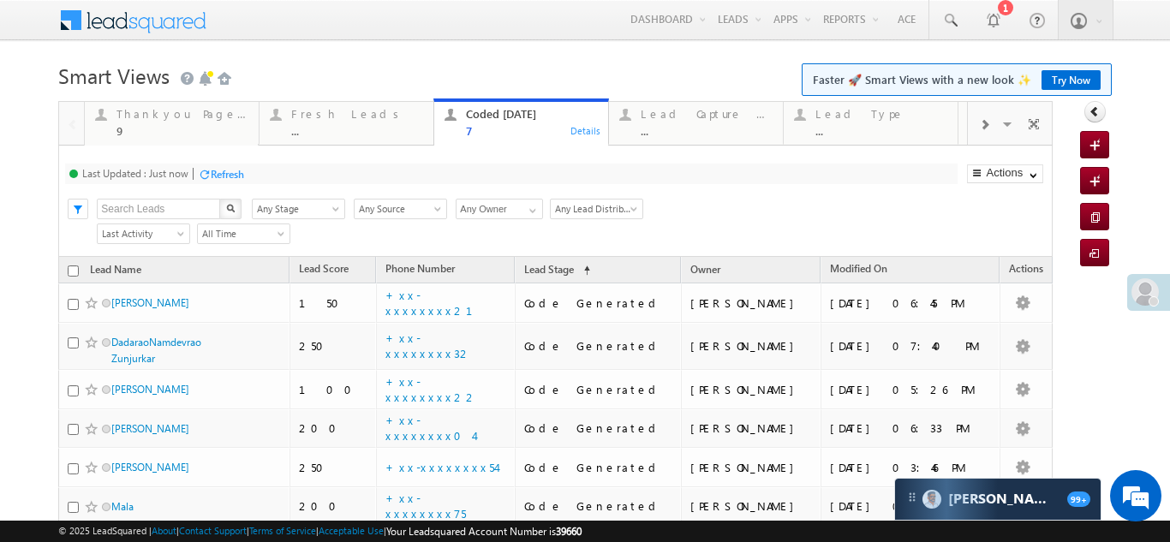
click at [221, 170] on div "Refresh" at bounding box center [227, 174] width 33 height 13
click at [846, 121] on div "Lead Type ..." at bounding box center [881, 120] width 132 height 33
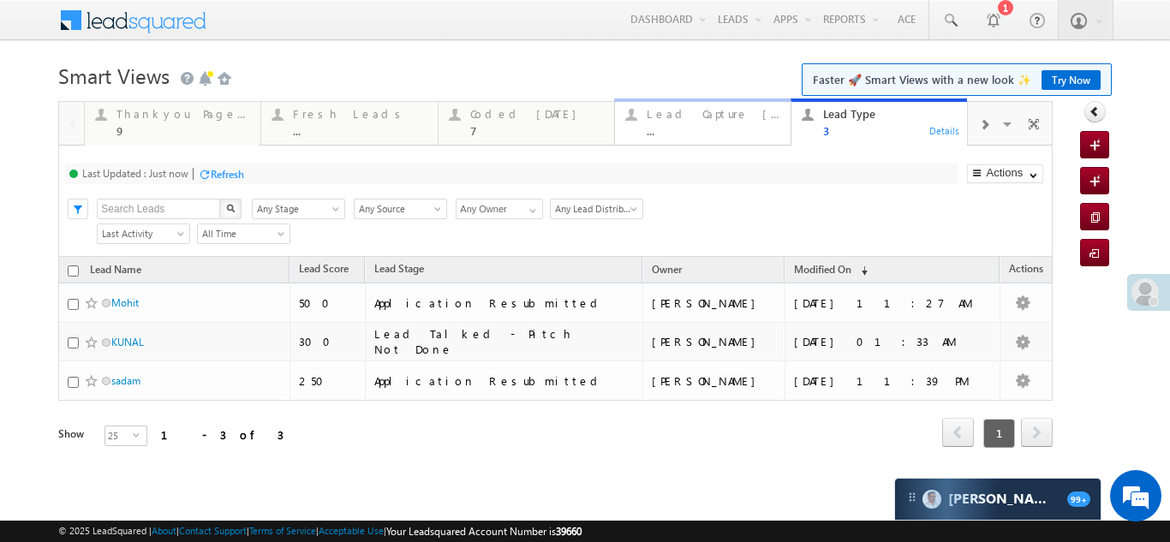
click at [700, 110] on div "Lead Capture [DATE]" at bounding box center [714, 114] width 134 height 14
